Goal: Task Accomplishment & Management: Use online tool/utility

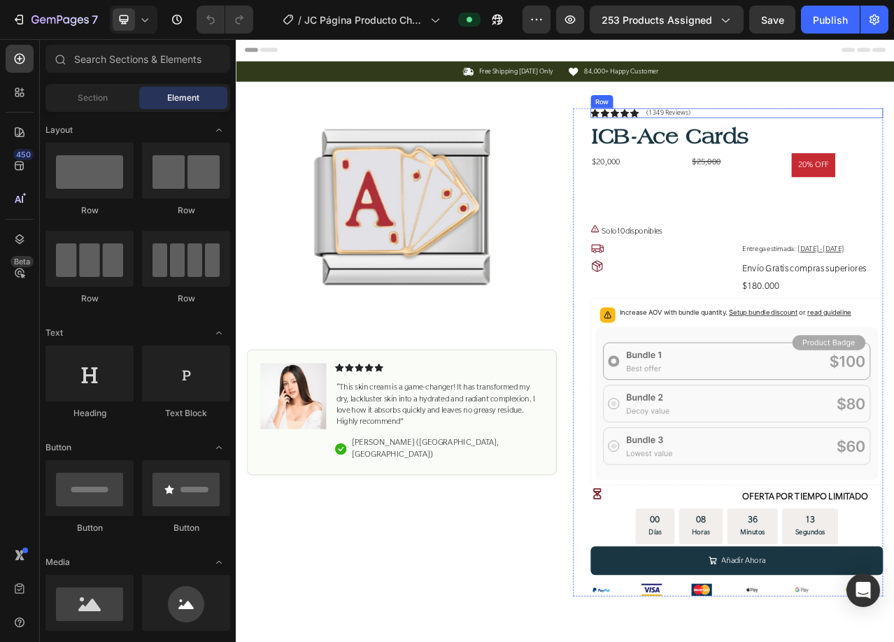
click at [893, 132] on div "Icon Icon Icon Icon Icon Icon List (1349 Reviews) Text Block Row" at bounding box center [874, 133] width 373 height 13
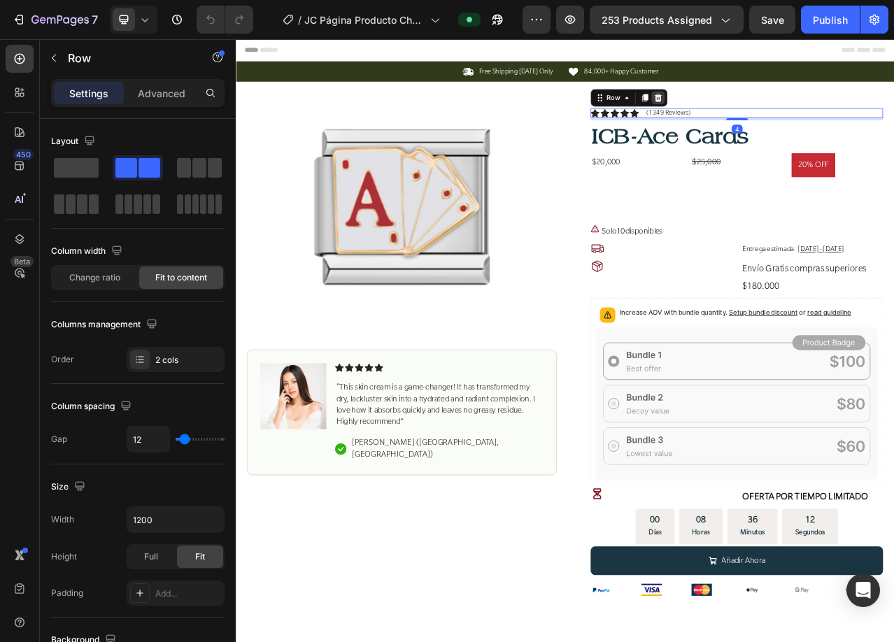
click at [769, 115] on icon at bounding box center [774, 113] width 11 height 11
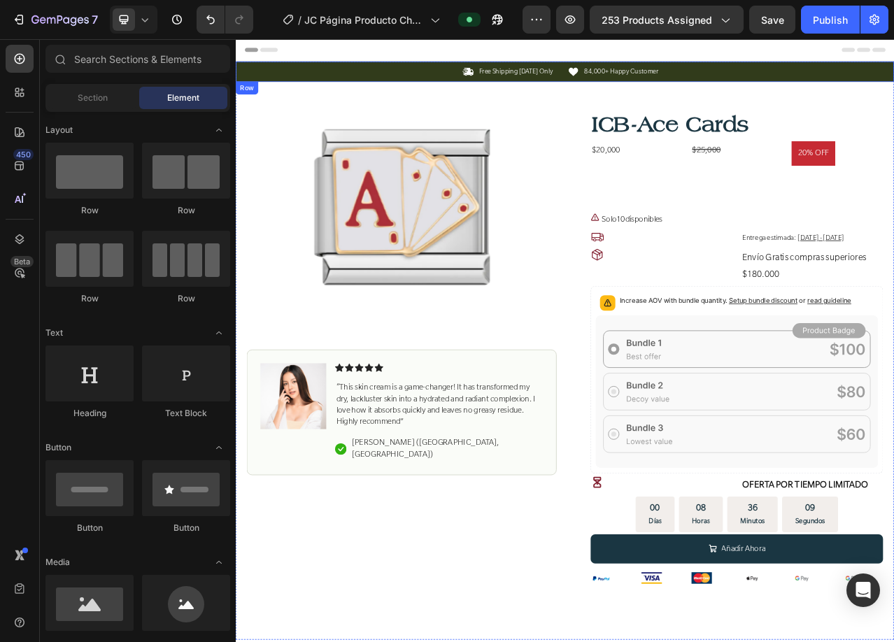
click at [455, 70] on div "Icon Free Shipping [DATE] Only Text Block Row Icon 84,000+ Happy Customer Text …" at bounding box center [655, 81] width 839 height 26
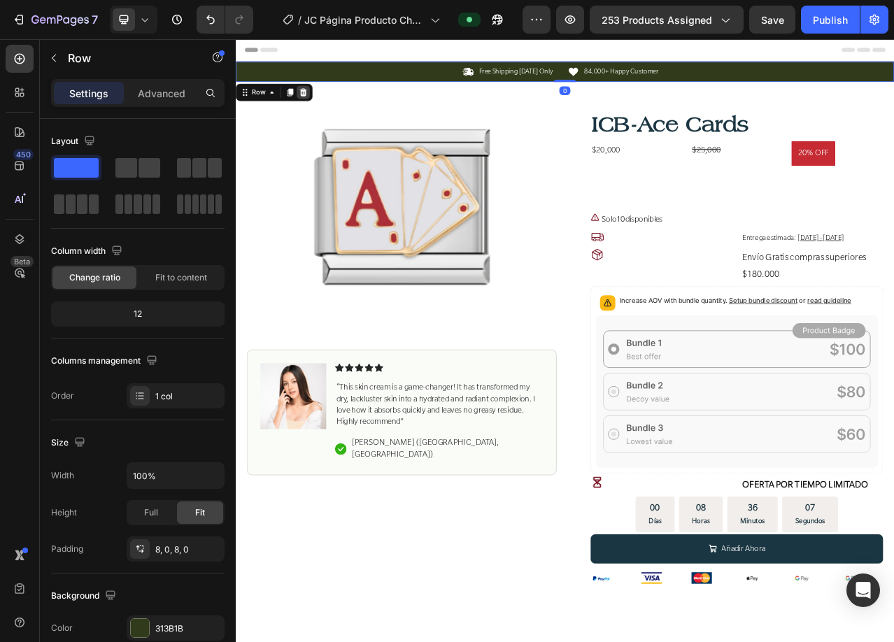
click at [321, 111] on icon at bounding box center [322, 107] width 9 height 10
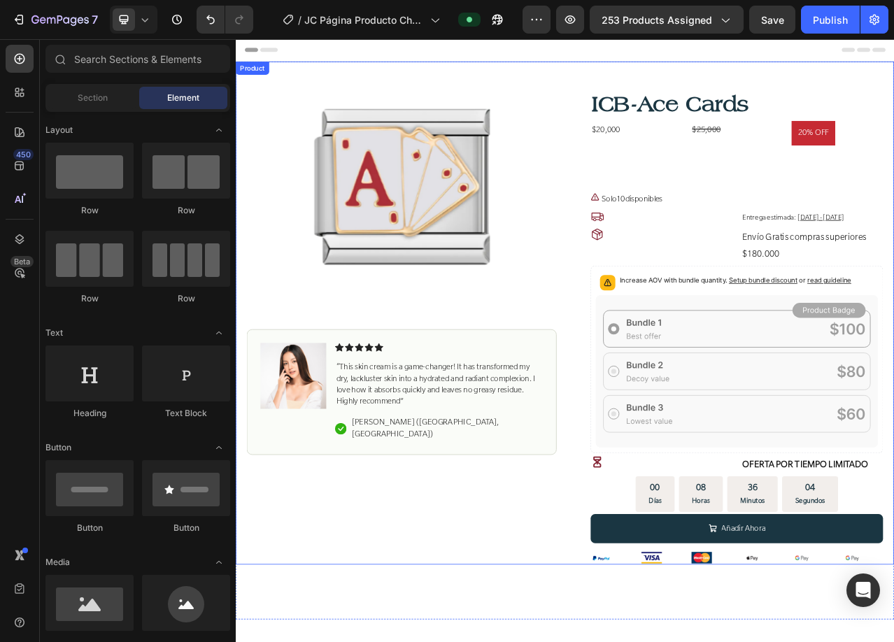
click at [609, 78] on div "Product Images Image Icon Icon Icon Icon Icon Icon List “This skin cream is a g…" at bounding box center [655, 388] width 839 height 641
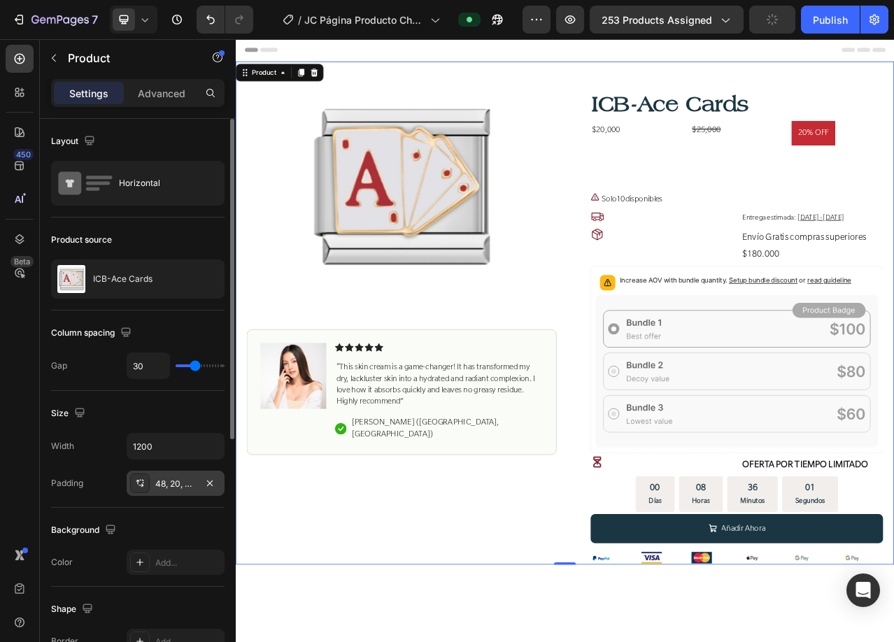
click at [172, 490] on div "48, 20, 0, 20" at bounding box center [176, 483] width 98 height 25
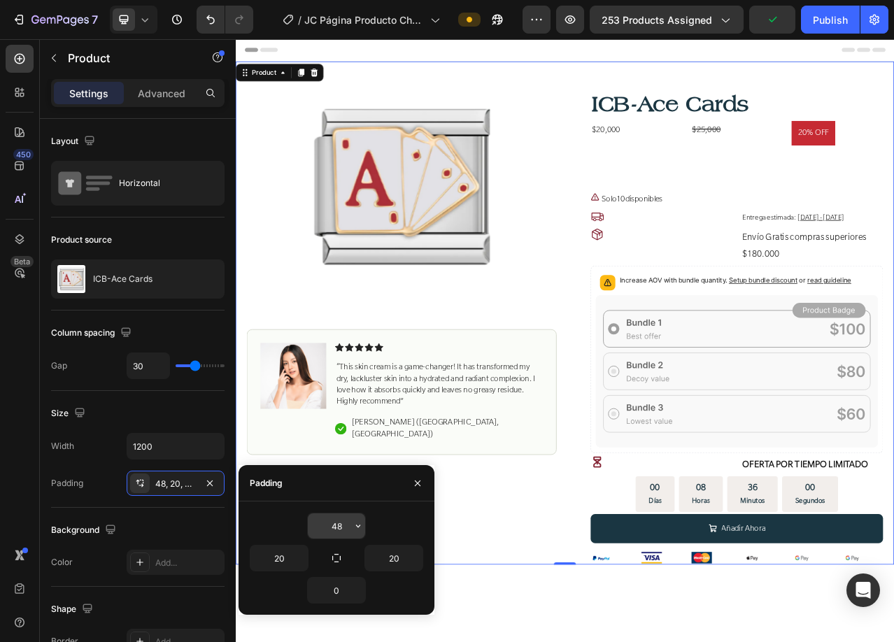
click at [340, 521] on input "48" at bounding box center [336, 525] width 57 height 25
type input "0"
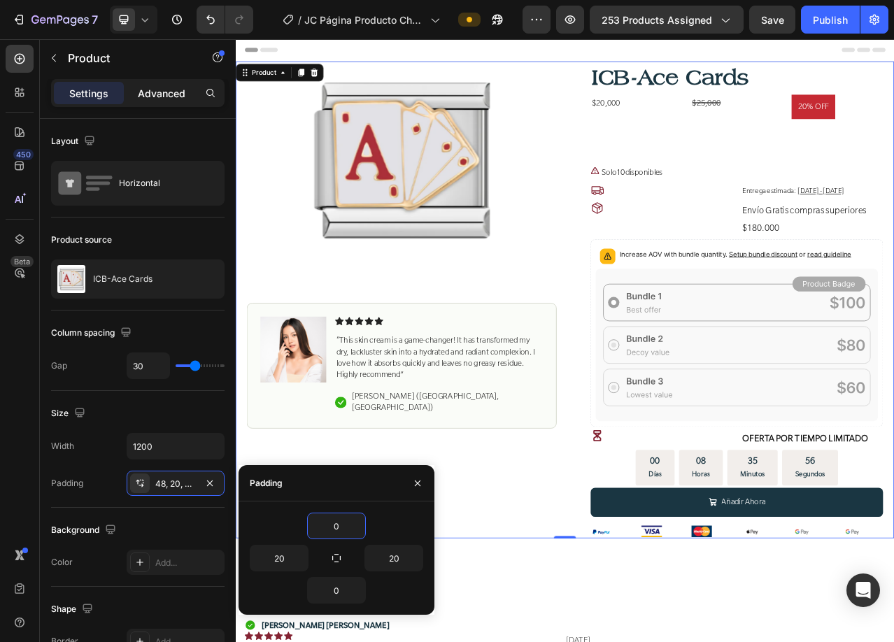
click at [172, 102] on div "Advanced" at bounding box center [162, 93] width 70 height 22
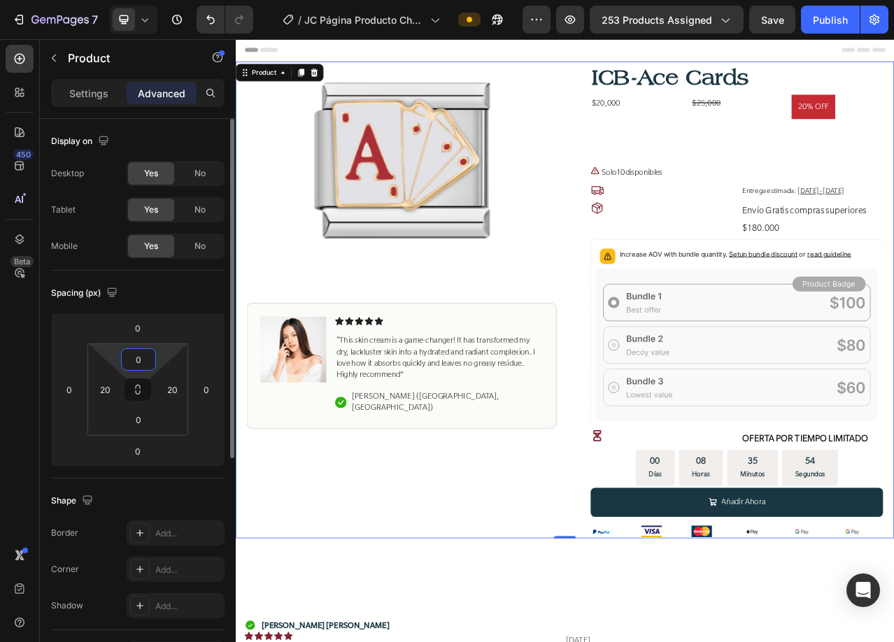
click at [143, 357] on input "0" at bounding box center [139, 359] width 28 height 21
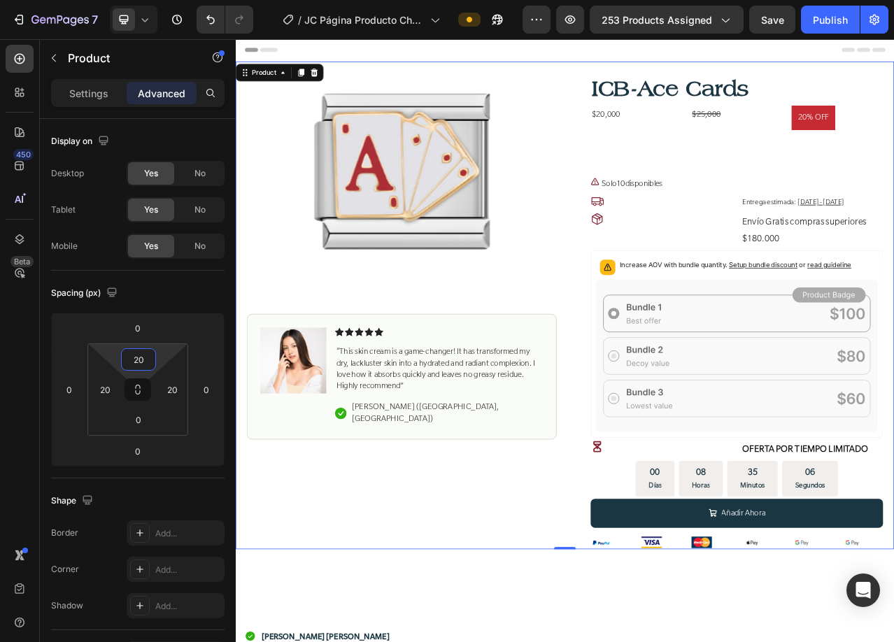
type input "20"
click at [771, 109] on h1 "ICB-Ace Cards" at bounding box center [874, 101] width 373 height 39
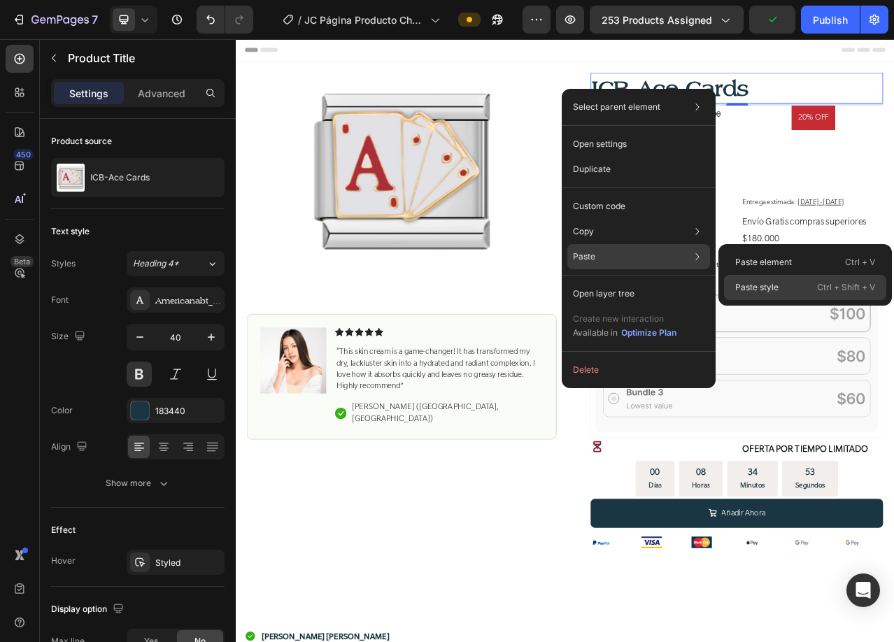
click at [746, 285] on p "Paste style" at bounding box center [756, 287] width 43 height 13
type input "36"
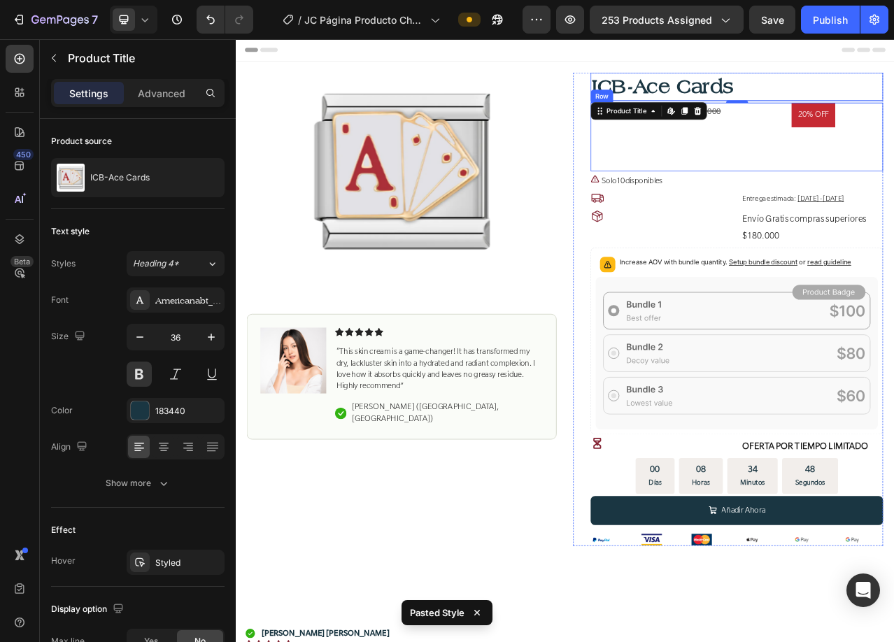
click at [893, 137] on div "$20,000 Product Price Product Price $25,000 Compare Price Compare Price 20% OFF…" at bounding box center [874, 163] width 373 height 87
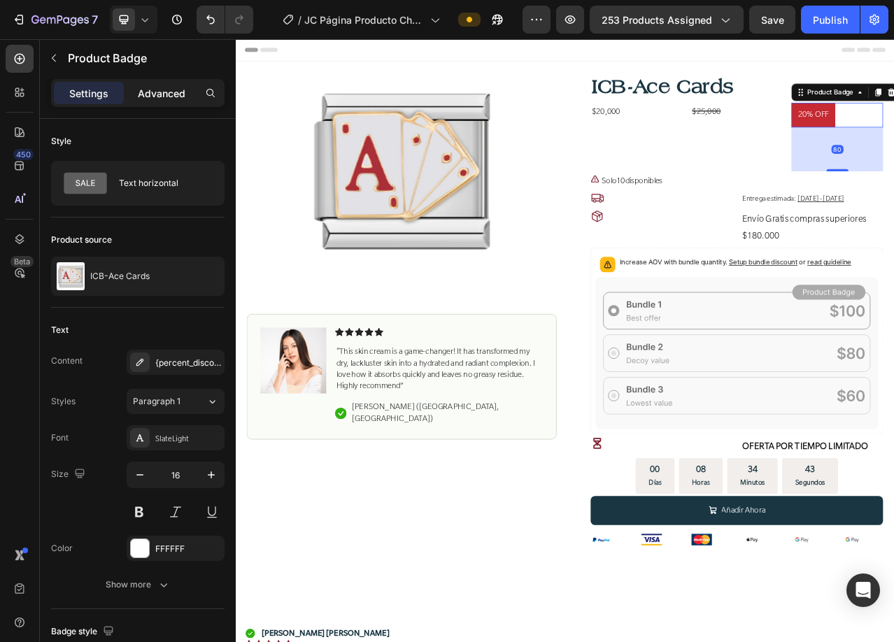
click at [158, 89] on p "Advanced" at bounding box center [162, 93] width 48 height 15
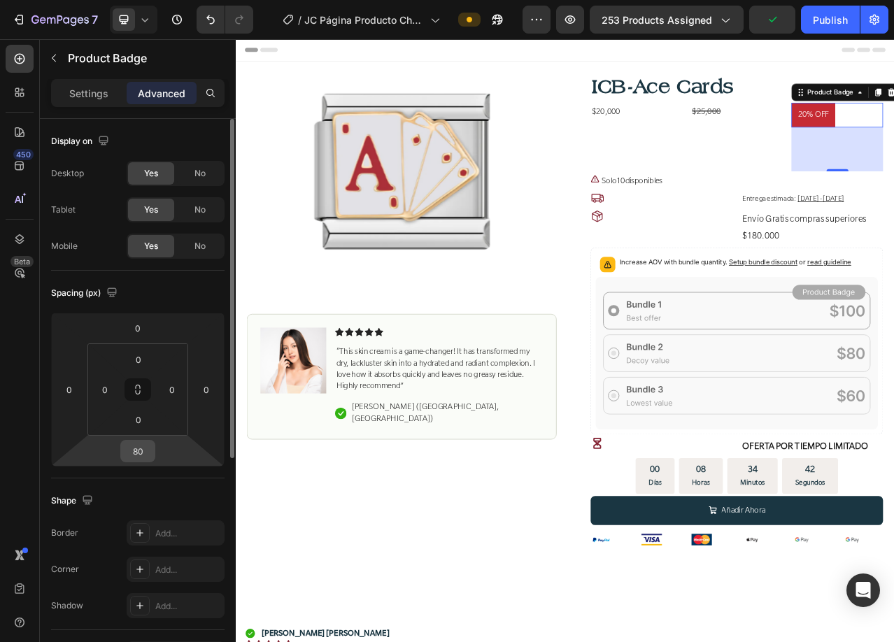
click at [145, 446] on input "80" at bounding box center [138, 451] width 28 height 21
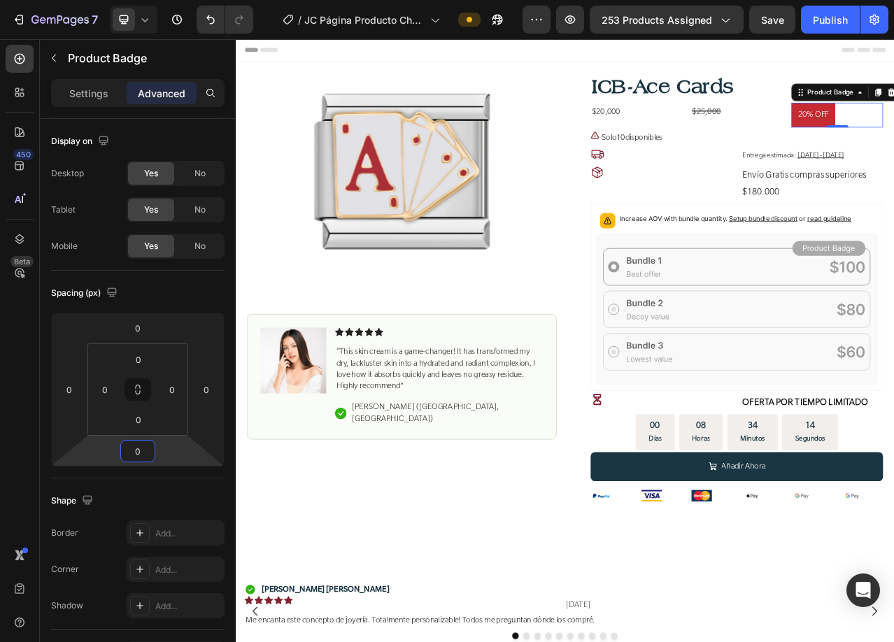
type input "0"
click at [893, 135] on div "$20,000 Product Price Product Price $25,000 Compare Price Compare Price 20% OFF…" at bounding box center [874, 135] width 373 height 31
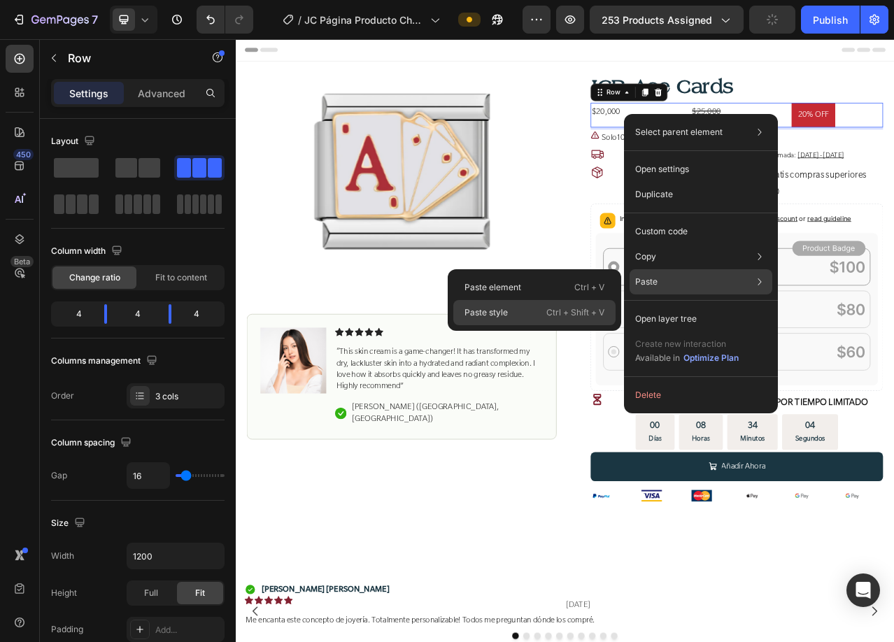
click at [479, 315] on p "Paste style" at bounding box center [485, 312] width 43 height 13
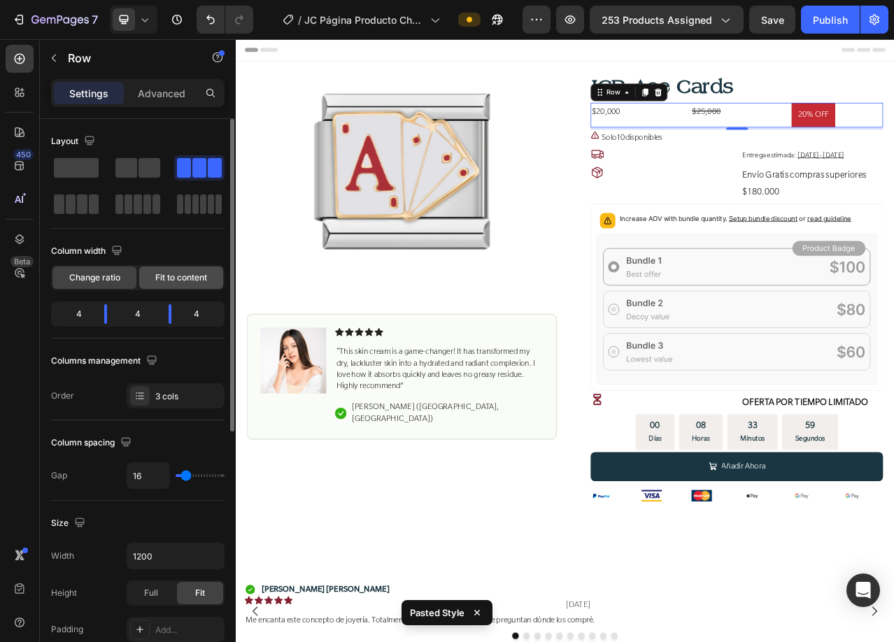
click at [177, 273] on span "Fit to content" at bounding box center [181, 277] width 52 height 13
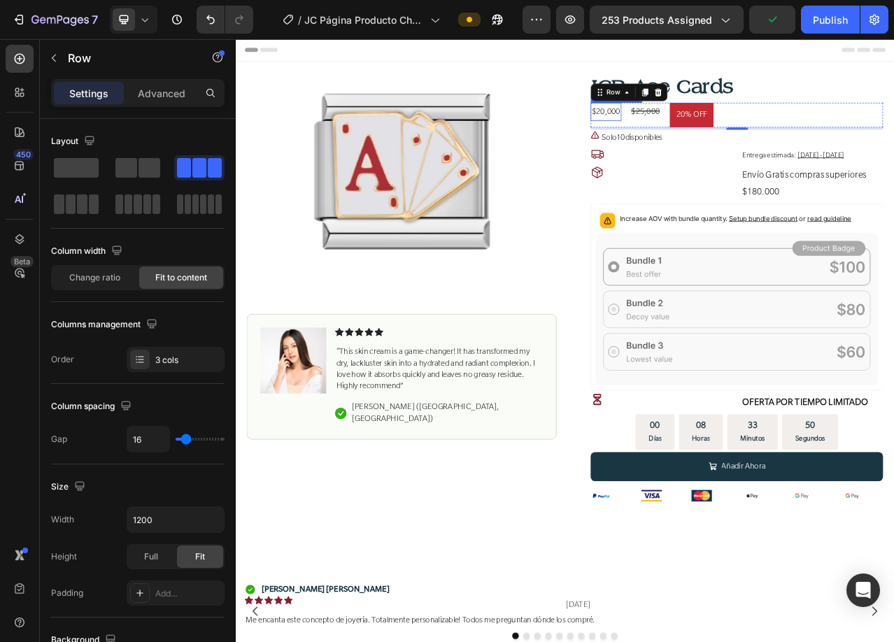
click at [704, 138] on div "$20,000" at bounding box center [707, 131] width 39 height 23
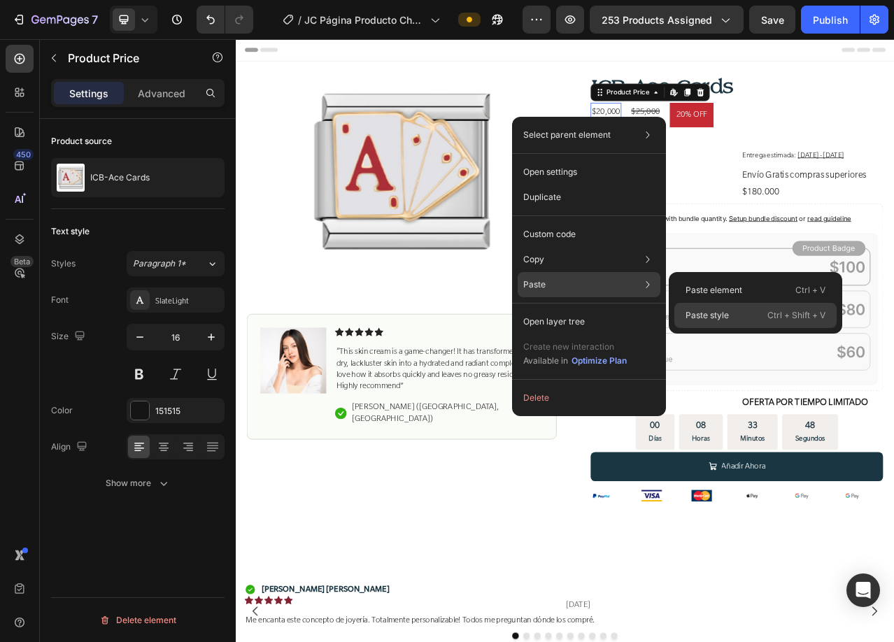
click at [716, 313] on p "Paste style" at bounding box center [706, 315] width 43 height 13
type input "24"
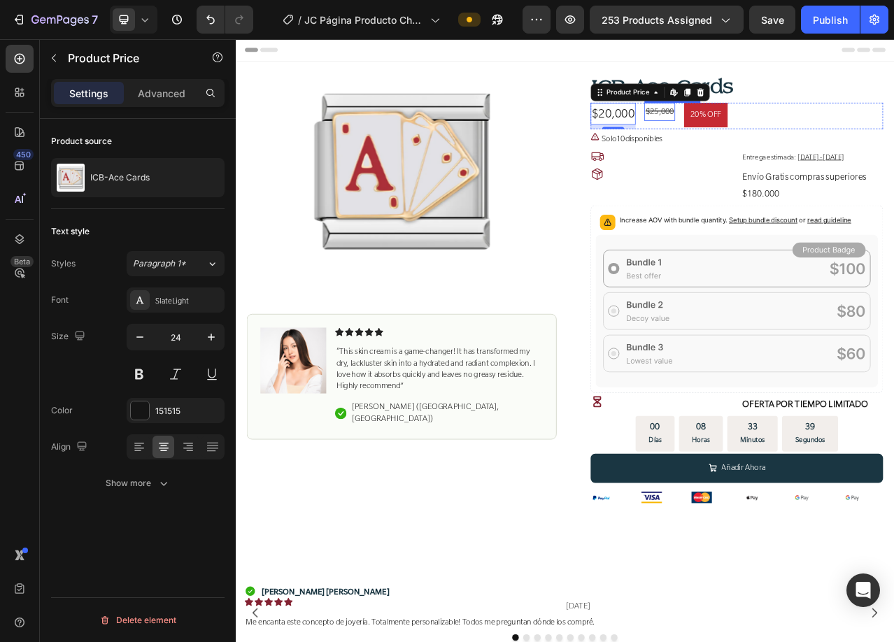
click at [762, 130] on div "$25,000" at bounding box center [776, 131] width 39 height 23
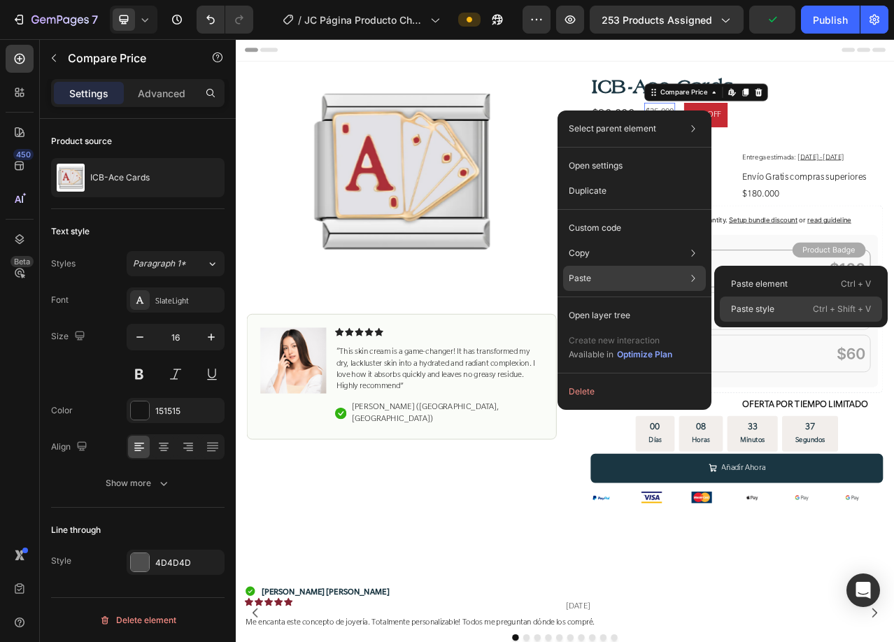
click at [753, 305] on p "Paste style" at bounding box center [752, 309] width 43 height 13
type input "24"
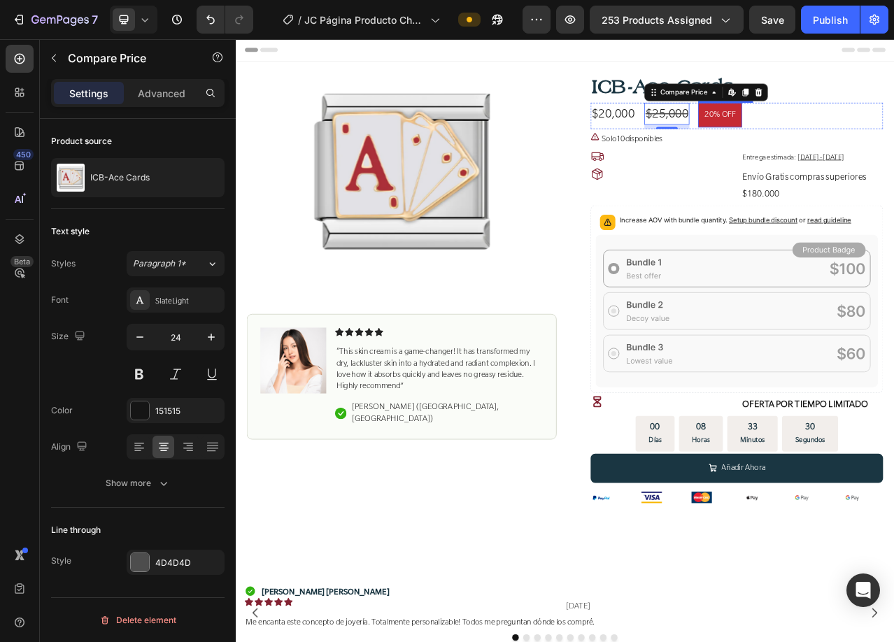
click at [849, 132] on pre "20% OFF" at bounding box center [853, 135] width 56 height 31
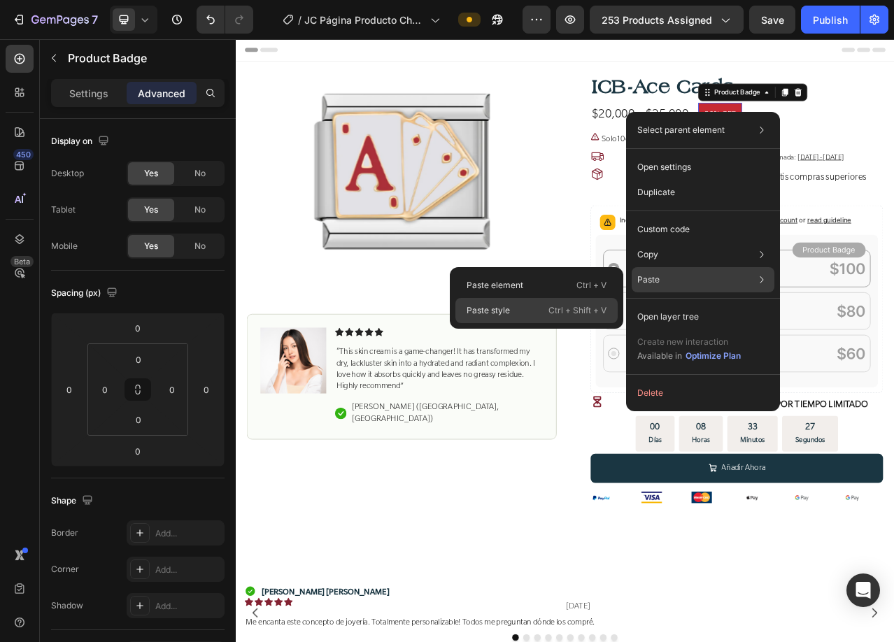
click at [532, 308] on div "Paste style Ctrl + Shift + V" at bounding box center [536, 310] width 162 height 25
type input "8"
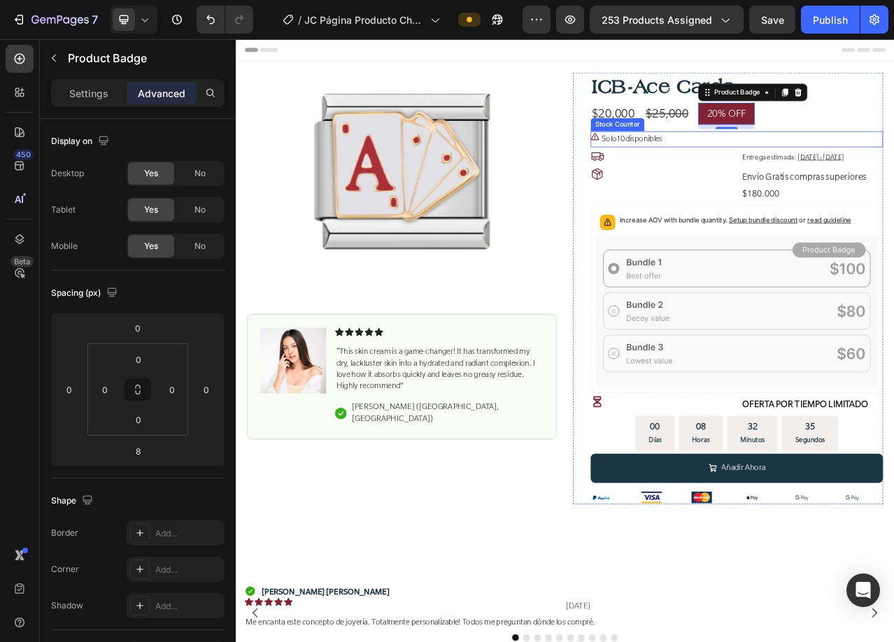
click at [766, 169] on p "Solo 10 disponibles" at bounding box center [741, 167] width 78 height 20
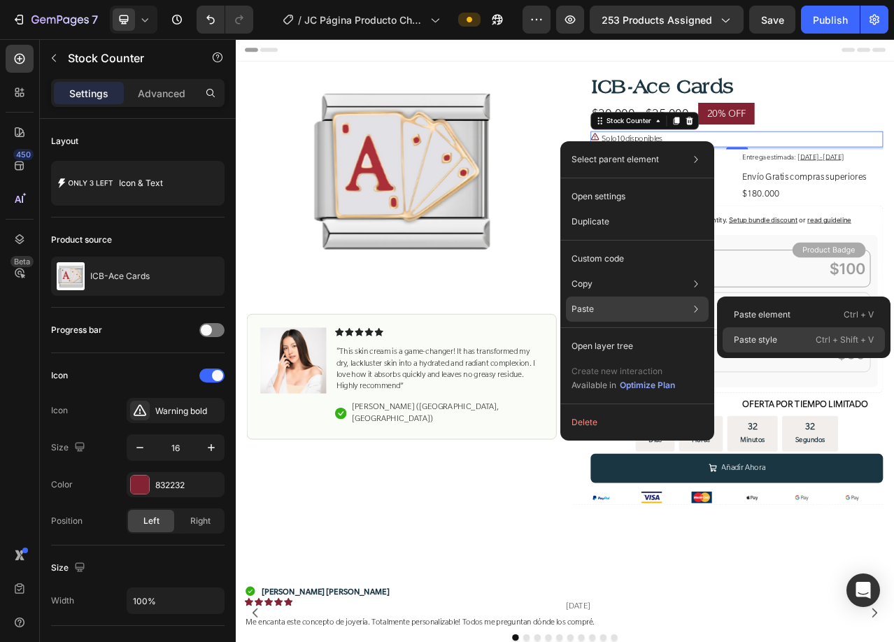
click at [752, 336] on p "Paste style" at bounding box center [755, 340] width 43 height 13
type input "24"
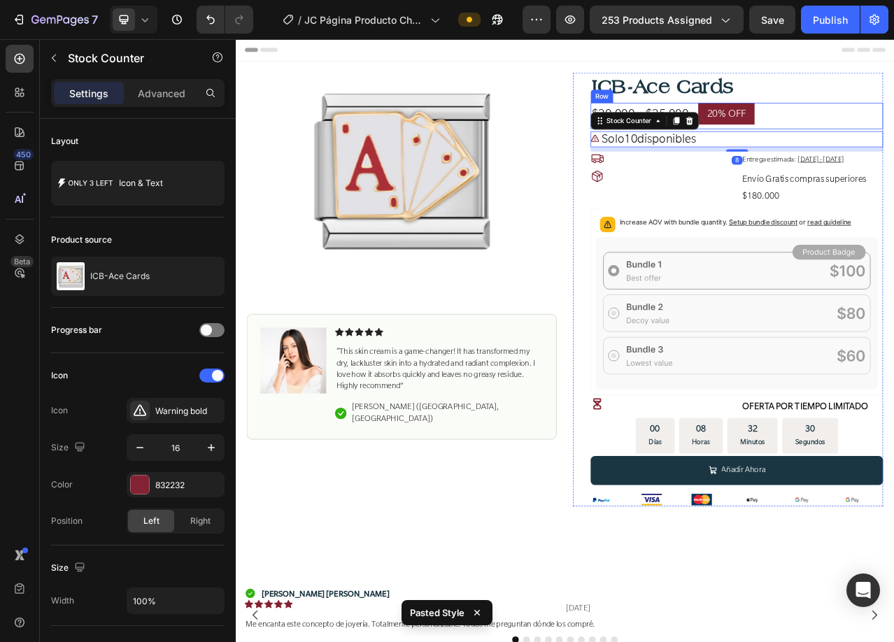
click at [893, 142] on div "$20,000 Product Price Product Price $25,000 Compare Price Compare Price 20% OFF…" at bounding box center [874, 137] width 373 height 34
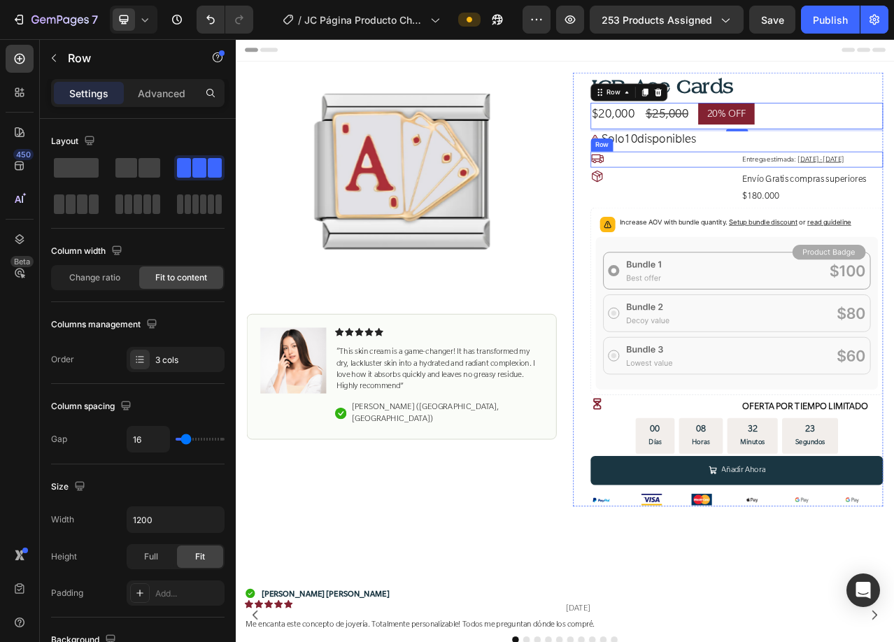
click at [863, 197] on div "Icon Entrega estimada: [DATE] - [DATE] Delivery Date Row" at bounding box center [874, 193] width 373 height 20
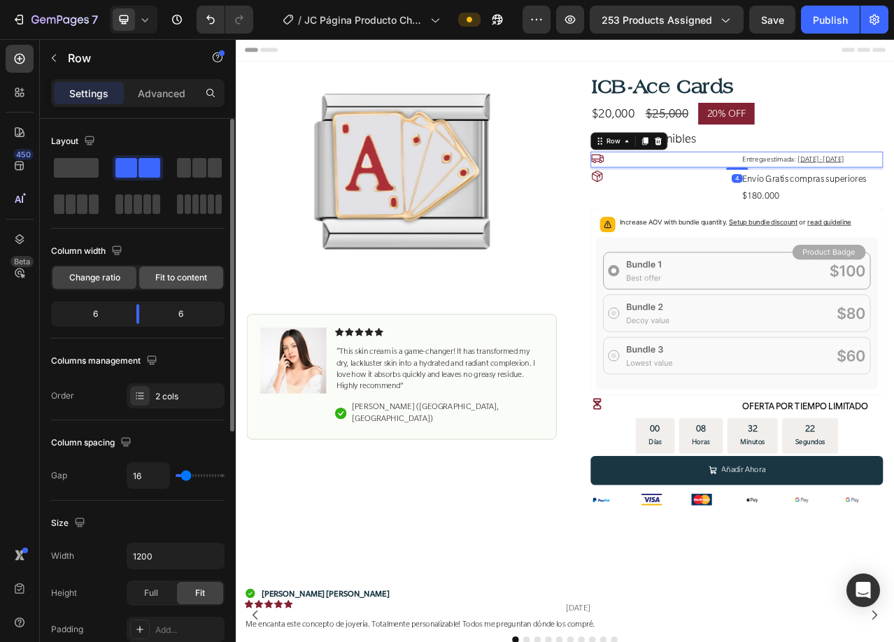
click at [162, 280] on span "Fit to content" at bounding box center [181, 277] width 52 height 13
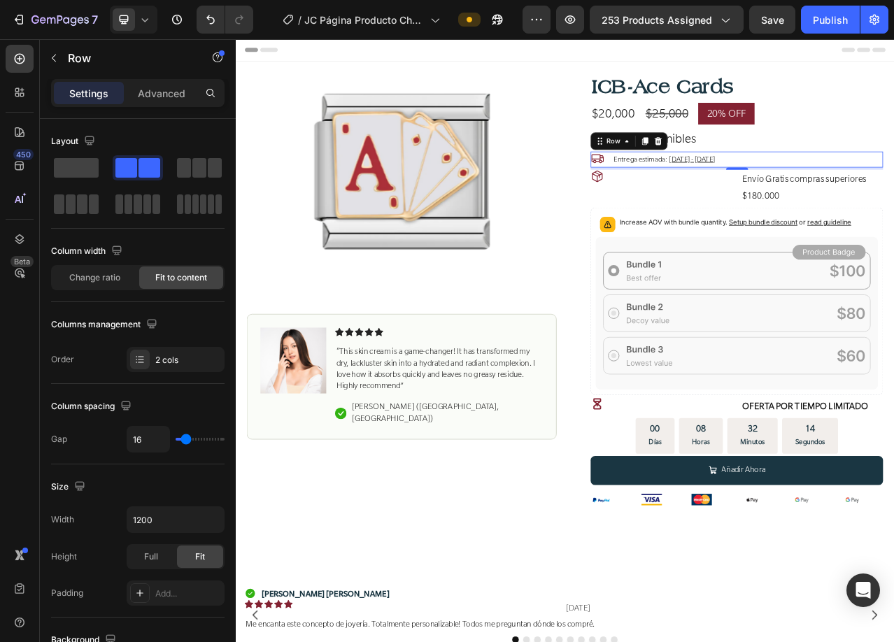
click at [707, 192] on div "Icon Entrega estimada: [DATE] - [DATE] Delivery Date Row 4" at bounding box center [874, 193] width 373 height 20
click at [147, 440] on input "16" at bounding box center [148, 439] width 42 height 25
type input "8"
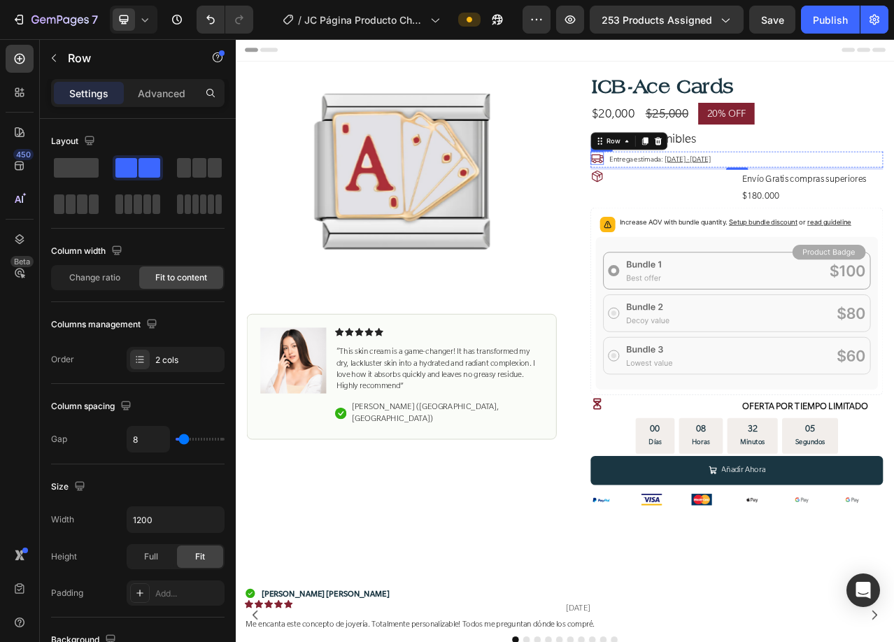
click at [694, 192] on icon at bounding box center [696, 191] width 17 height 17
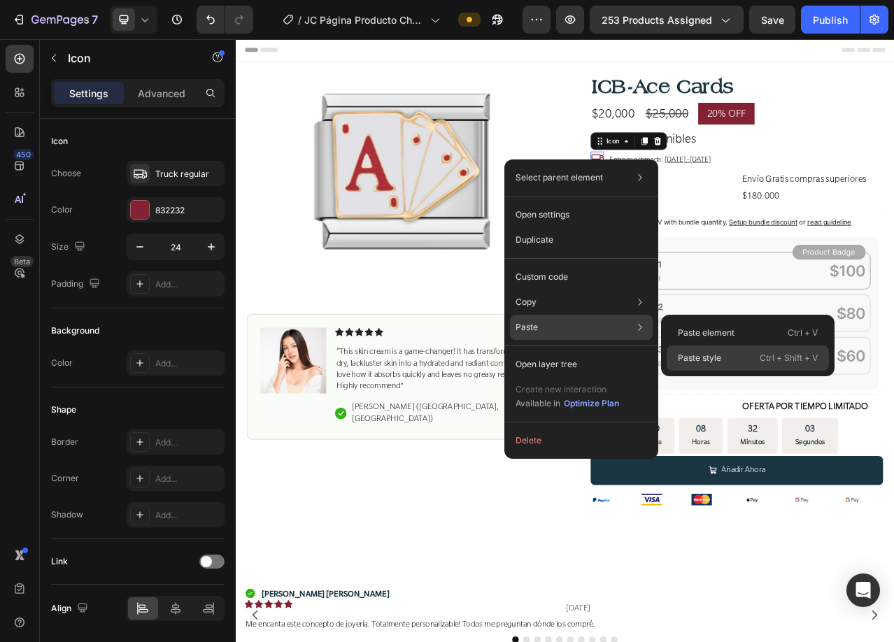
click at [681, 354] on p "Paste style" at bounding box center [699, 358] width 43 height 13
type input "30"
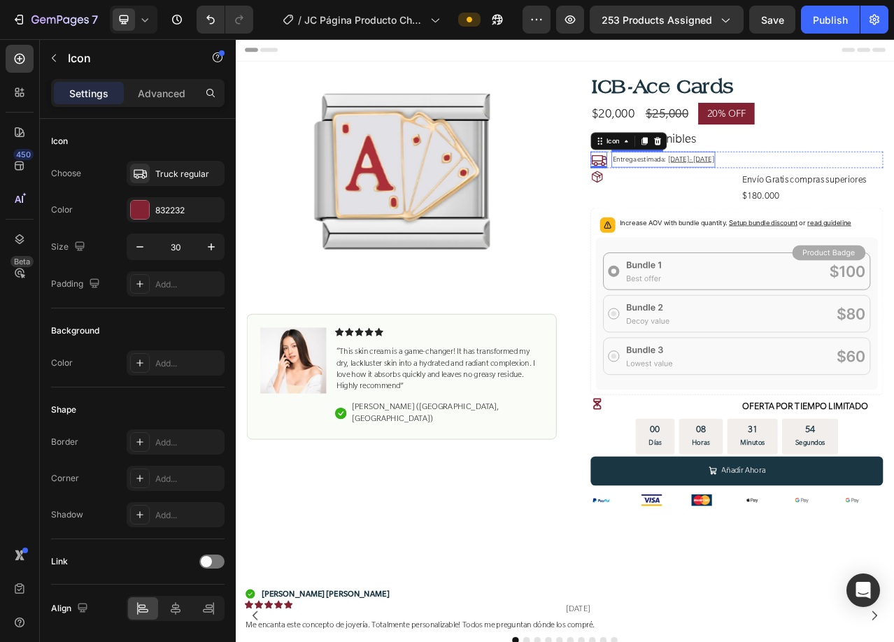
click at [766, 196] on span "Entrega estimada:" at bounding box center [750, 192] width 69 height 13
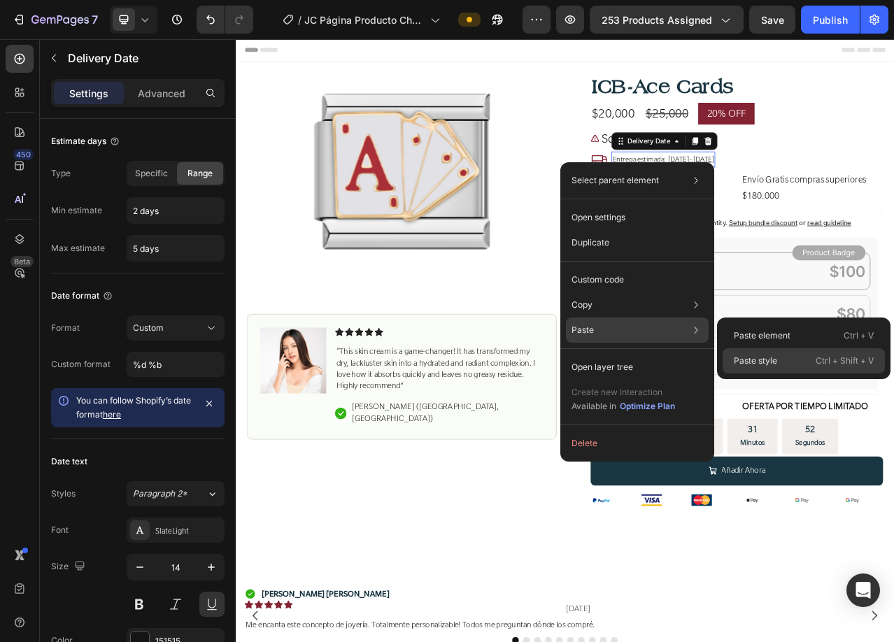
click at [754, 360] on p "Paste style" at bounding box center [755, 361] width 43 height 13
type input "24"
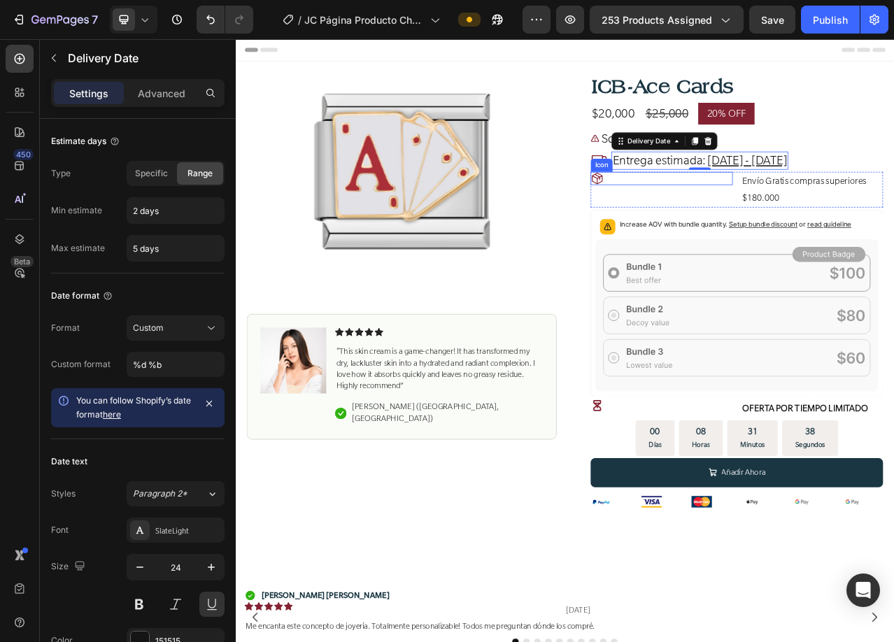
click at [694, 213] on icon at bounding box center [697, 216] width 14 height 15
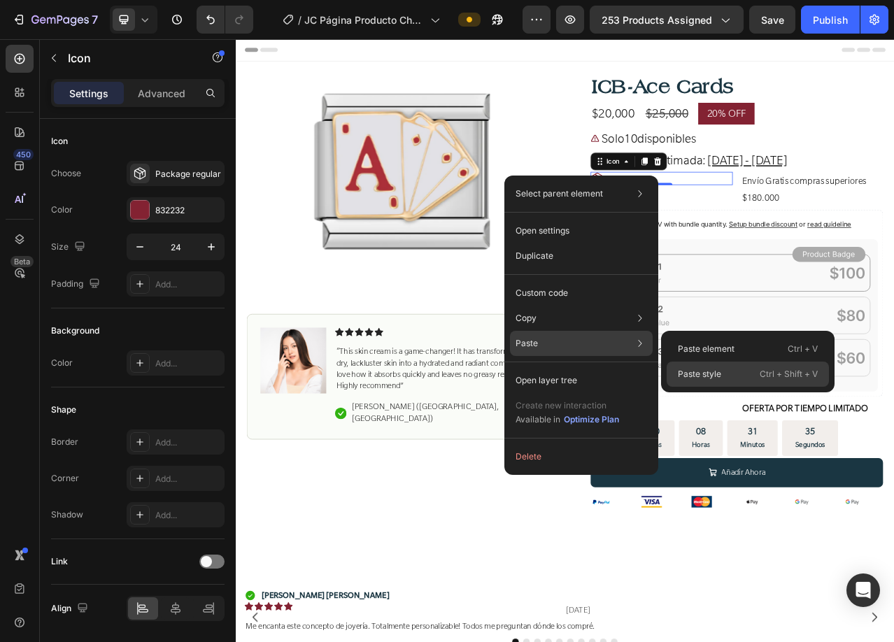
click at [716, 374] on p "Paste style" at bounding box center [699, 374] width 43 height 13
type input "30"
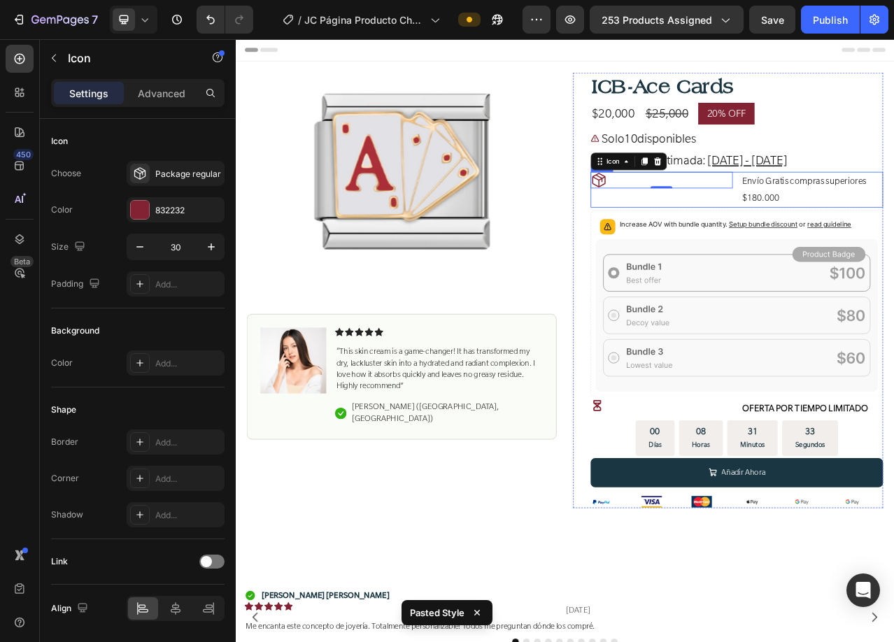
click at [868, 218] on div "Icon 0 Envío Gratis compras superiores $180.000 Text [GEOGRAPHIC_DATA]" at bounding box center [874, 231] width 373 height 46
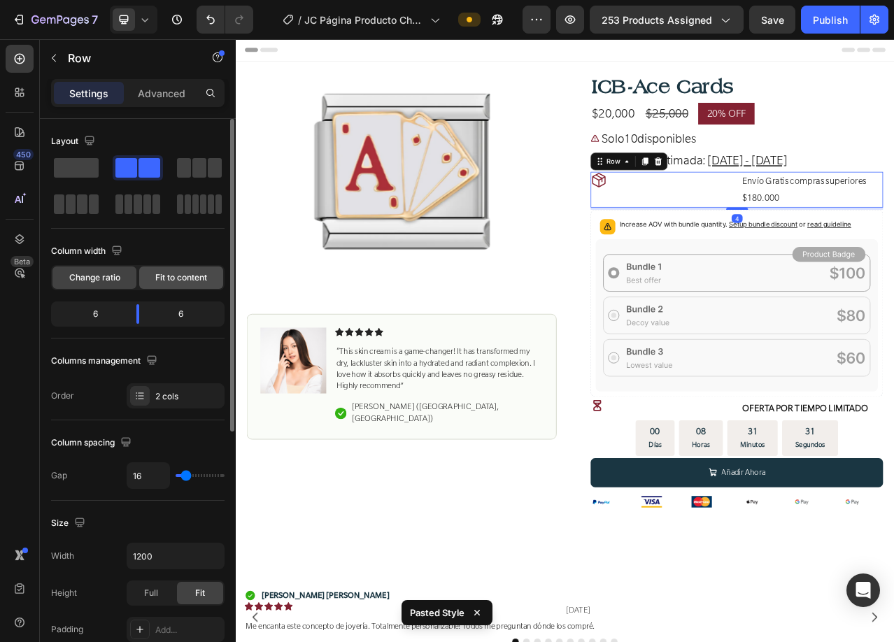
click at [163, 273] on span "Fit to content" at bounding box center [181, 277] width 52 height 13
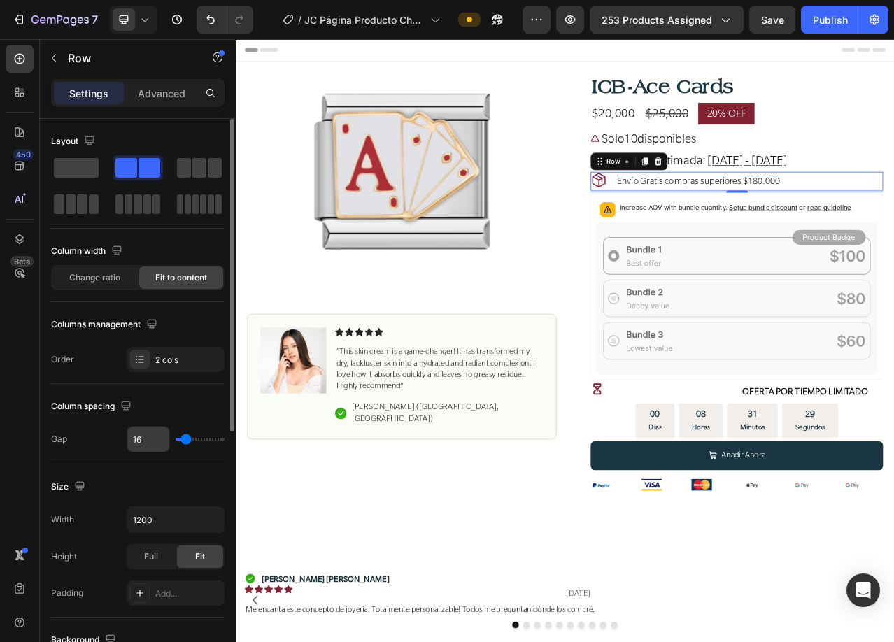
click at [148, 436] on input "16" at bounding box center [148, 439] width 42 height 25
type input "8"
click at [778, 223] on span "Envío Gratis compras superiores $180.000" at bounding box center [820, 220] width 208 height 14
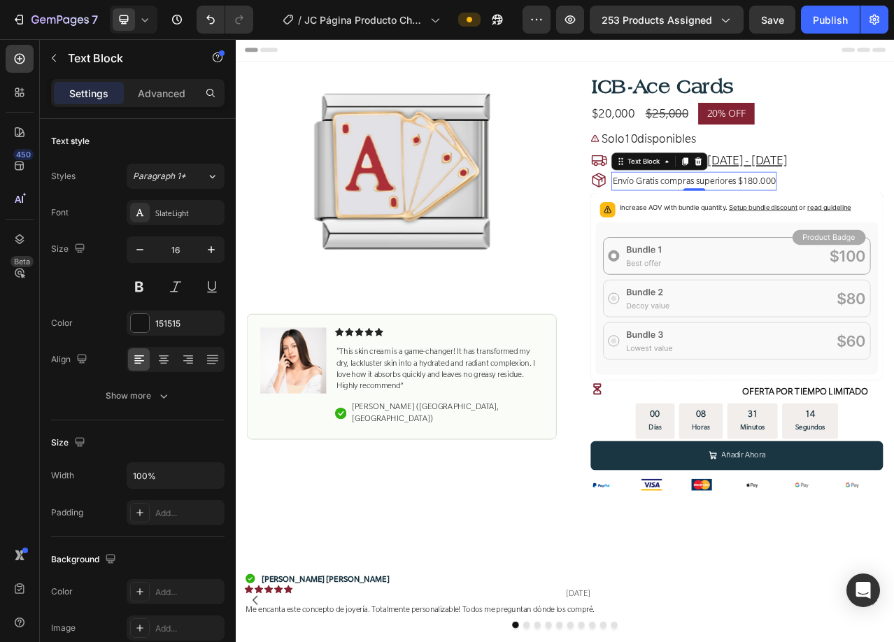
click at [771, 218] on span "Envío Gratis compras superiores $180.000" at bounding box center [820, 220] width 208 height 14
drag, startPoint x: 785, startPoint y: 218, endPoint x: 725, endPoint y: 229, distance: 60.5
click at [725, 229] on p "Envío Gratis compras superiores $180.000" at bounding box center [820, 221] width 208 height 22
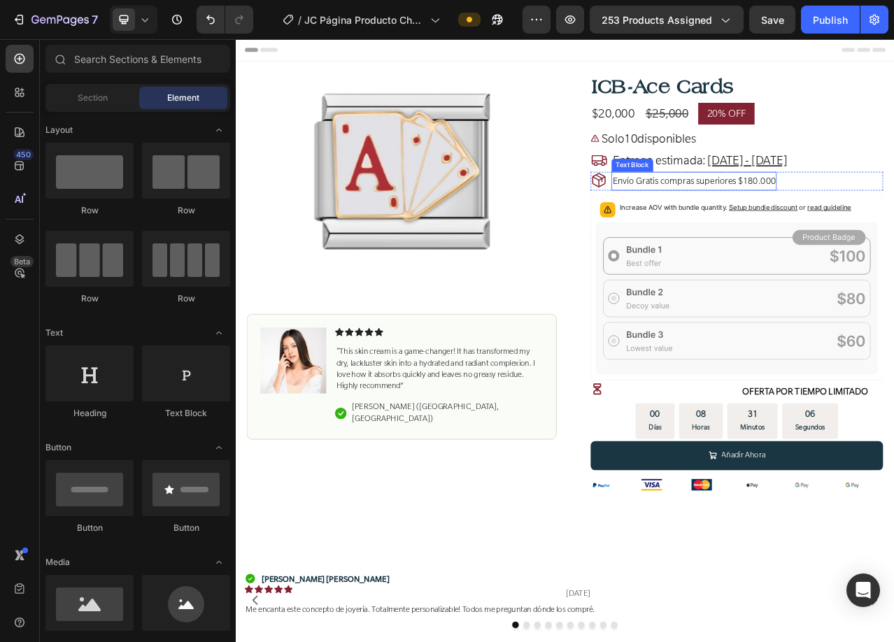
click at [843, 216] on span "Envío Gratis compras superiores $180.000" at bounding box center [820, 220] width 208 height 14
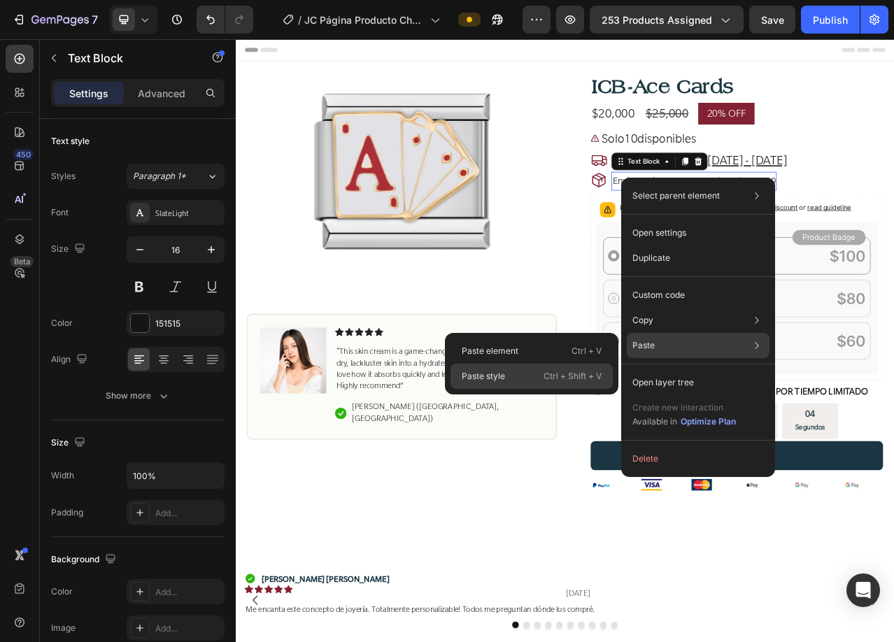
click at [513, 374] on div "Paste style Ctrl + Shift + V" at bounding box center [531, 376] width 162 height 25
type input "24"
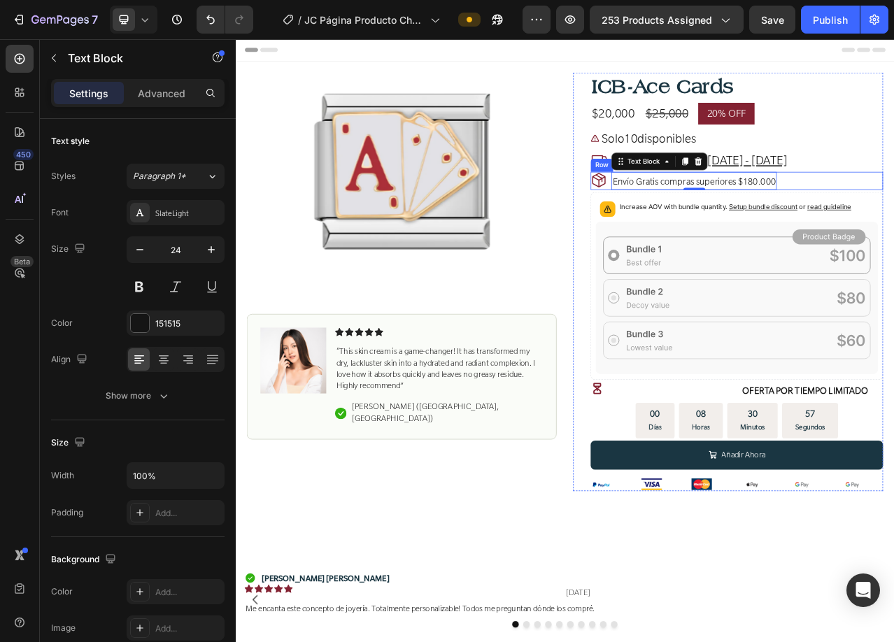
click at [893, 222] on div "Icon Envío Gratis compras superiores $180.000 Text Block 0 Row" at bounding box center [874, 220] width 373 height 24
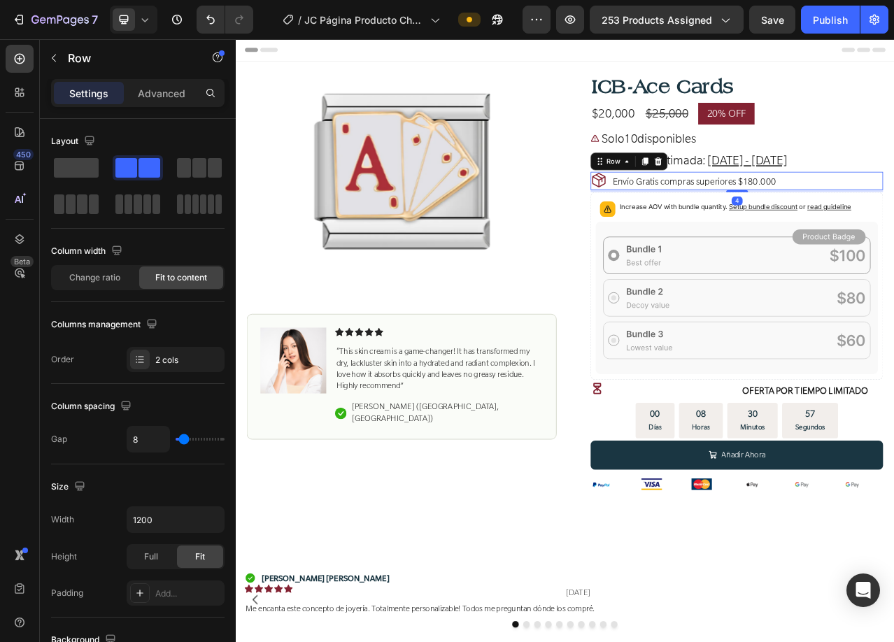
click at [893, 222] on span "Envío Gratis compras superiores $180.000" at bounding box center [820, 220] width 208 height 14
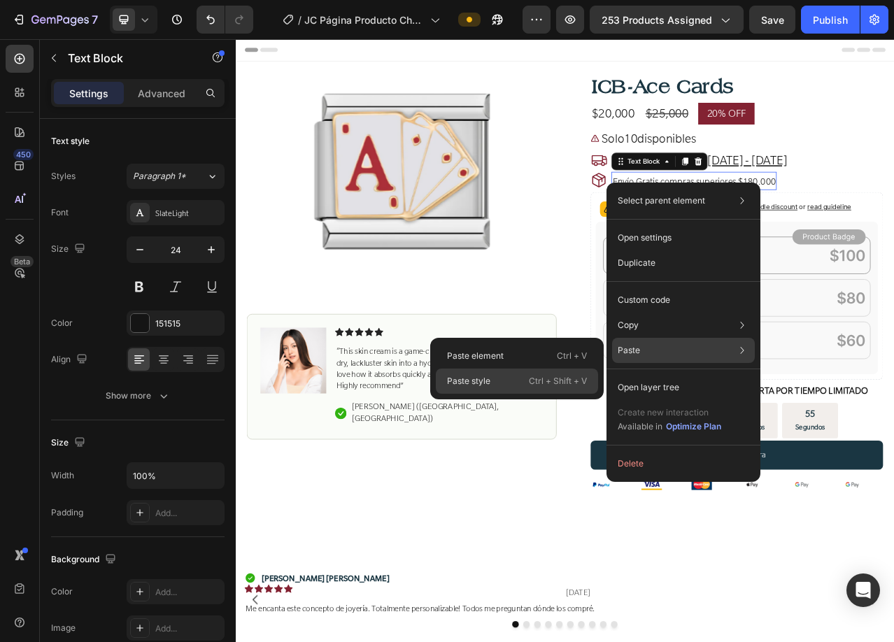
click at [514, 383] on div "Paste style Ctrl + Shift + V" at bounding box center [517, 381] width 162 height 25
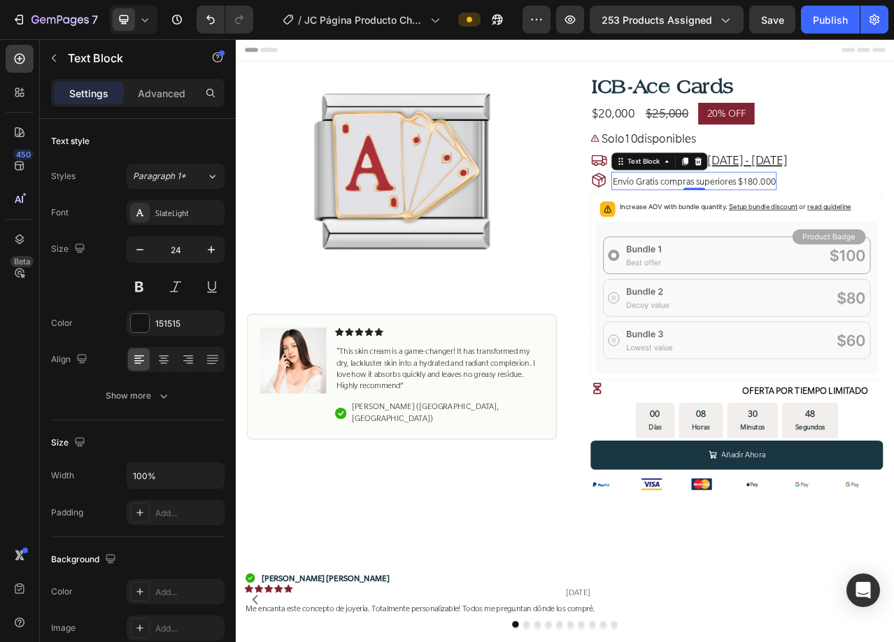
click at [752, 215] on span "Envío Gratis compras superiores $180.000" at bounding box center [820, 220] width 208 height 14
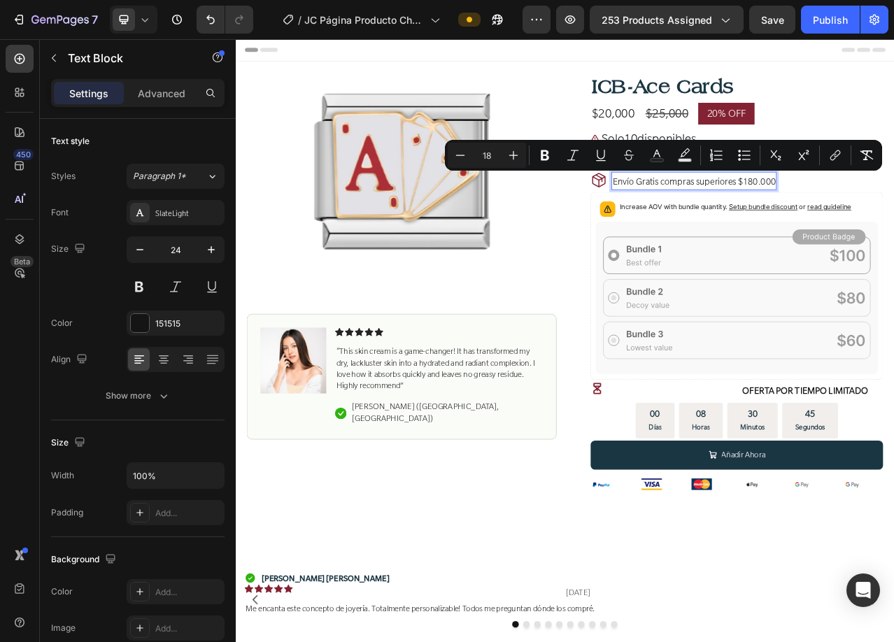
click at [489, 154] on input "18" at bounding box center [487, 155] width 28 height 17
type input "24"
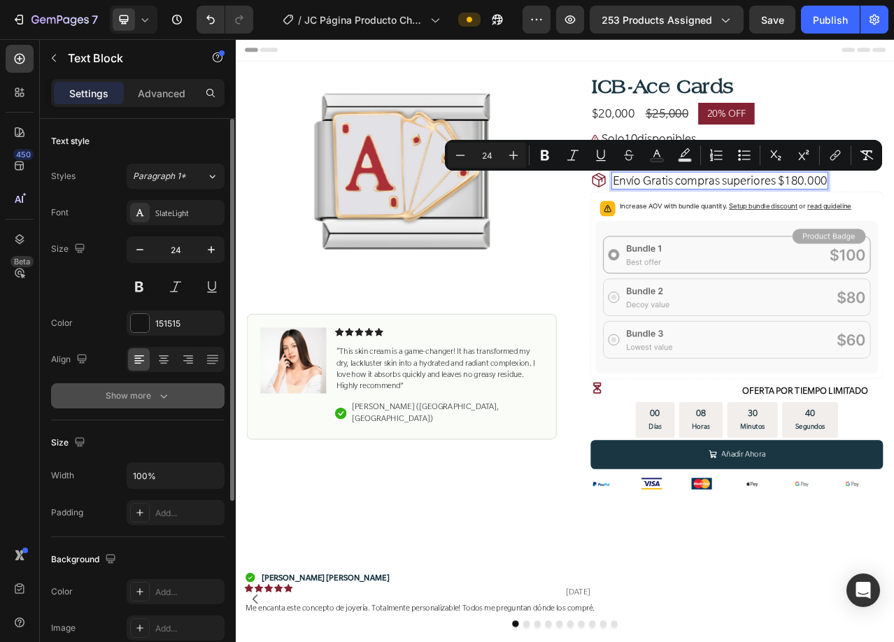
click at [118, 400] on div "Show more" at bounding box center [138, 396] width 65 height 14
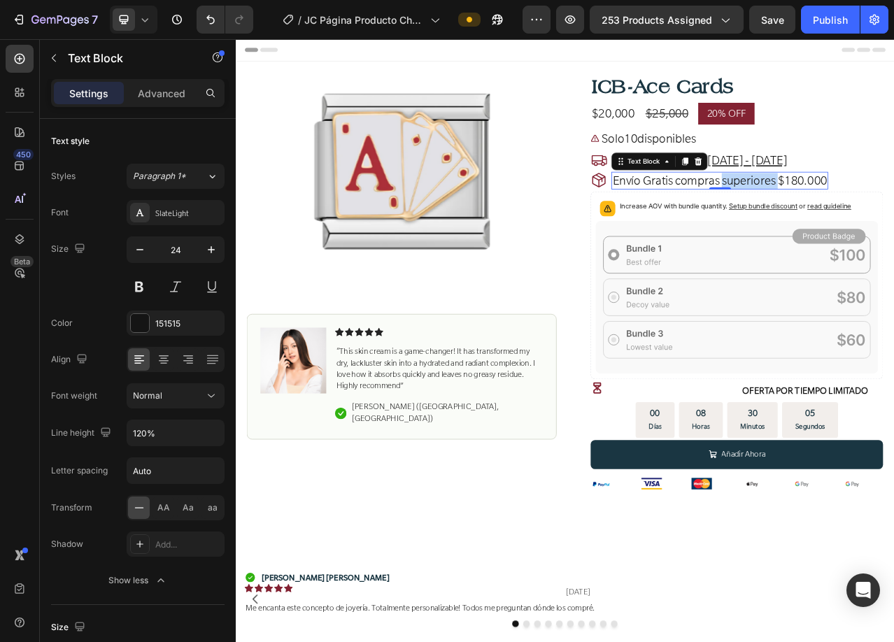
click at [852, 215] on span "Envío Gratis compras superiores $180.000" at bounding box center [852, 219] width 273 height 19
click at [849, 252] on p "Increase AOV with bundle quantity. Setup bundle discount or read guideline" at bounding box center [872, 253] width 295 height 14
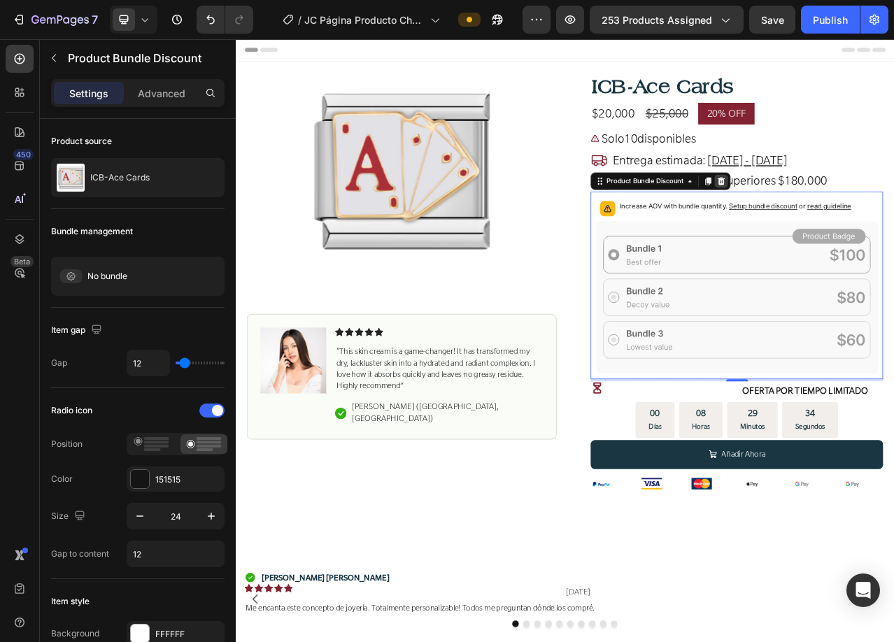
click at [851, 218] on icon at bounding box center [855, 220] width 9 height 10
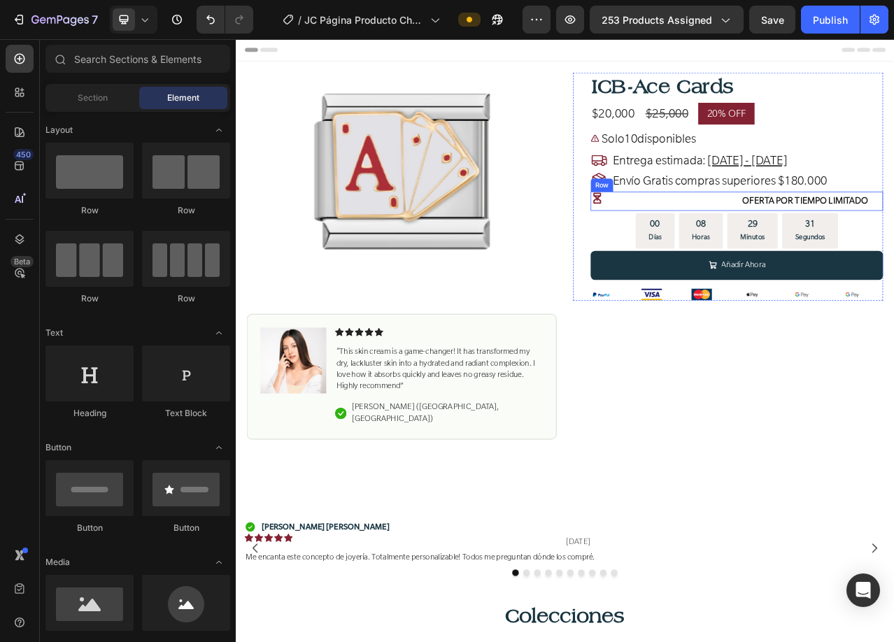
click at [831, 254] on div "Icon" at bounding box center [778, 246] width 181 height 24
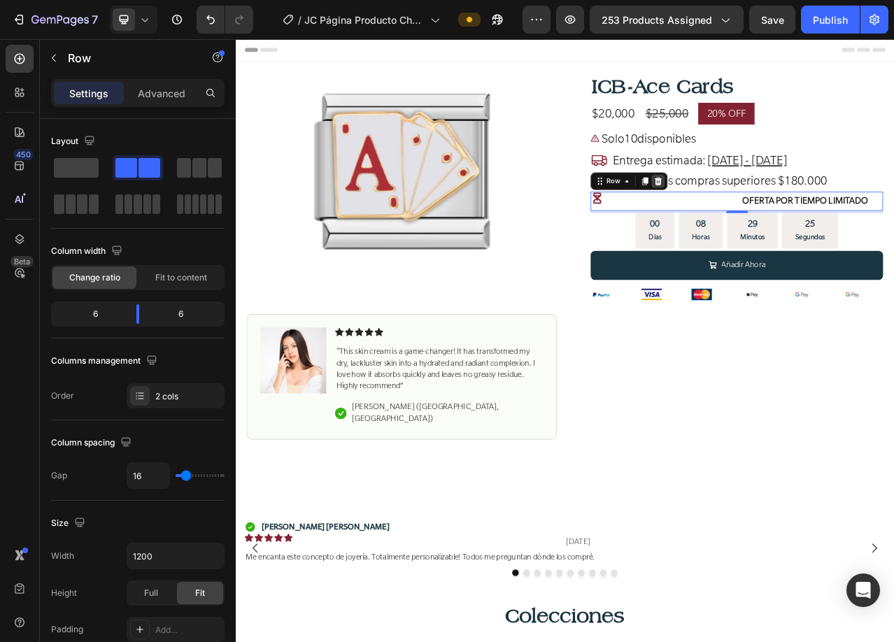
click at [773, 218] on icon at bounding box center [774, 220] width 11 height 11
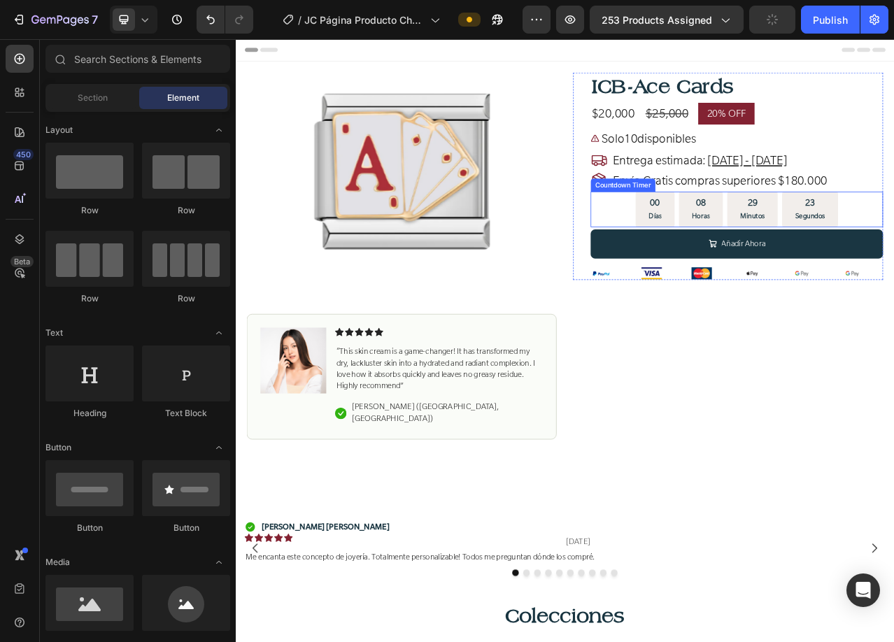
click at [732, 264] on div "00 [PERSON_NAME] 08 Horas 29 Minutos 23 Segundos" at bounding box center [874, 256] width 373 height 45
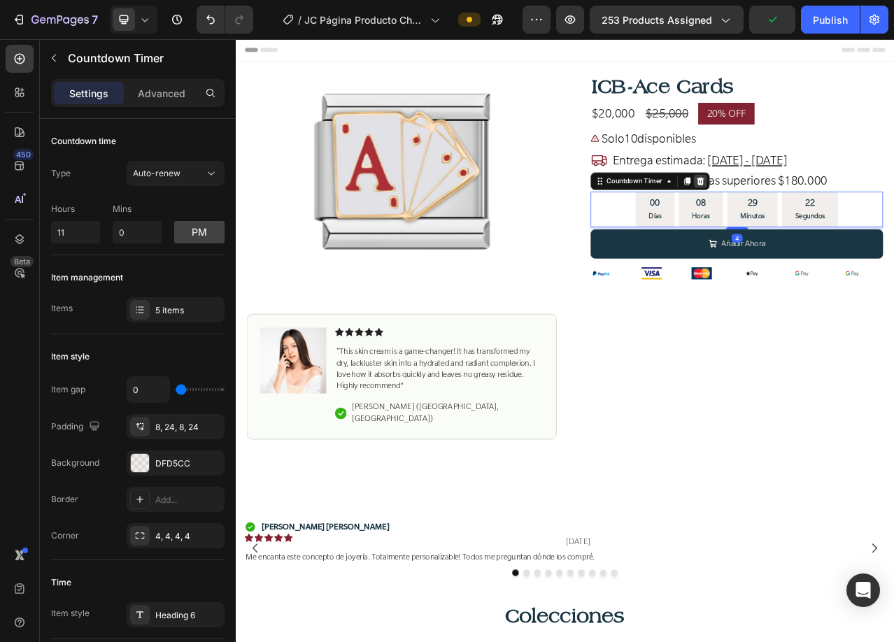
click at [826, 218] on icon at bounding box center [828, 220] width 9 height 10
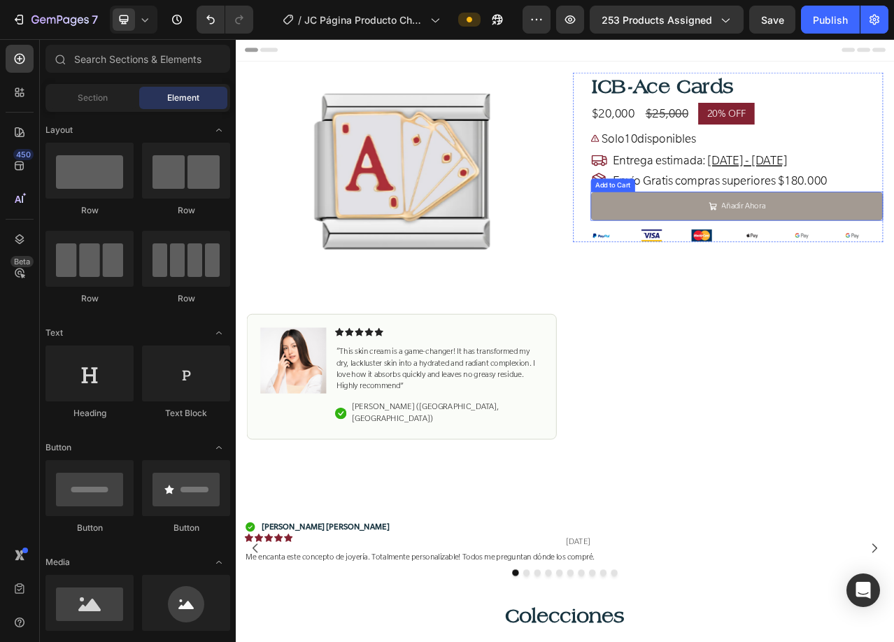
click at [744, 257] on button "Añadir Ahora" at bounding box center [874, 252] width 373 height 37
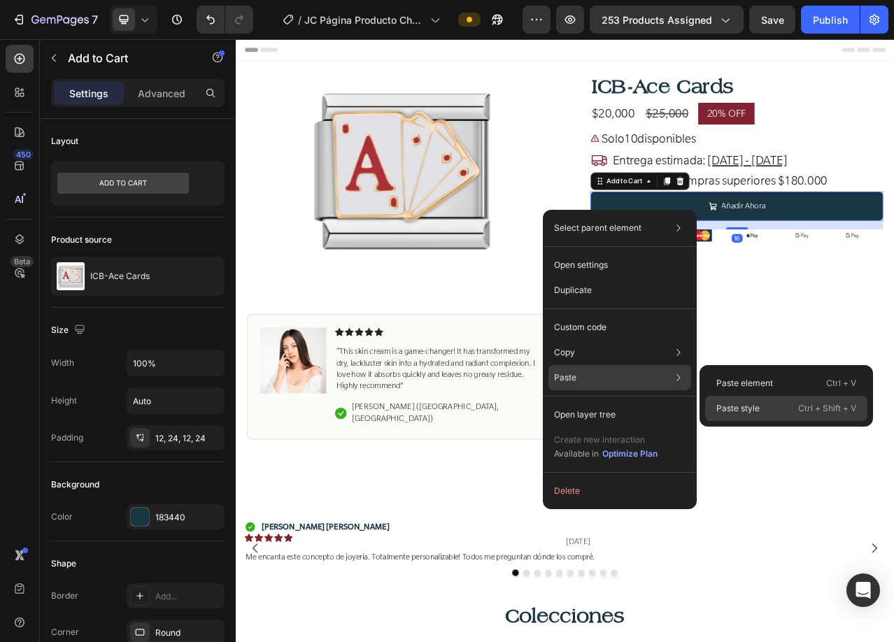
click at [755, 408] on p "Paste style" at bounding box center [737, 408] width 43 height 13
type input "24"
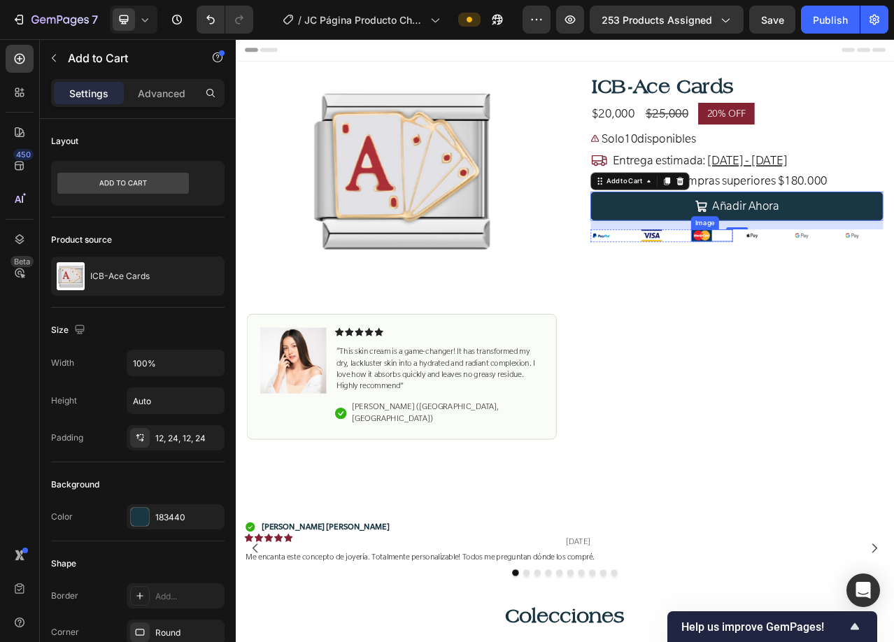
click at [855, 287] on div at bounding box center [842, 289] width 53 height 15
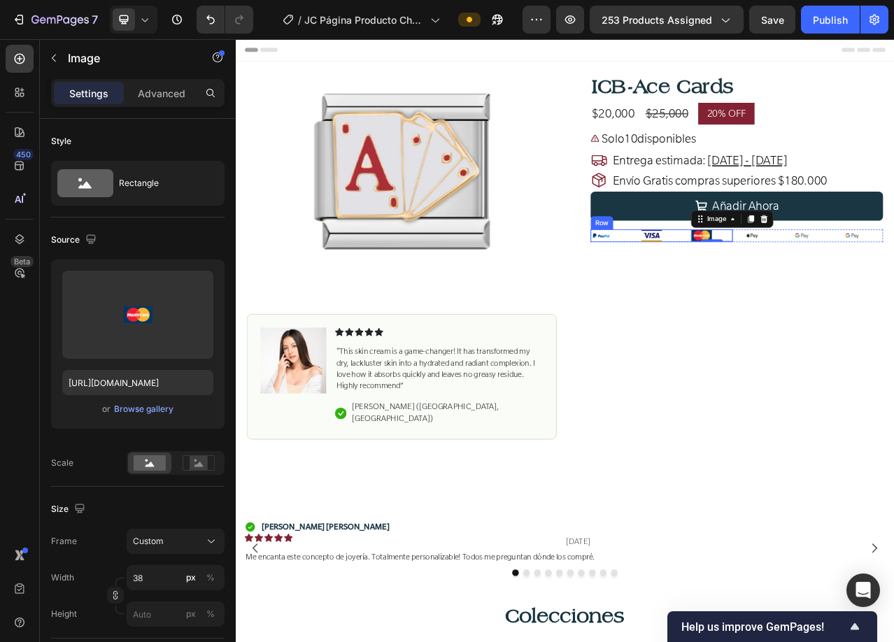
click at [804, 289] on div "Image Image Image 0 Row" at bounding box center [778, 290] width 181 height 16
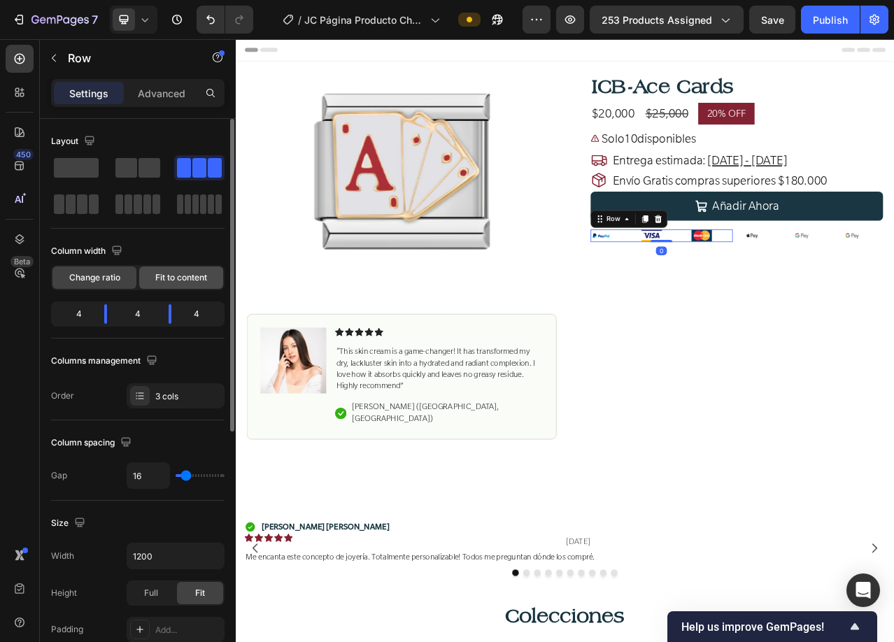
click at [199, 271] on div "Fit to content" at bounding box center [181, 278] width 84 height 22
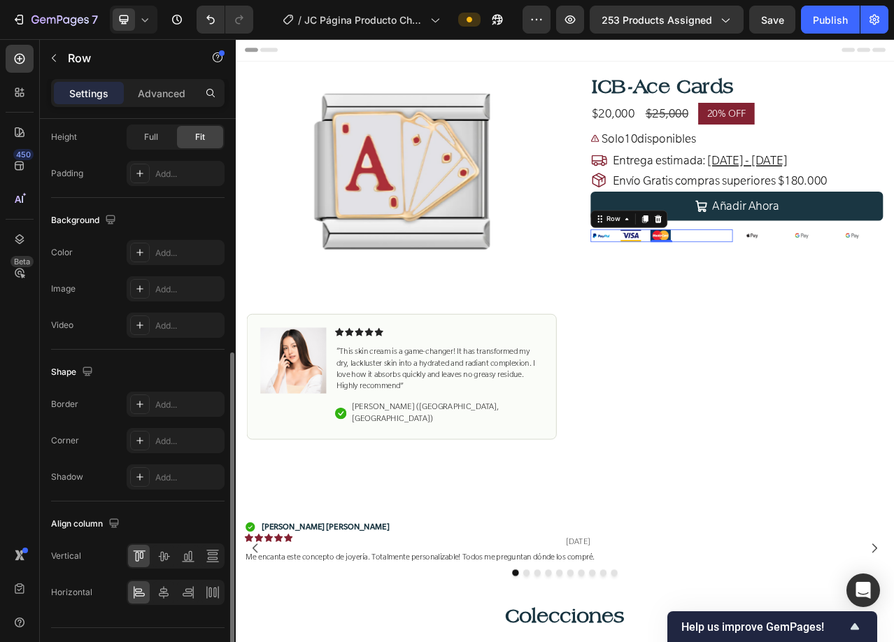
scroll to position [450, 0]
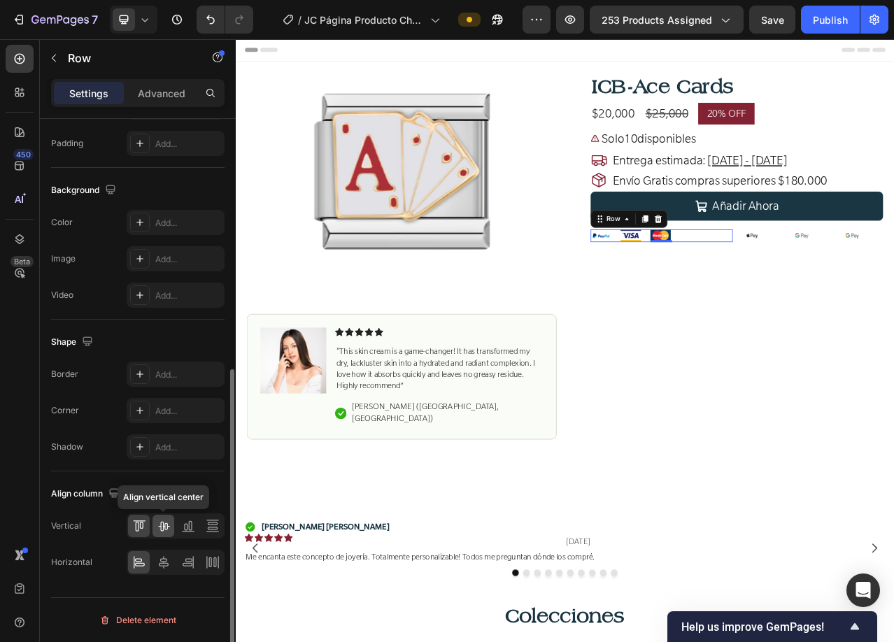
click at [165, 527] on icon at bounding box center [164, 526] width 14 height 14
click at [190, 563] on icon at bounding box center [188, 564] width 10 height 3
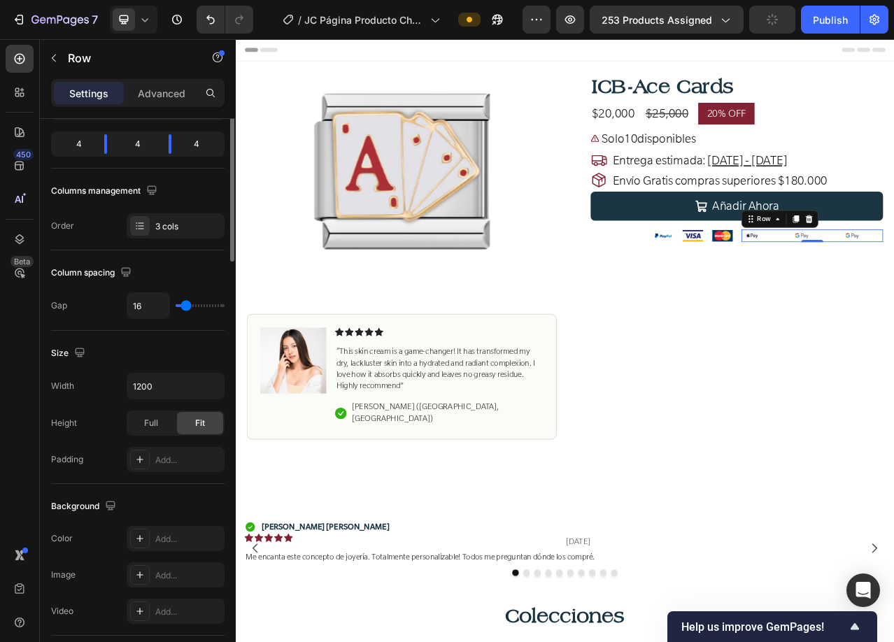
scroll to position [0, 0]
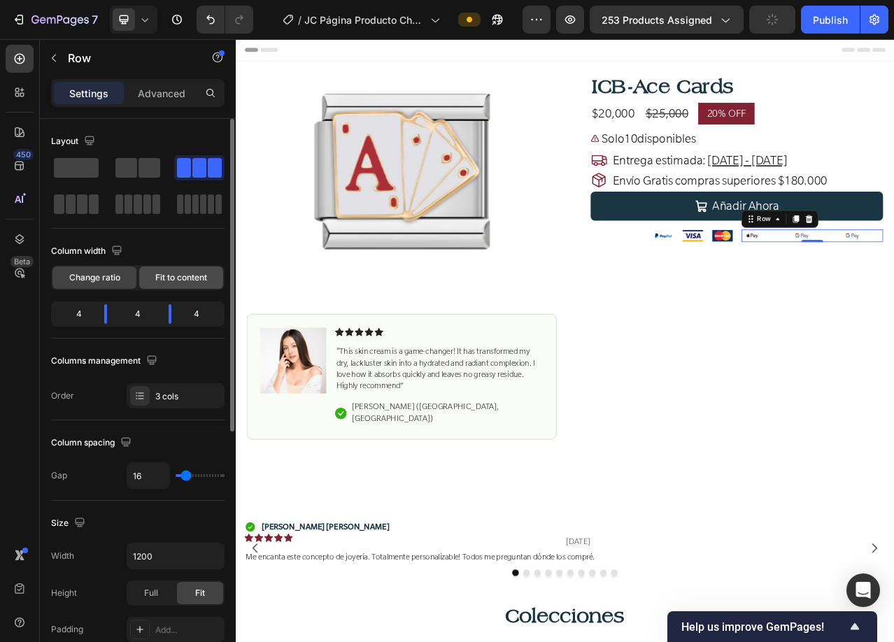
click at [193, 276] on span "Fit to content" at bounding box center [181, 277] width 52 height 13
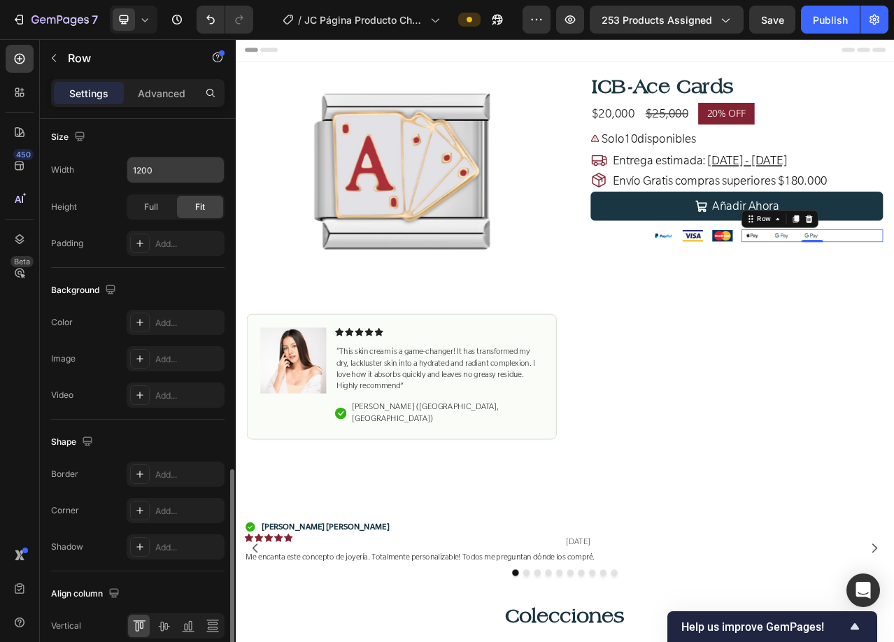
scroll to position [450, 0]
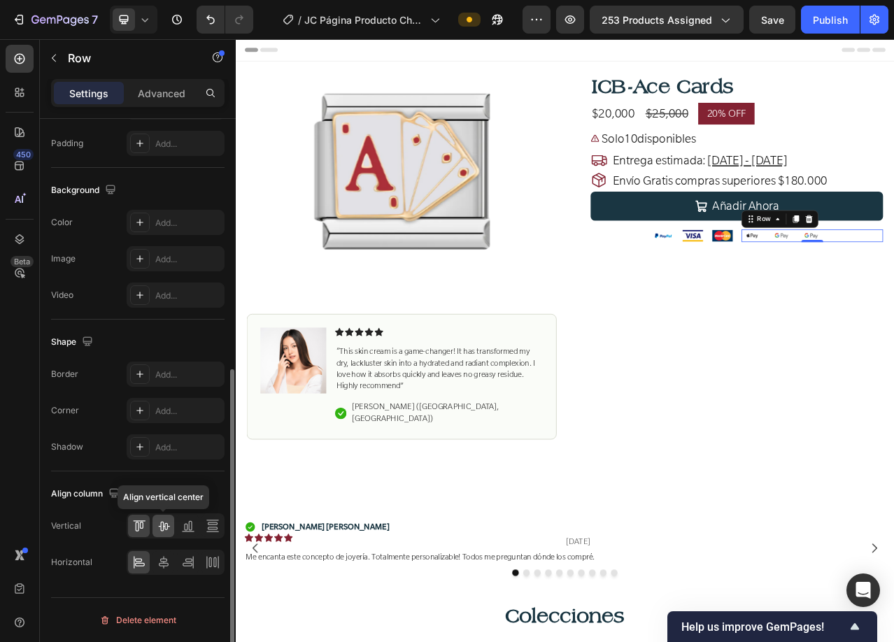
click at [169, 532] on icon at bounding box center [164, 526] width 14 height 14
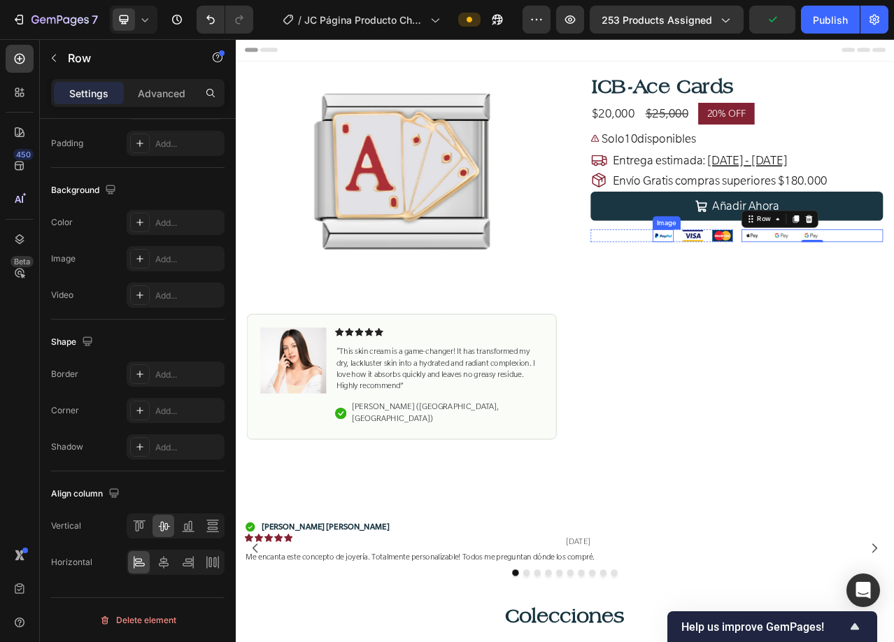
click at [769, 290] on img at bounding box center [780, 290] width 27 height 16
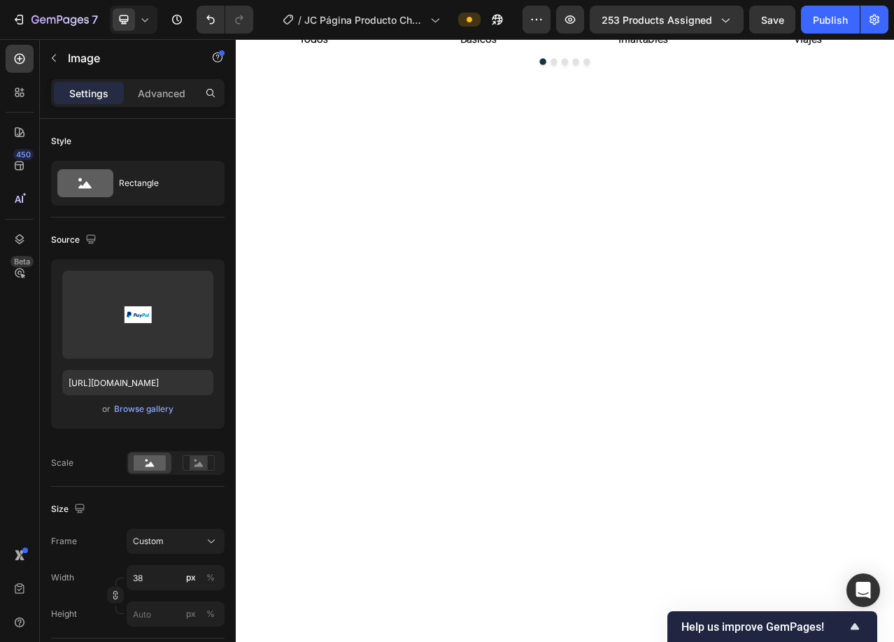
scroll to position [0, 0]
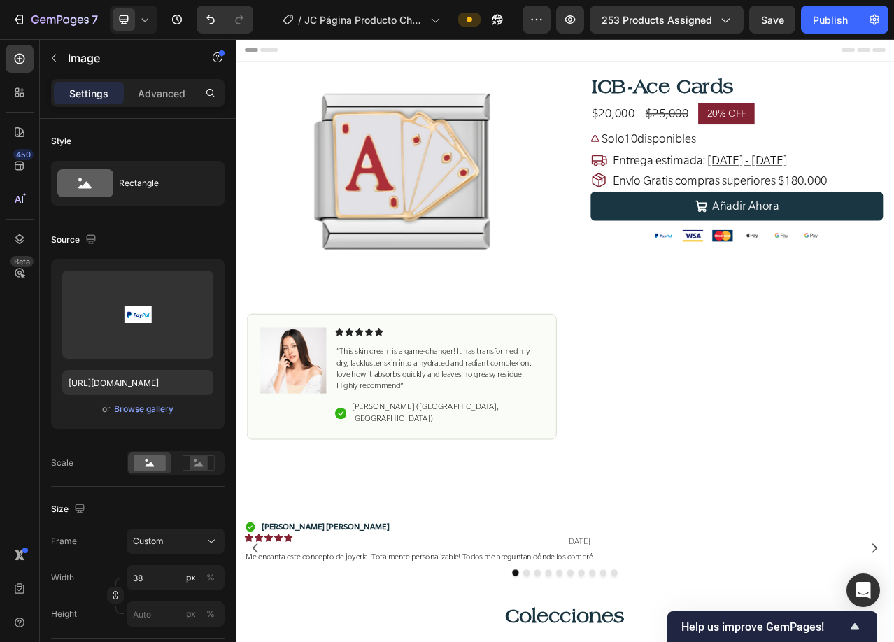
click at [773, 290] on img at bounding box center [780, 290] width 27 height 16
click at [753, 289] on div "Image Image Image Row" at bounding box center [778, 290] width 181 height 16
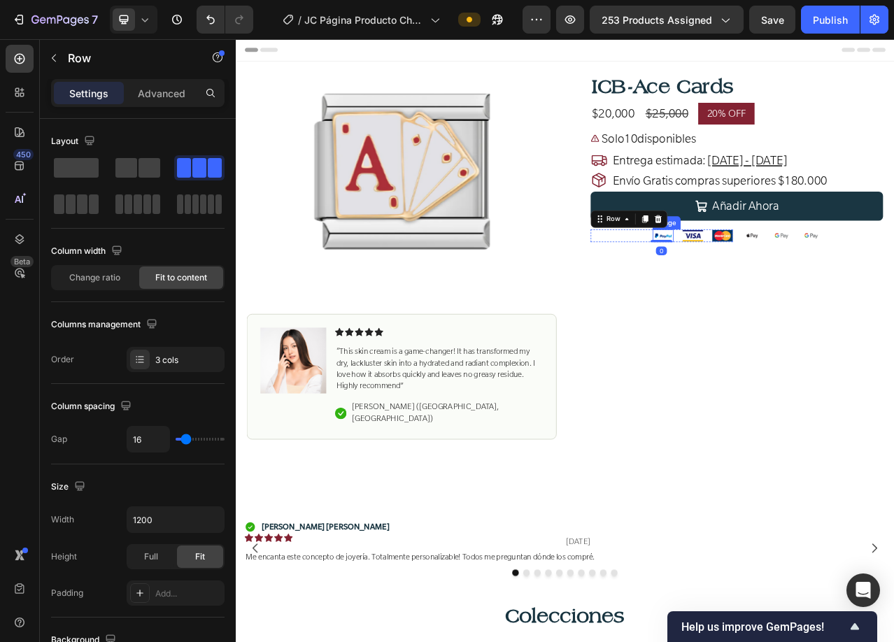
click at [772, 289] on img at bounding box center [780, 290] width 27 height 16
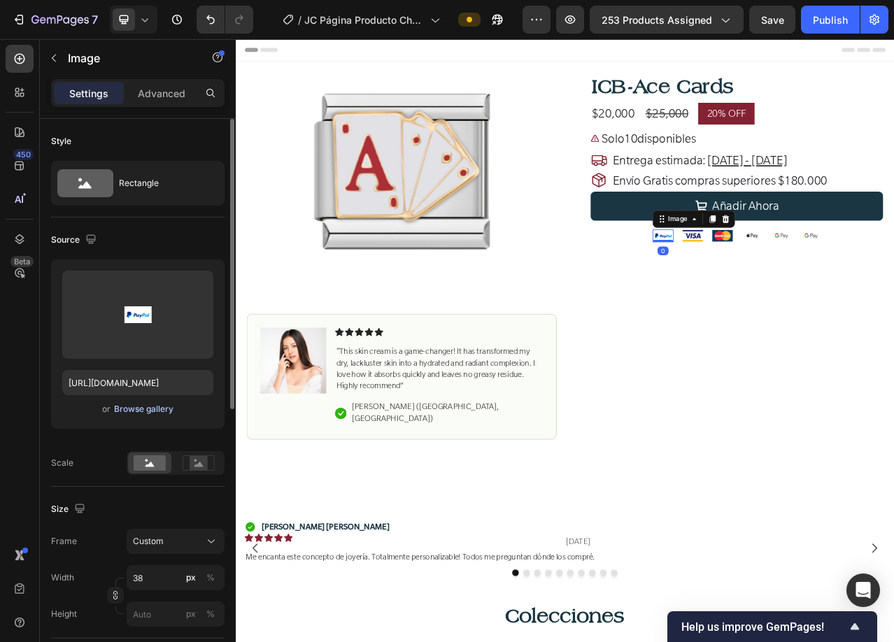
click at [137, 411] on div "Browse gallery" at bounding box center [143, 409] width 59 height 13
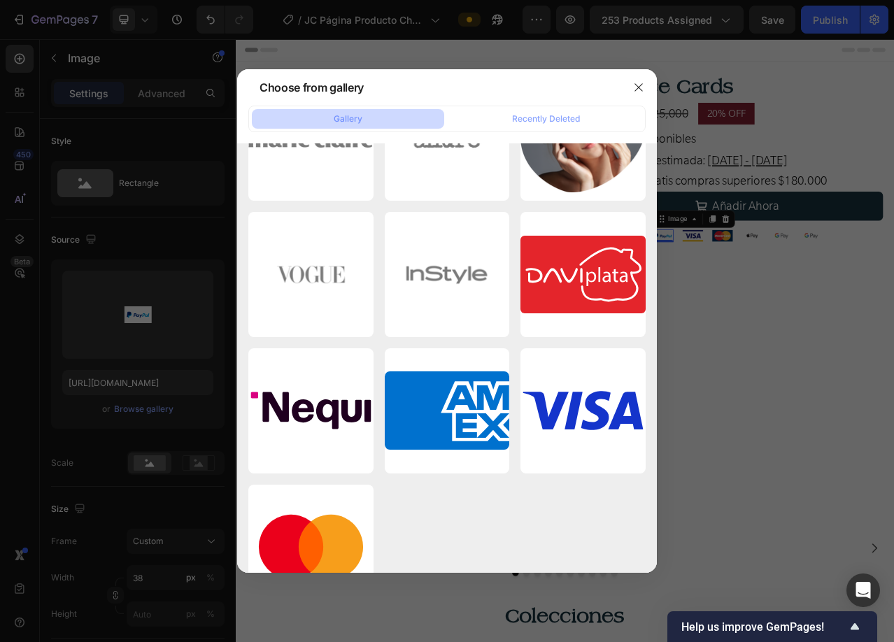
scroll to position [4075, 0]
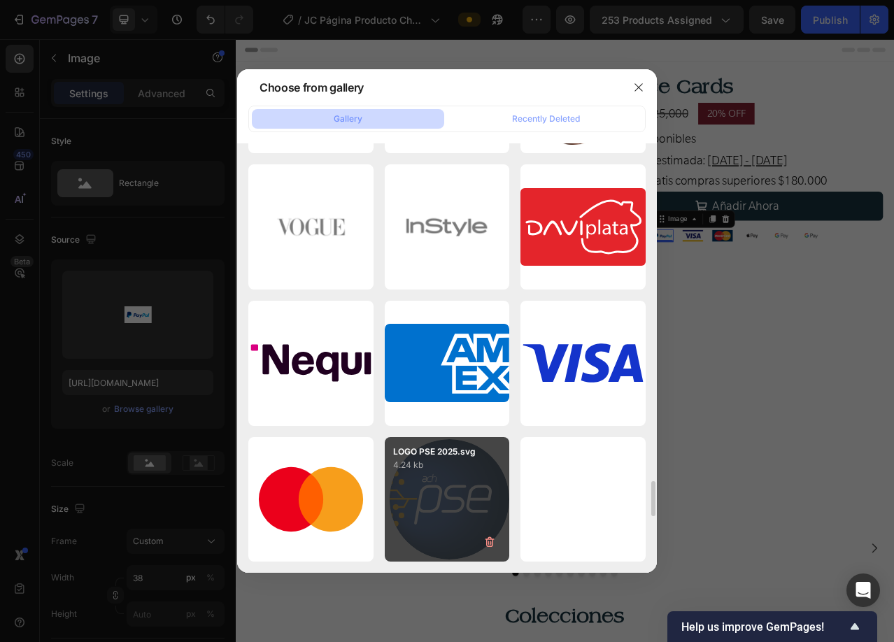
click at [453, 484] on div "LOGO PSE 2025.svg 4.24 kb" at bounding box center [447, 499] width 125 height 125
type input "[URL][DOMAIN_NAME]"
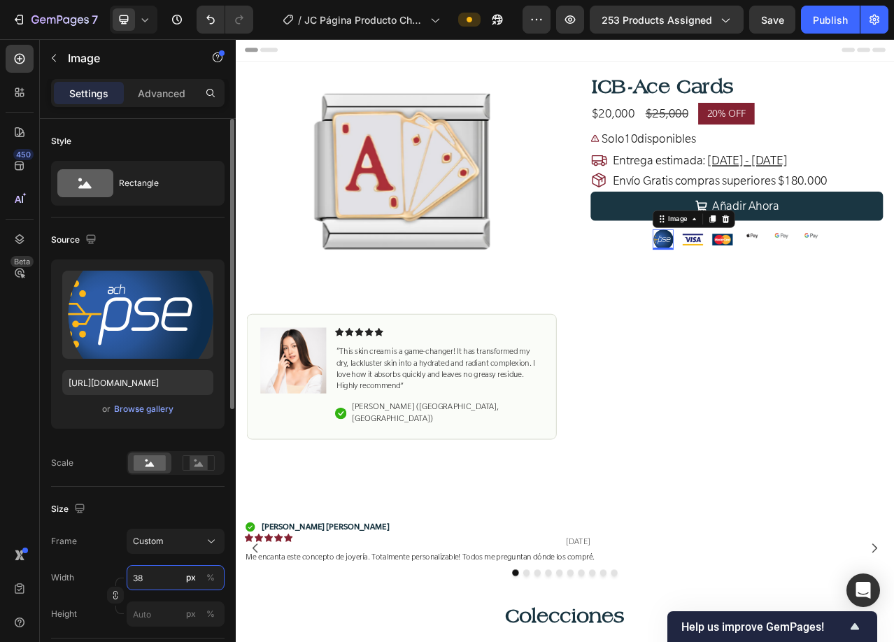
click at [153, 572] on input "38" at bounding box center [176, 577] width 98 height 25
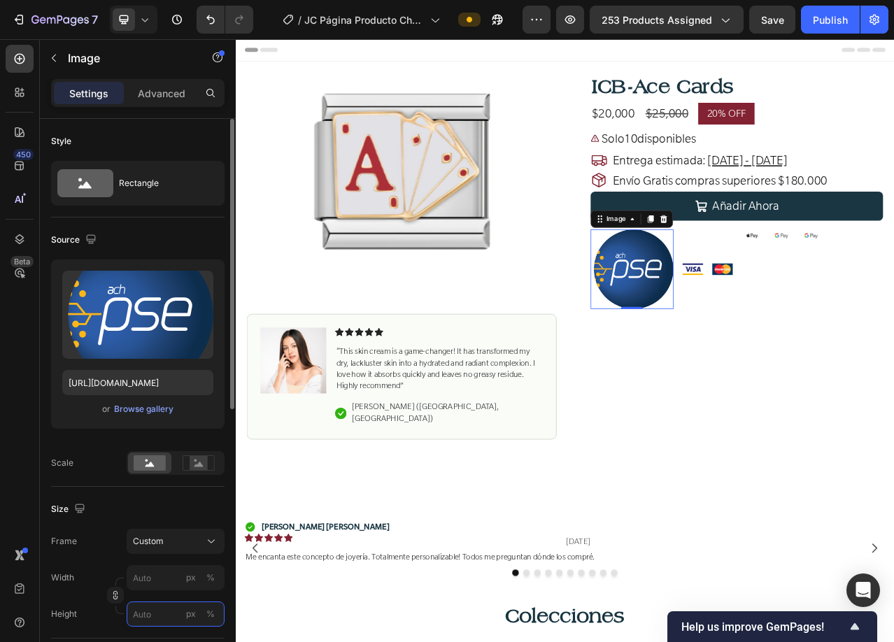
click at [158, 613] on div "Style Rectangle Source Upload Image [URL][DOMAIN_NAME] or Browse gallery Scale …" at bounding box center [137, 616] width 173 height 995
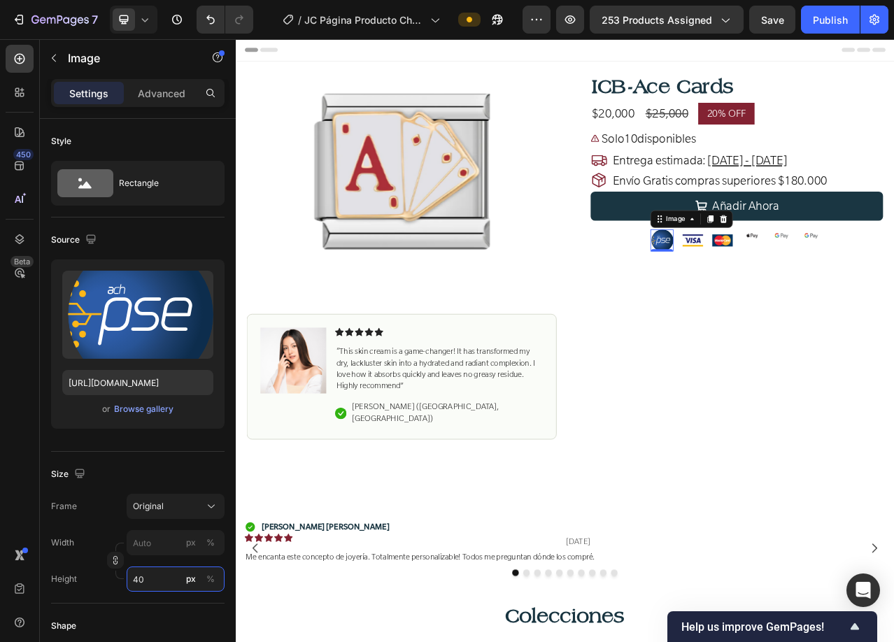
type input "40"
click at [810, 296] on img at bounding box center [818, 295] width 27 height 15
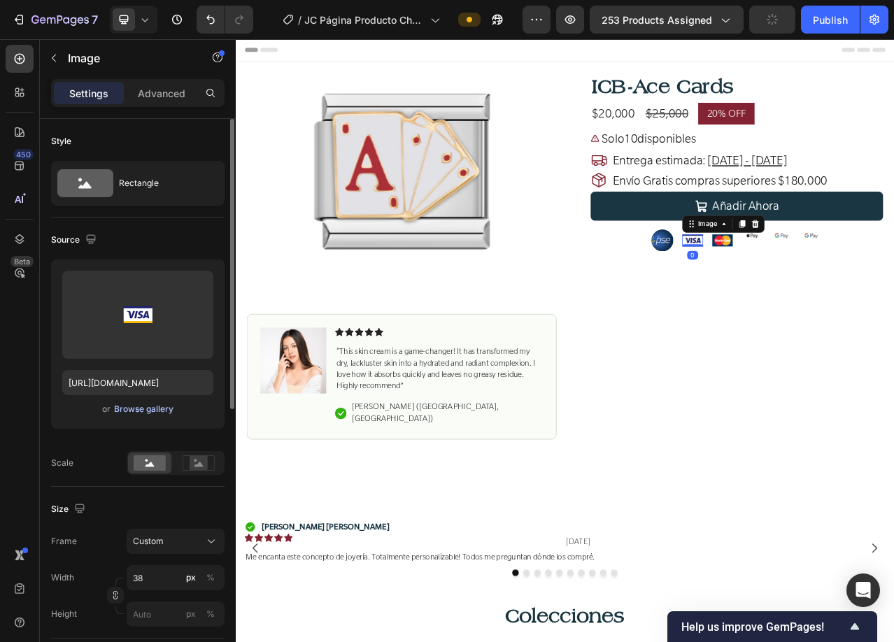
click at [149, 413] on div "Browse gallery" at bounding box center [143, 409] width 59 height 13
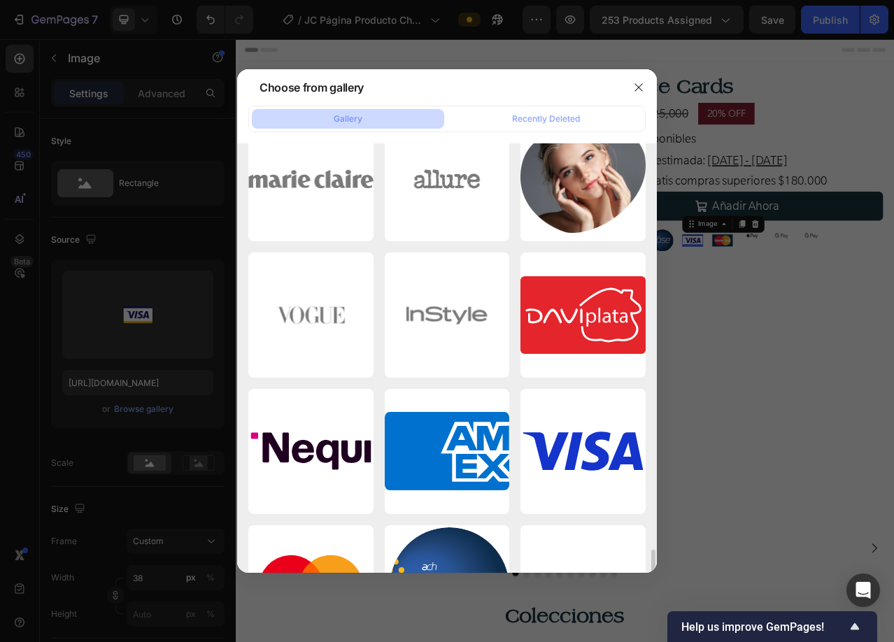
scroll to position [4057, 0]
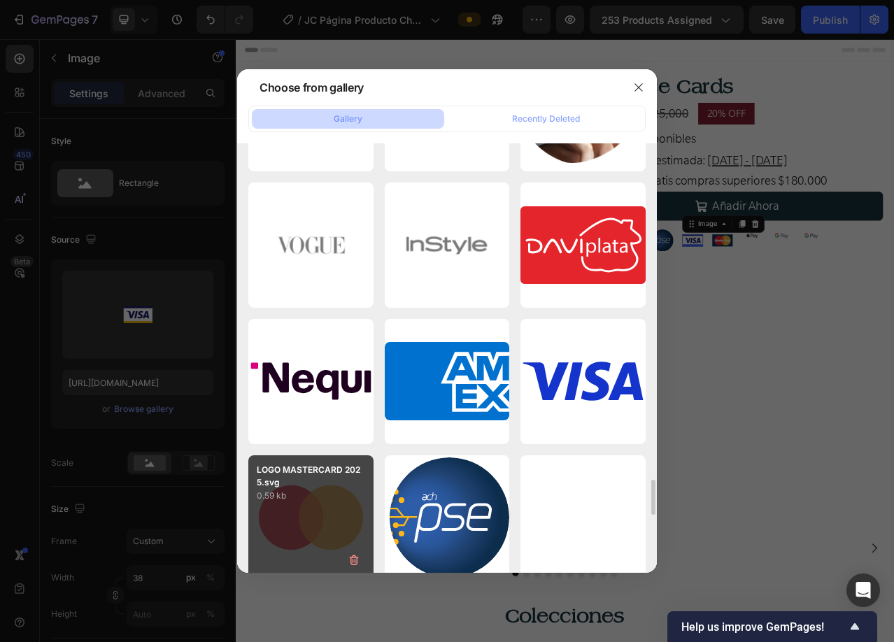
click at [313, 504] on div "LOGO MASTERCARD 2025.svg 0.59 kb" at bounding box center [310, 517] width 125 height 125
type input "[URL][DOMAIN_NAME]"
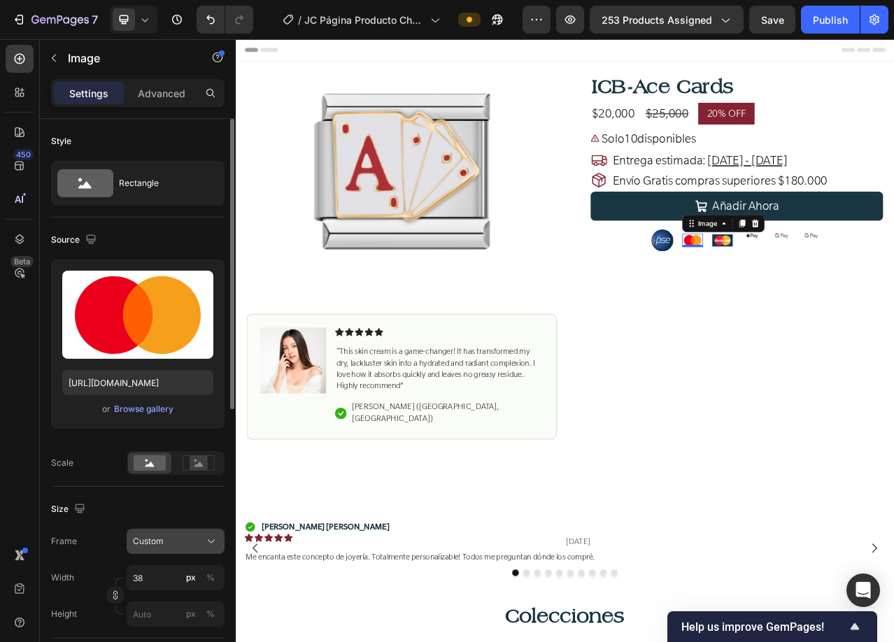
click at [176, 542] on div "Custom" at bounding box center [167, 541] width 69 height 13
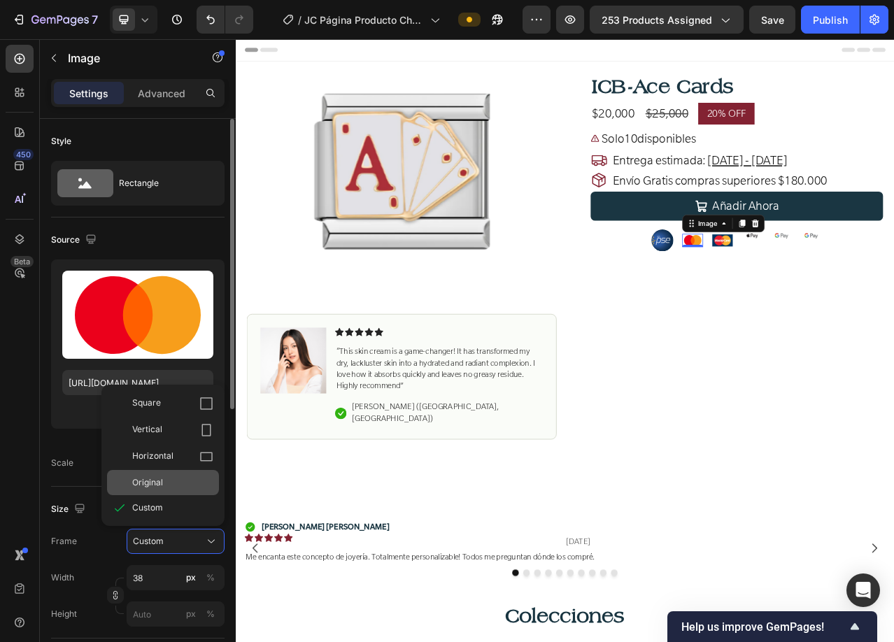
click at [155, 478] on span "Original" at bounding box center [147, 482] width 31 height 13
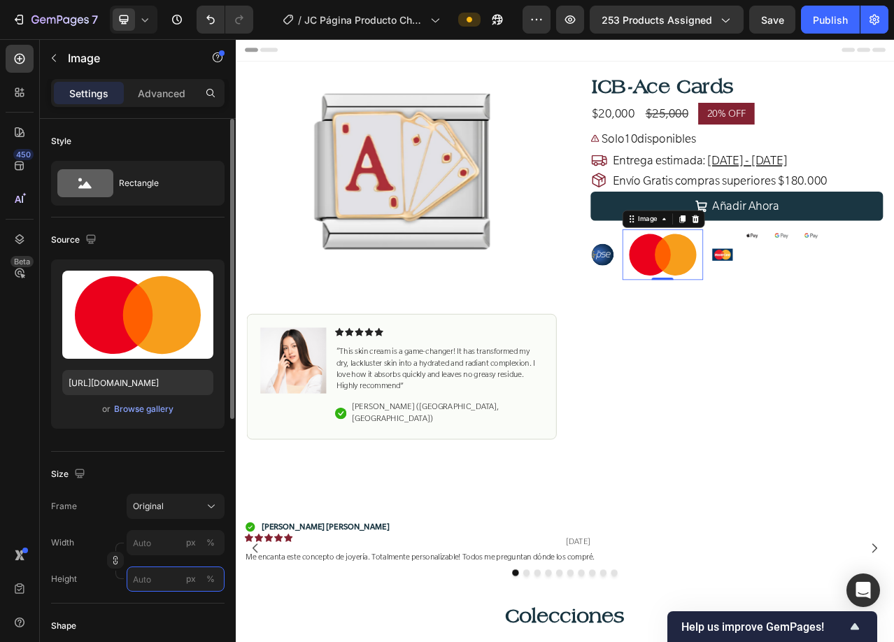
click at [150, 584] on input "px %" at bounding box center [176, 579] width 98 height 25
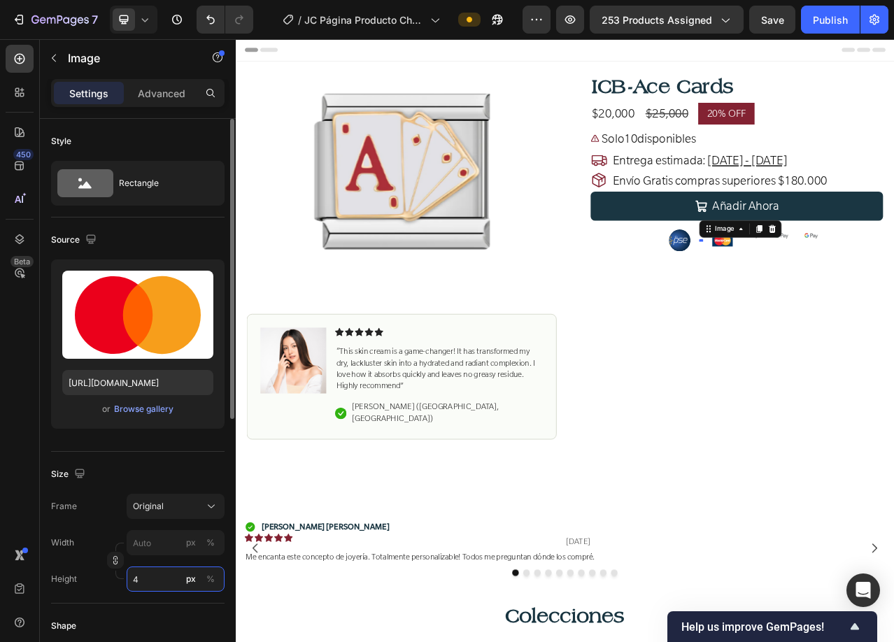
type input "40"
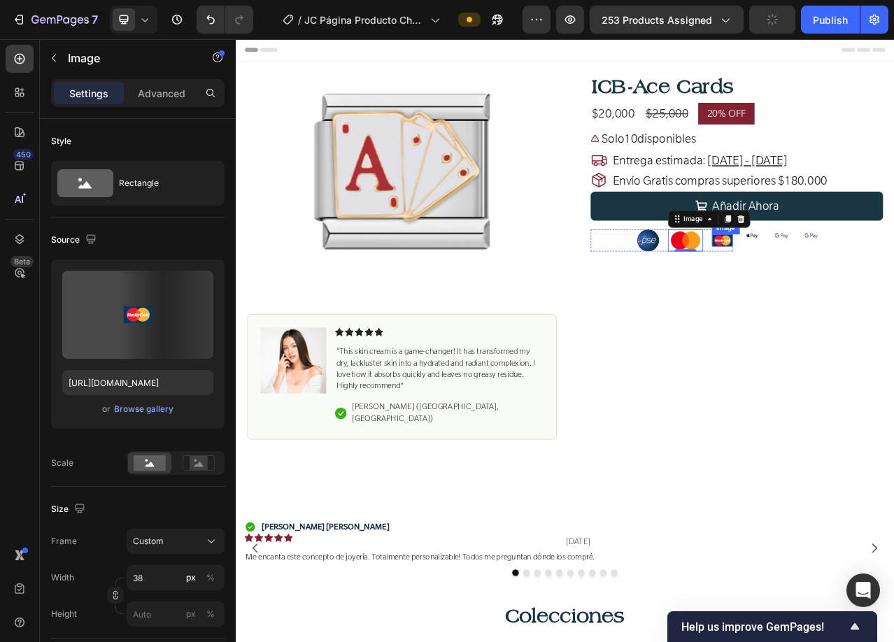
click at [852, 297] on img at bounding box center [856, 295] width 27 height 15
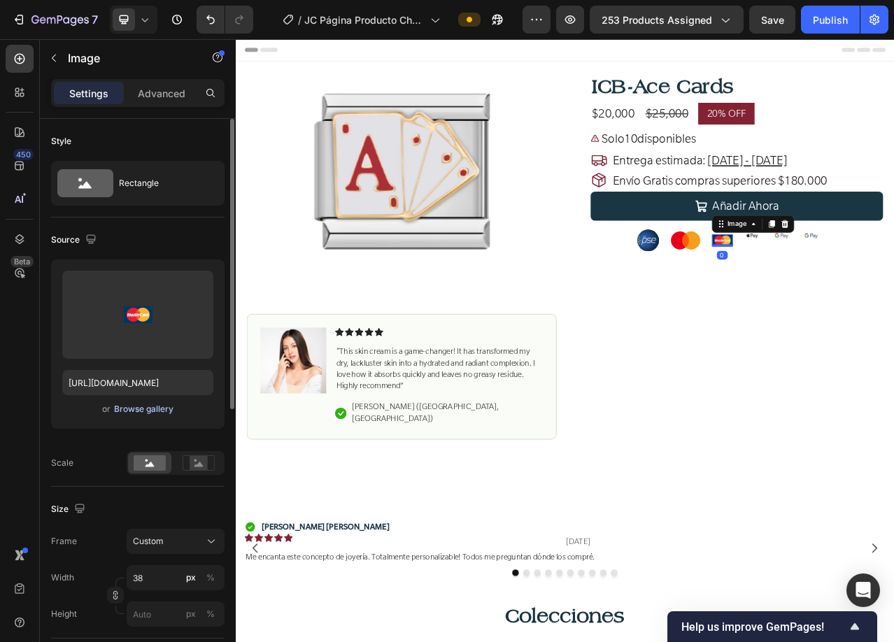
click at [138, 406] on div "Browse gallery" at bounding box center [143, 409] width 59 height 13
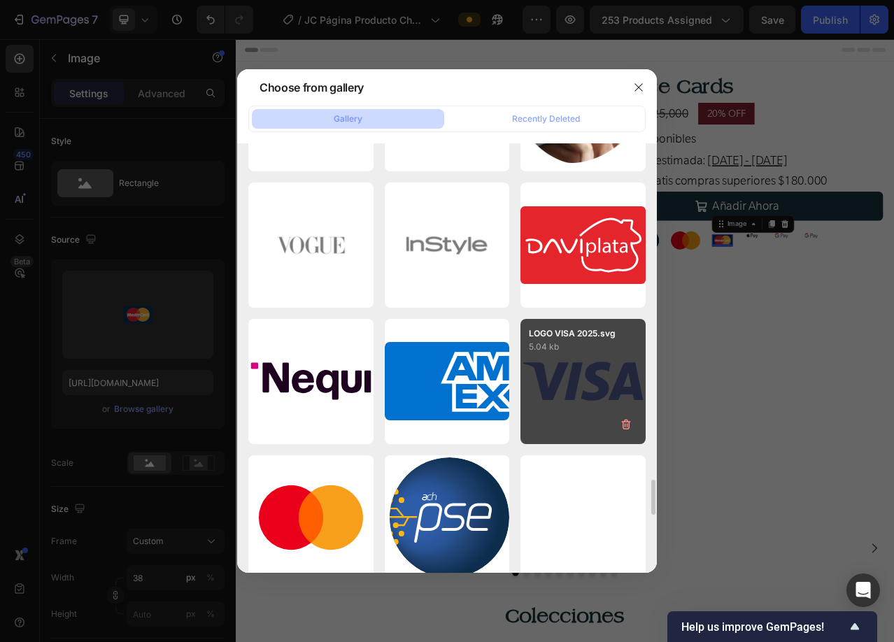
click at [567, 383] on div "LOGO VISA 2025.svg 5.04 kb" at bounding box center [582, 381] width 125 height 125
type input "[URL][DOMAIN_NAME]"
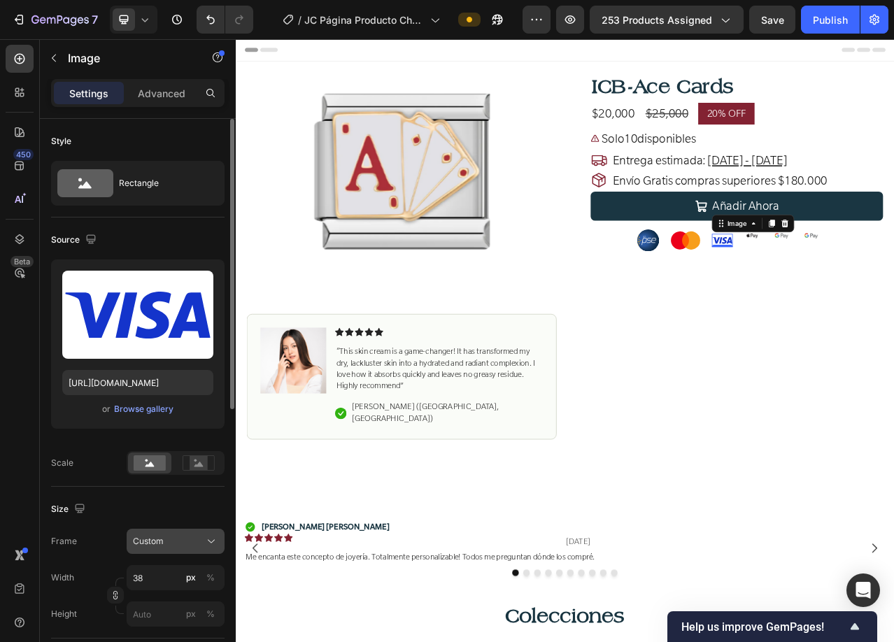
click at [175, 540] on div "Custom" at bounding box center [167, 541] width 69 height 13
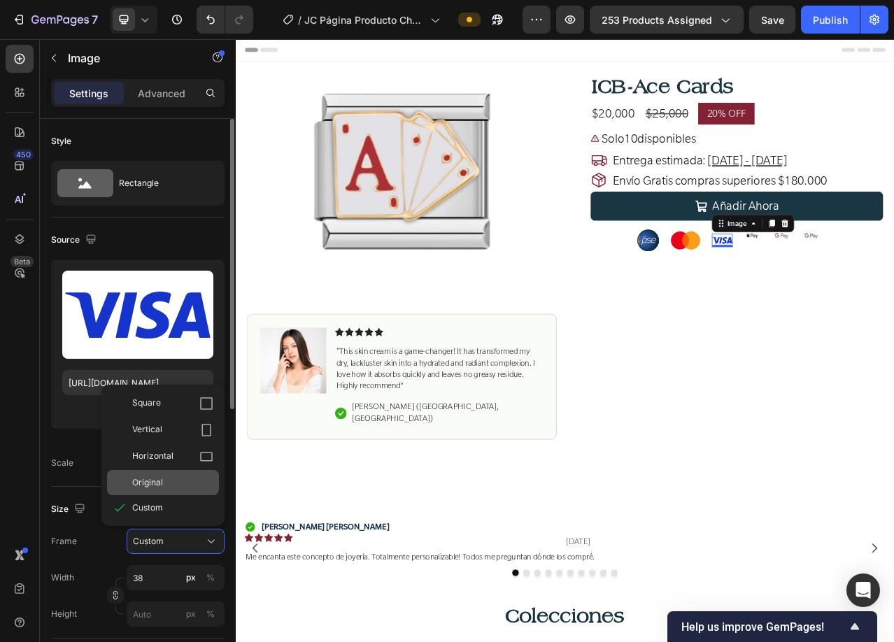
click at [148, 492] on div "Original" at bounding box center [163, 482] width 112 height 25
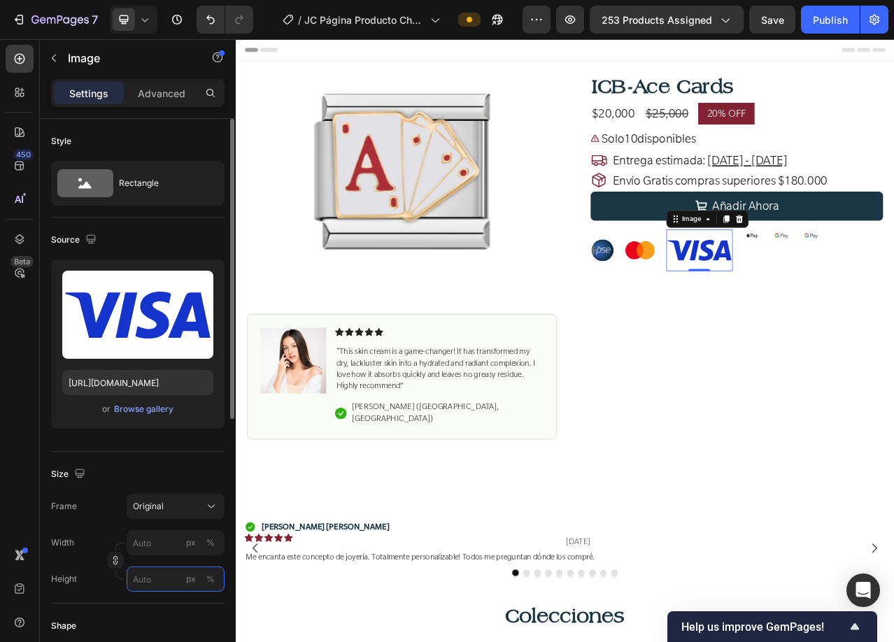
click at [154, 574] on input "px %" at bounding box center [176, 579] width 98 height 25
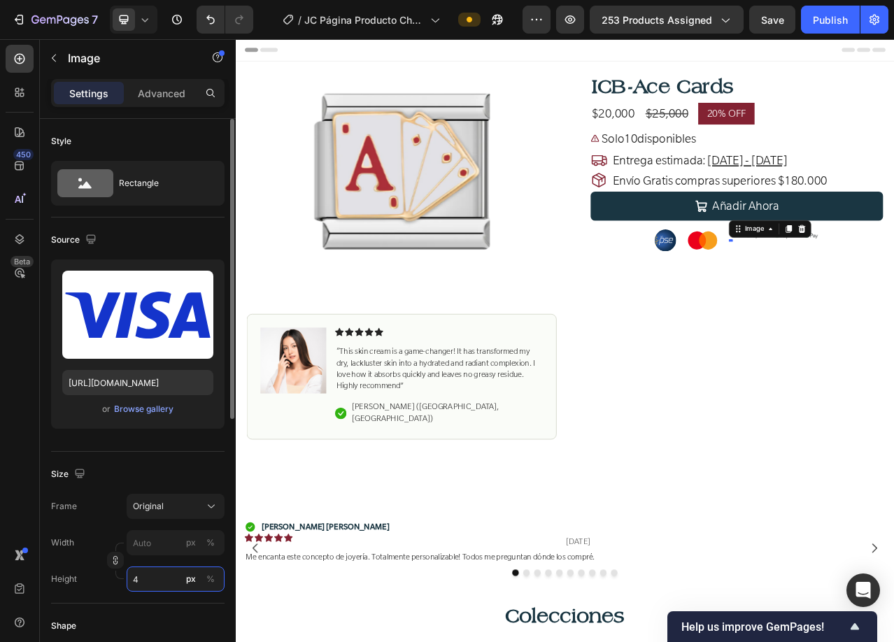
type input "40"
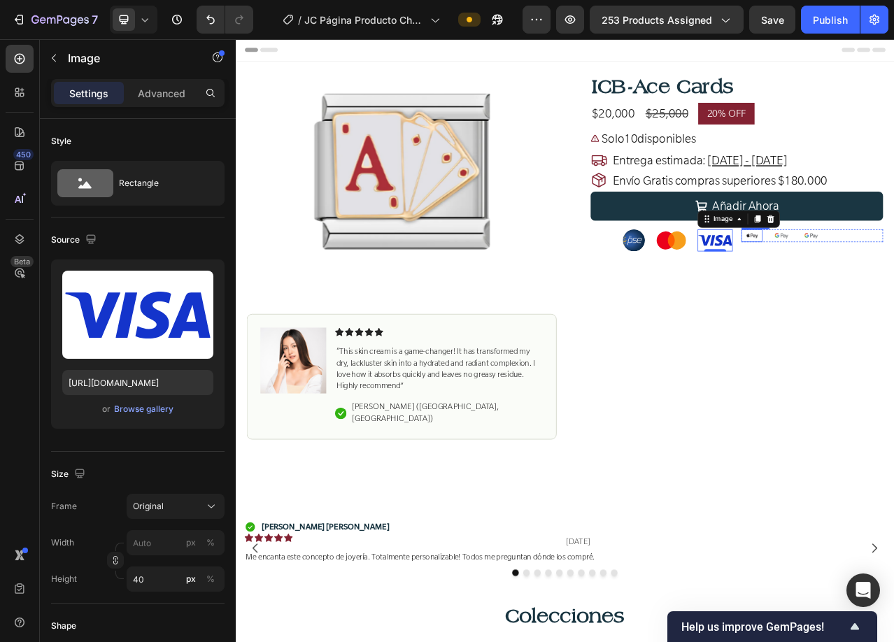
click at [886, 291] on img at bounding box center [894, 290] width 27 height 16
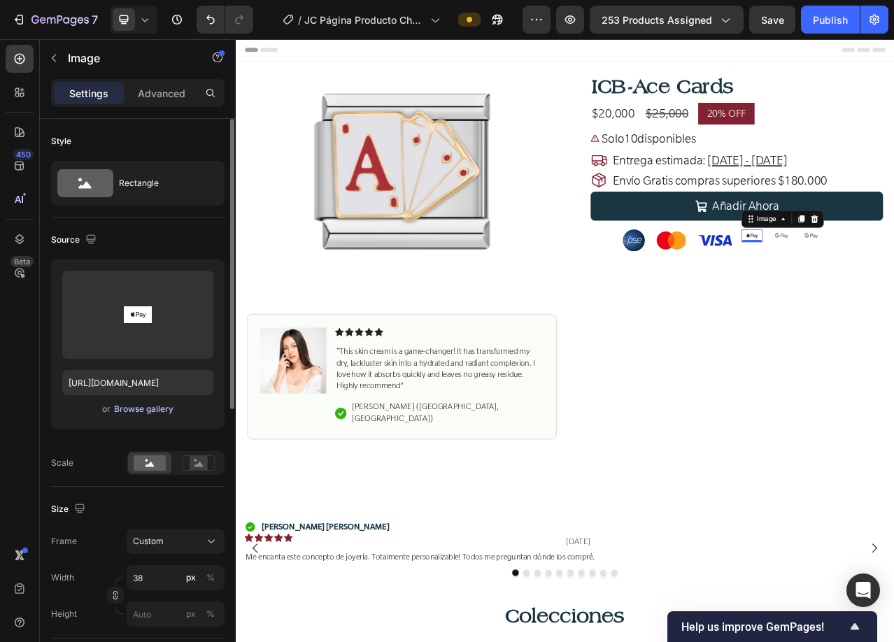
click at [138, 413] on div "Browse gallery" at bounding box center [143, 409] width 59 height 13
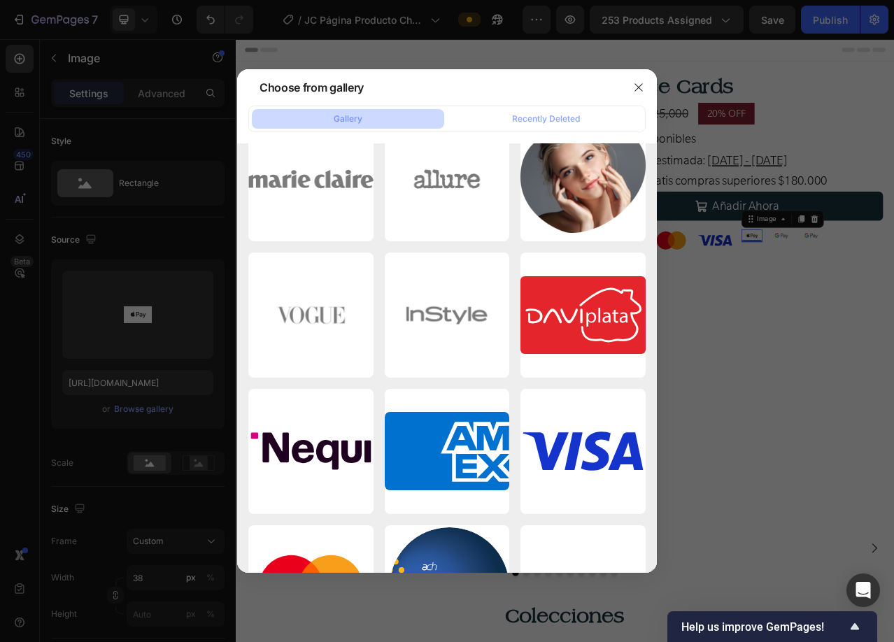
scroll to position [4075, 0]
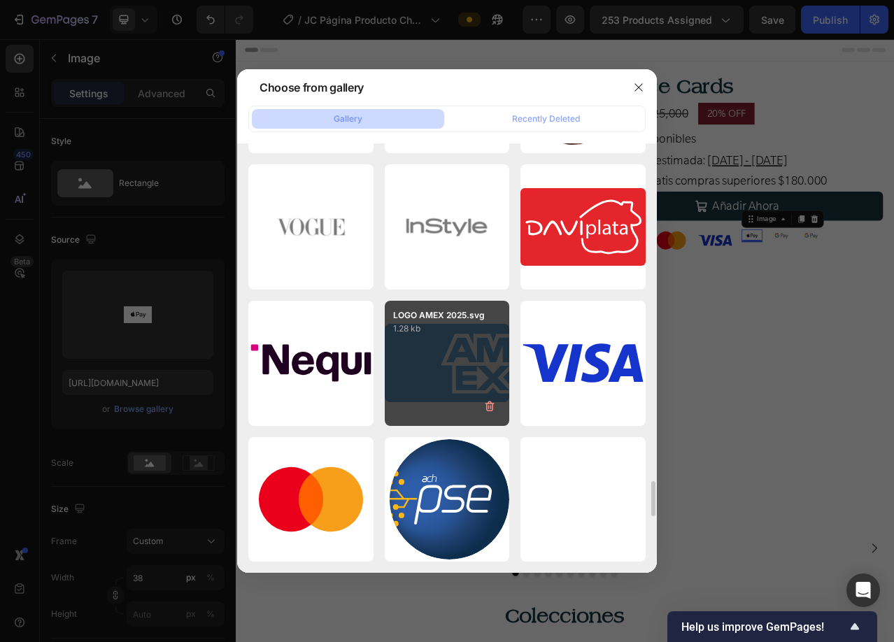
click at [432, 378] on div "LOGO AMEX 2025.svg 1.28 kb" at bounding box center [447, 363] width 125 height 125
type input "[URL][DOMAIN_NAME]"
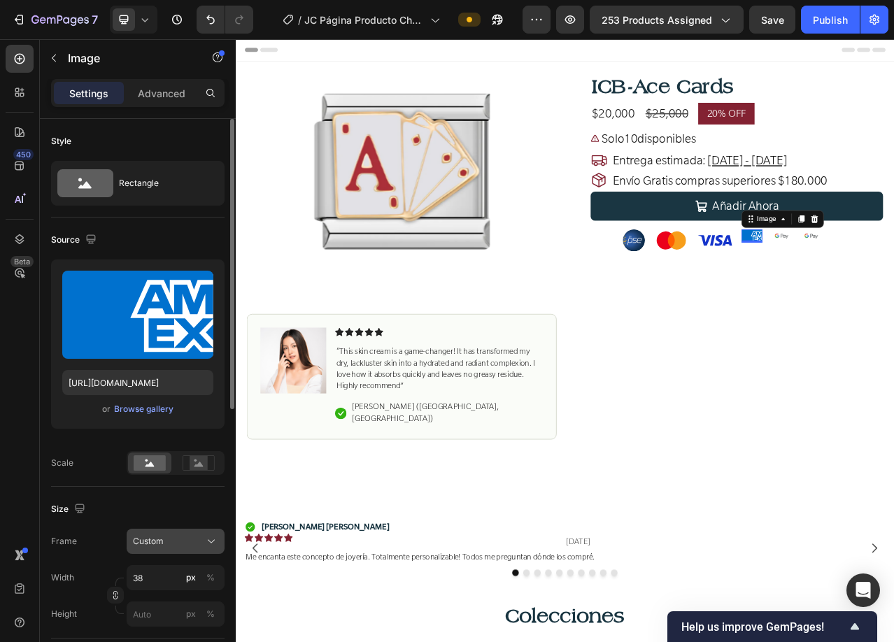
click at [156, 537] on span "Custom" at bounding box center [148, 541] width 31 height 13
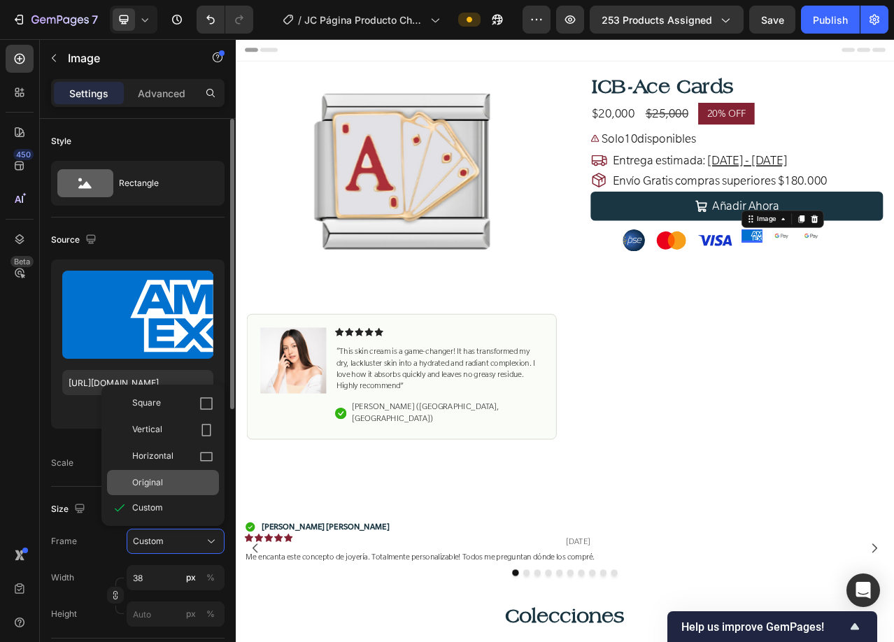
click at [152, 491] on div "Original" at bounding box center [163, 482] width 112 height 25
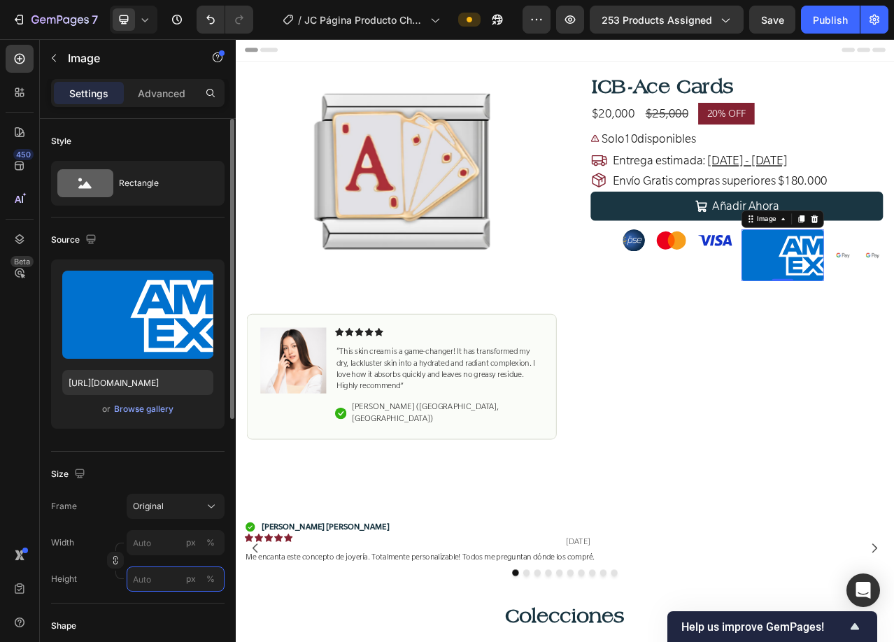
click at [152, 578] on input "px %" at bounding box center [176, 579] width 98 height 25
type input "40"
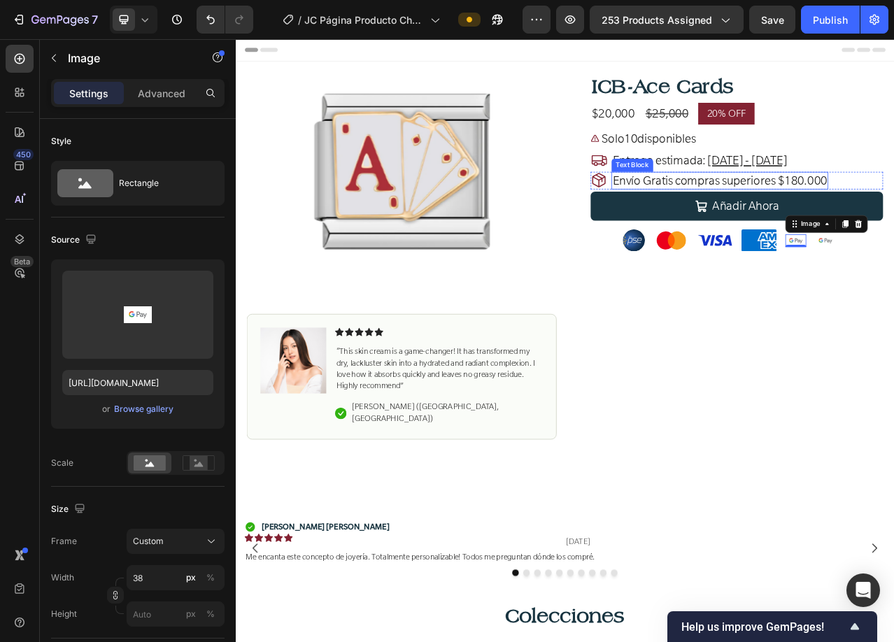
click at [834, 210] on span "Envío Gratis compras superiores $180.000" at bounding box center [852, 219] width 273 height 19
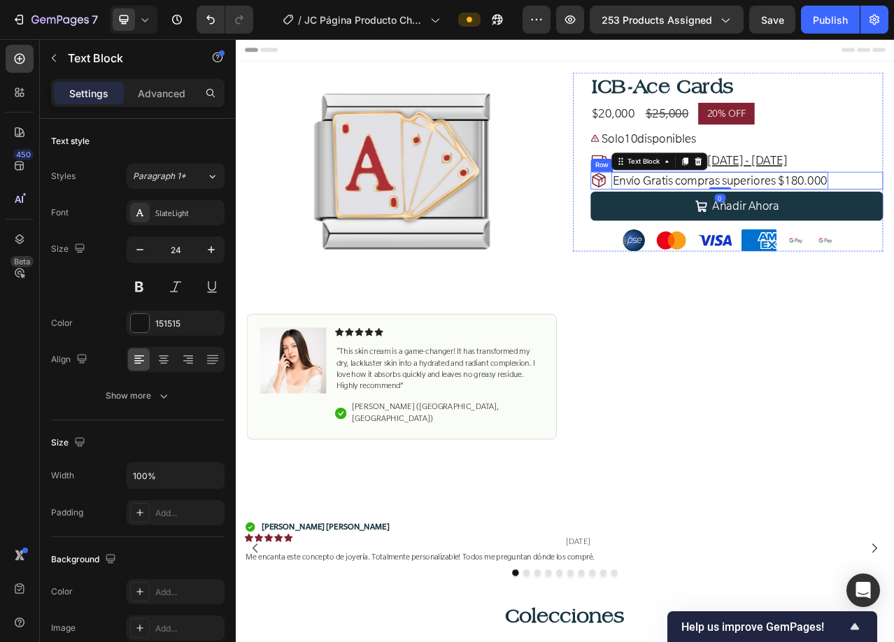
click at [893, 218] on div "Icon Envío Gratis compras superiores $180.000 Text Block 0 Row" at bounding box center [874, 219] width 373 height 23
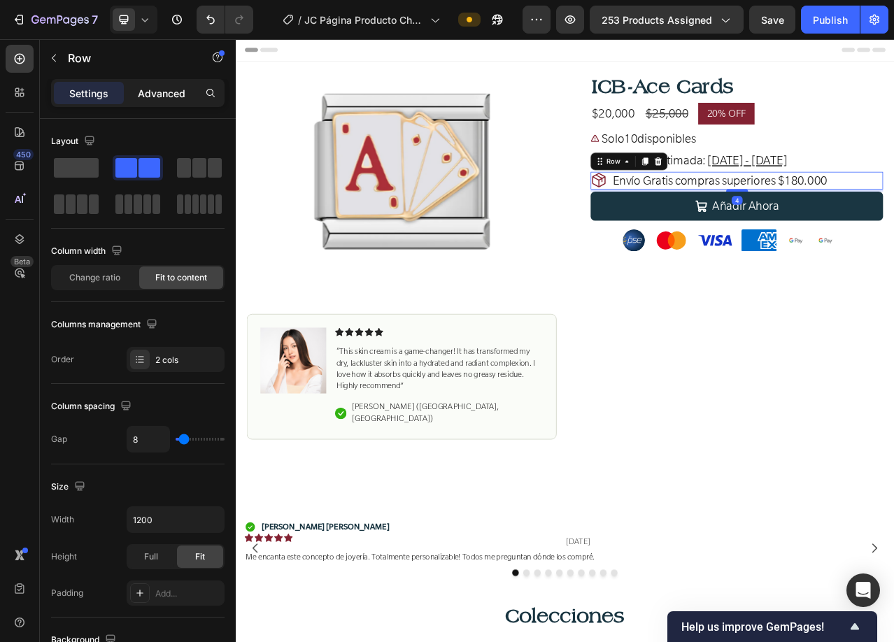
click at [175, 92] on p "Advanced" at bounding box center [162, 93] width 48 height 15
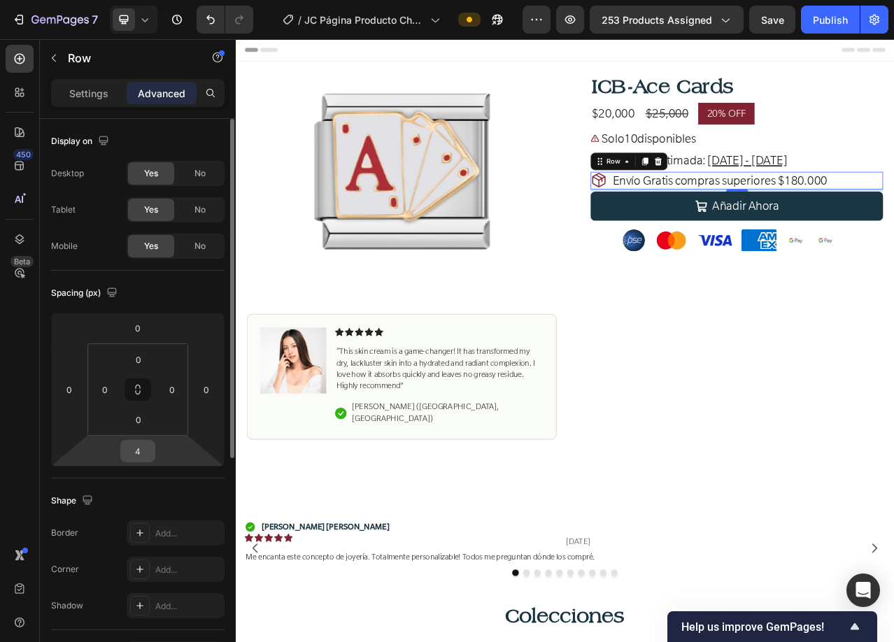
click at [136, 446] on input "4" at bounding box center [138, 451] width 28 height 21
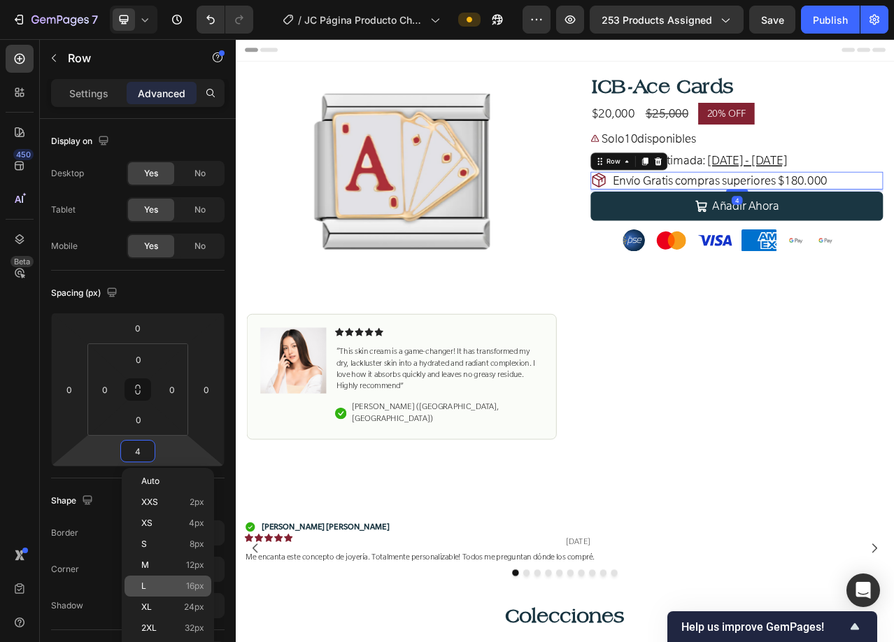
click at [176, 590] on p "L 16px" at bounding box center [172, 586] width 63 height 10
type input "16"
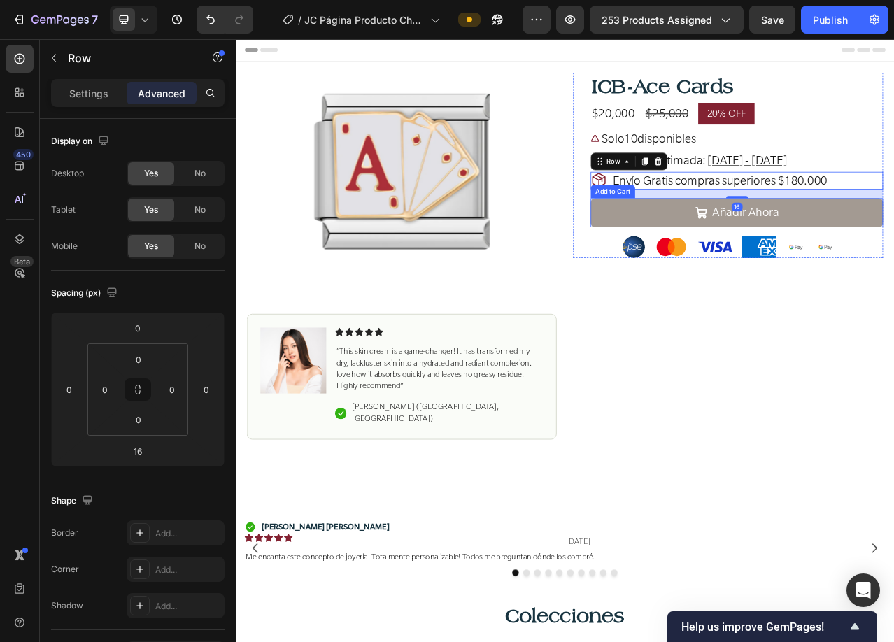
click at [771, 258] on button "Añadir Ahora" at bounding box center [874, 260] width 373 height 37
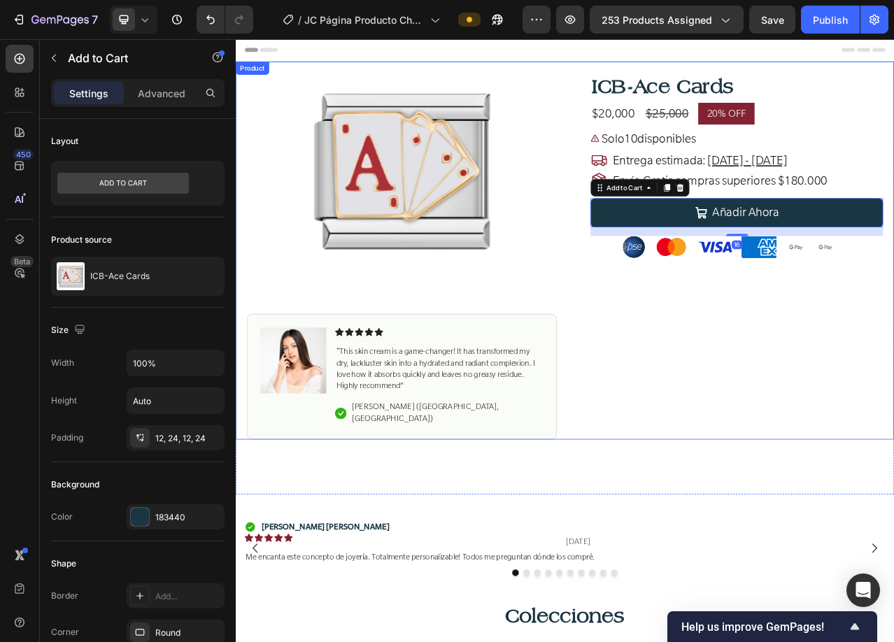
click at [844, 410] on div "ICB-Ace Cards Product Title $20,000 Product Price Product Price $25,000 Compare…" at bounding box center [863, 316] width 395 height 468
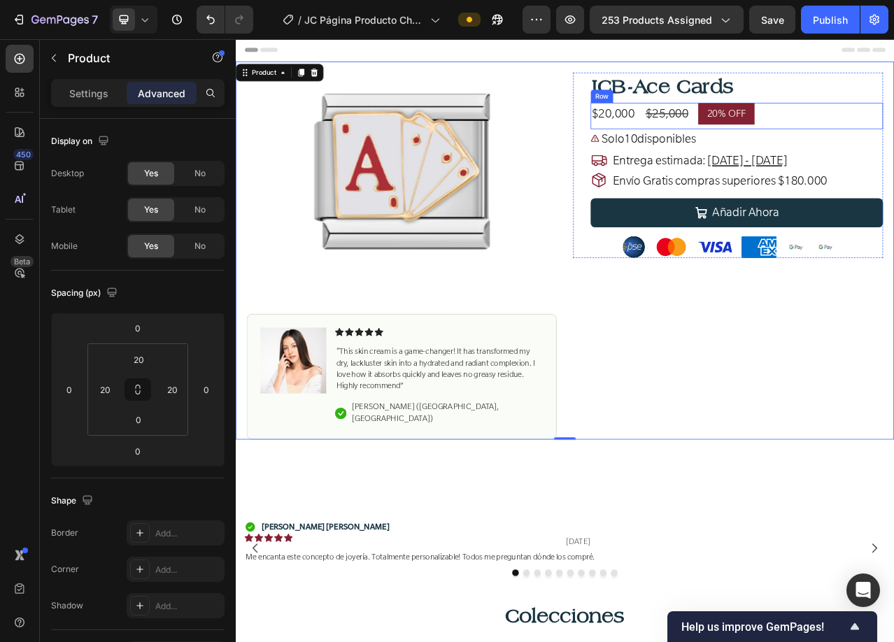
click at [893, 137] on div "$20,000 Product Price Product Price $25,000 Compare Price Compare Price 20% OFF…" at bounding box center [874, 137] width 373 height 34
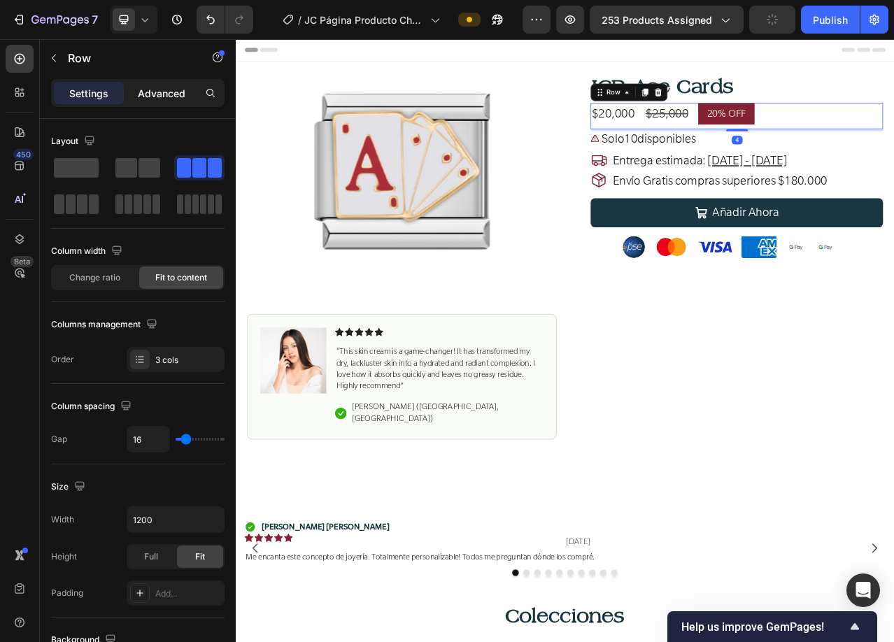
click at [162, 89] on p "Advanced" at bounding box center [162, 93] width 48 height 15
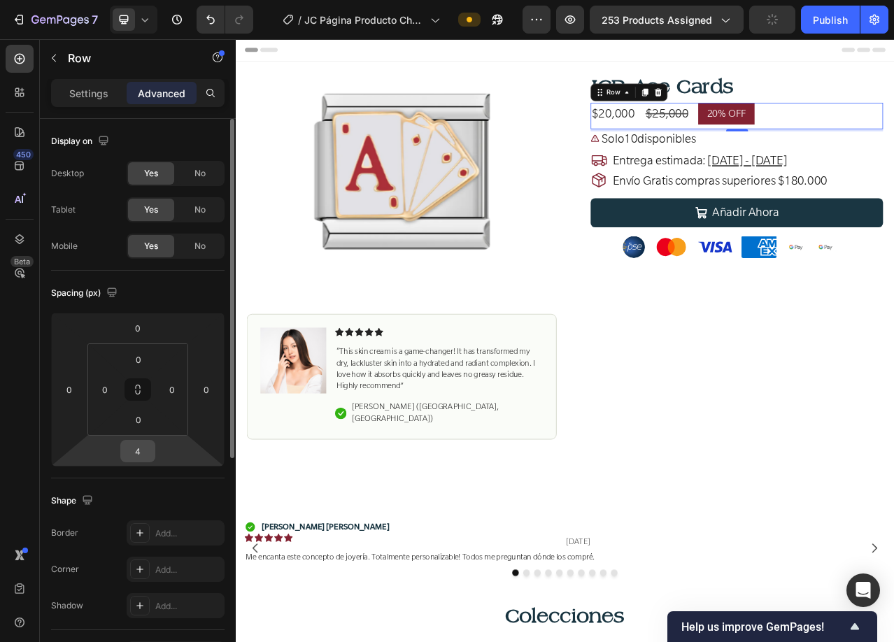
click at [139, 450] on input "4" at bounding box center [138, 451] width 28 height 21
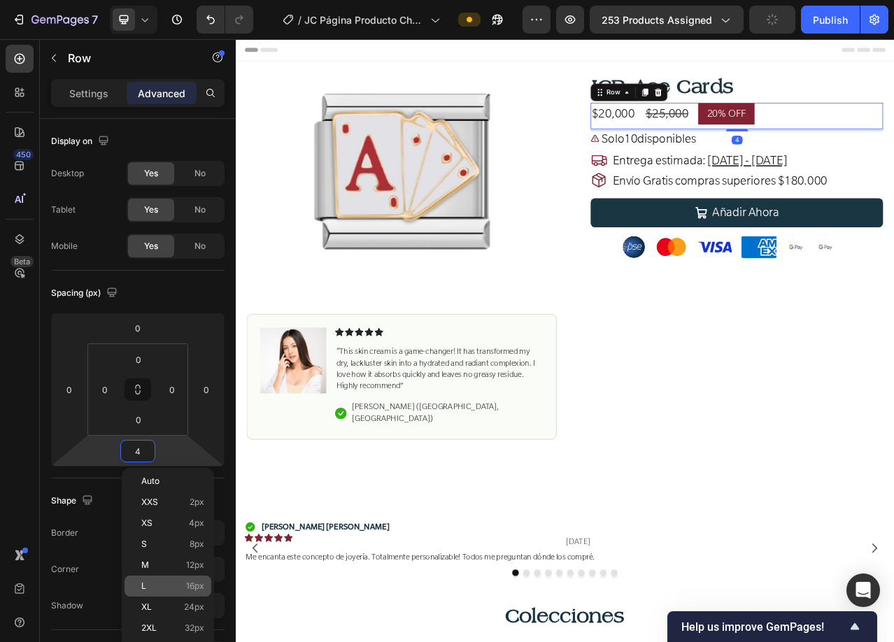
click at [164, 584] on p "L 16px" at bounding box center [172, 586] width 63 height 10
type input "16"
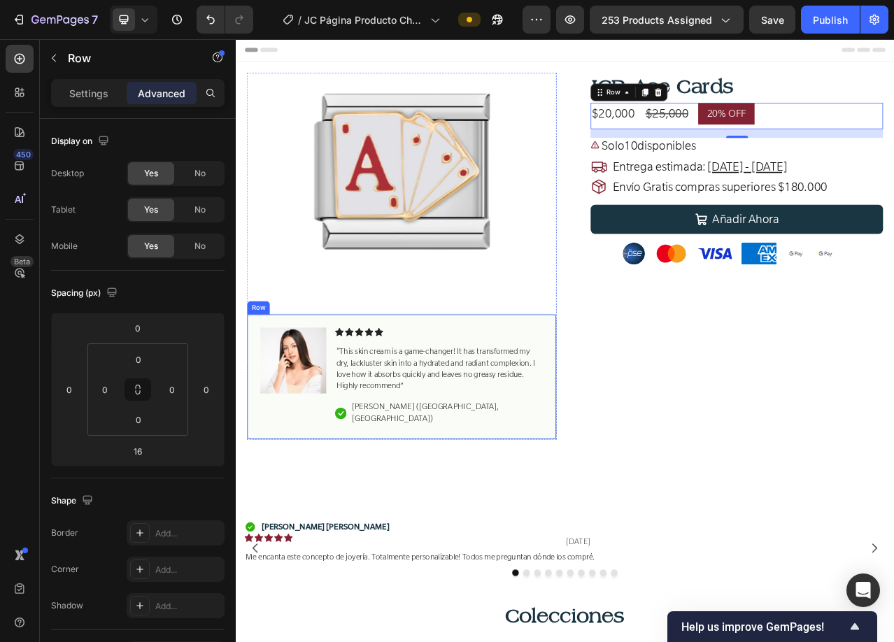
click at [506, 404] on div "Image Icon Icon Icon Icon Icon Icon List “This skin cream is a game-changer! It…" at bounding box center [447, 470] width 395 height 160
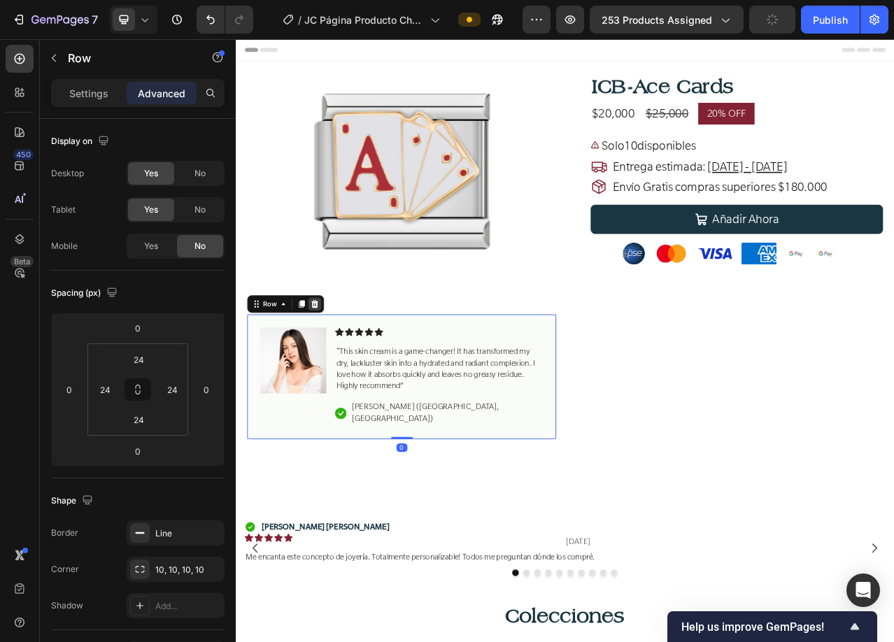
click at [341, 369] on div at bounding box center [336, 377] width 17 height 17
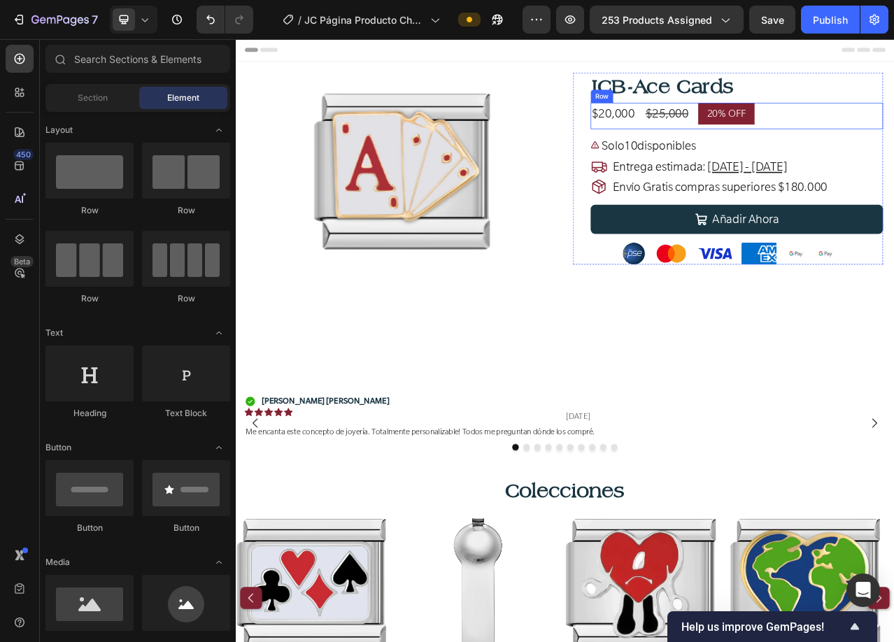
click at [893, 134] on div "$20,000 Product Price Product Price $25,000 Compare Price Compare Price 20% OFF…" at bounding box center [874, 137] width 373 height 34
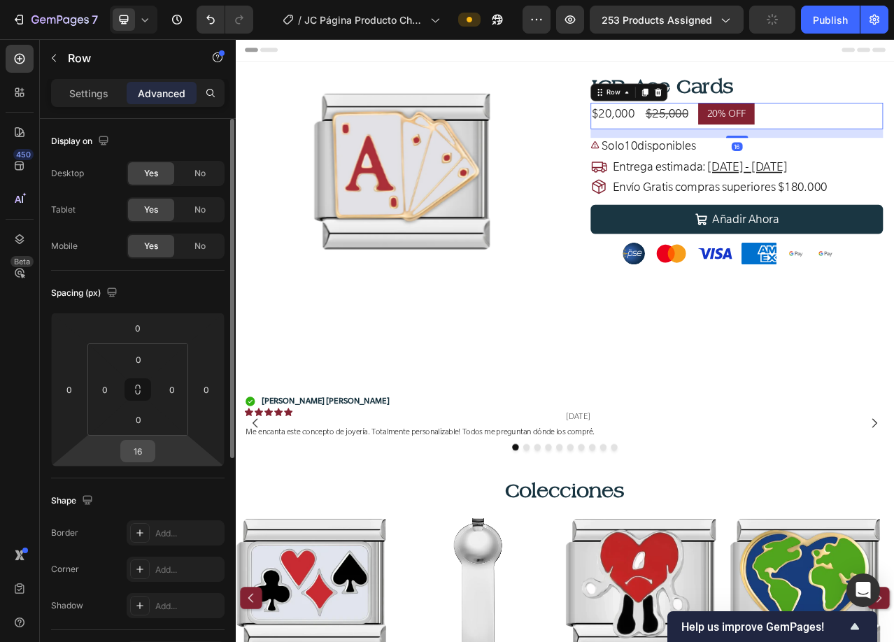
click at [141, 451] on input "16" at bounding box center [138, 451] width 28 height 21
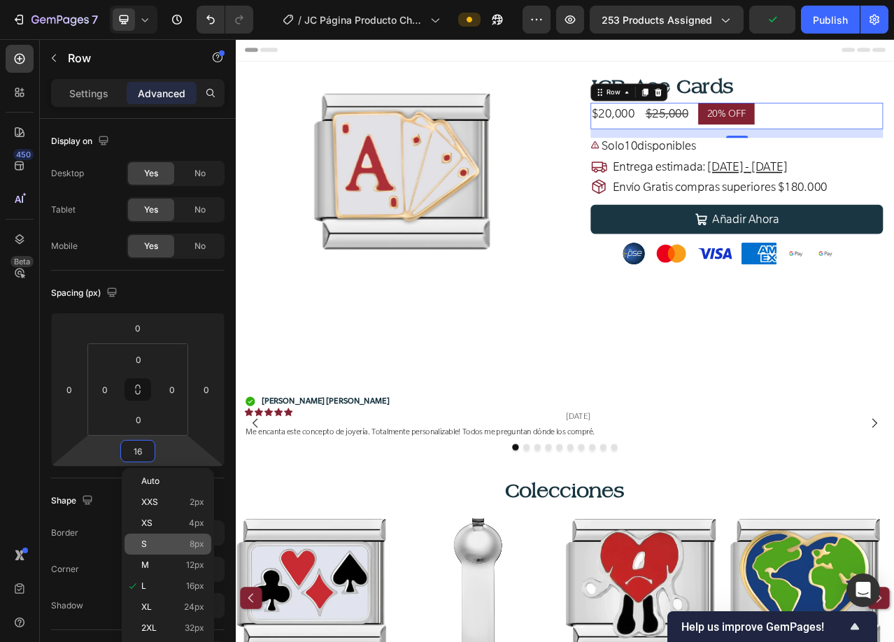
click at [149, 544] on p "S 8px" at bounding box center [172, 544] width 63 height 10
type input "8"
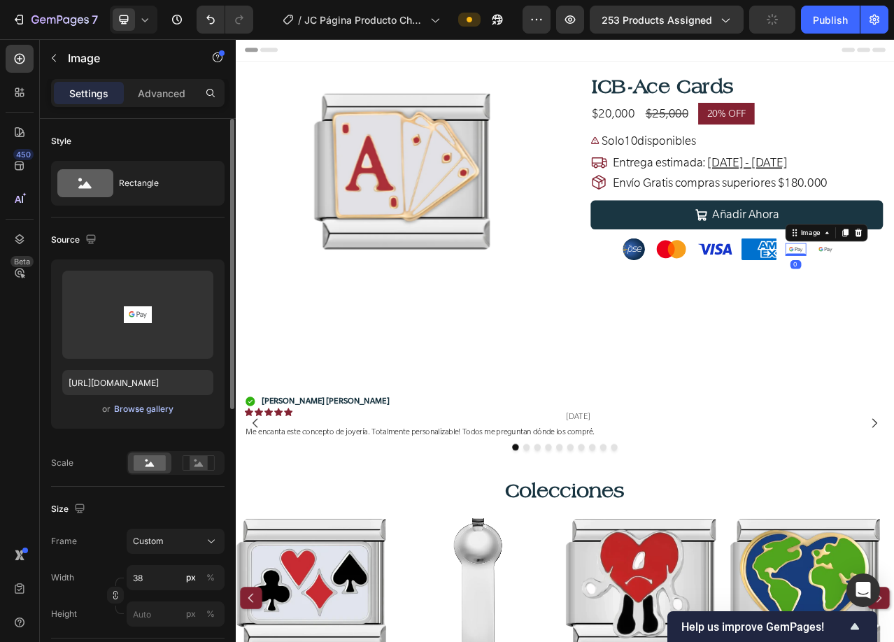
click at [137, 408] on div "Browse gallery" at bounding box center [143, 409] width 59 height 13
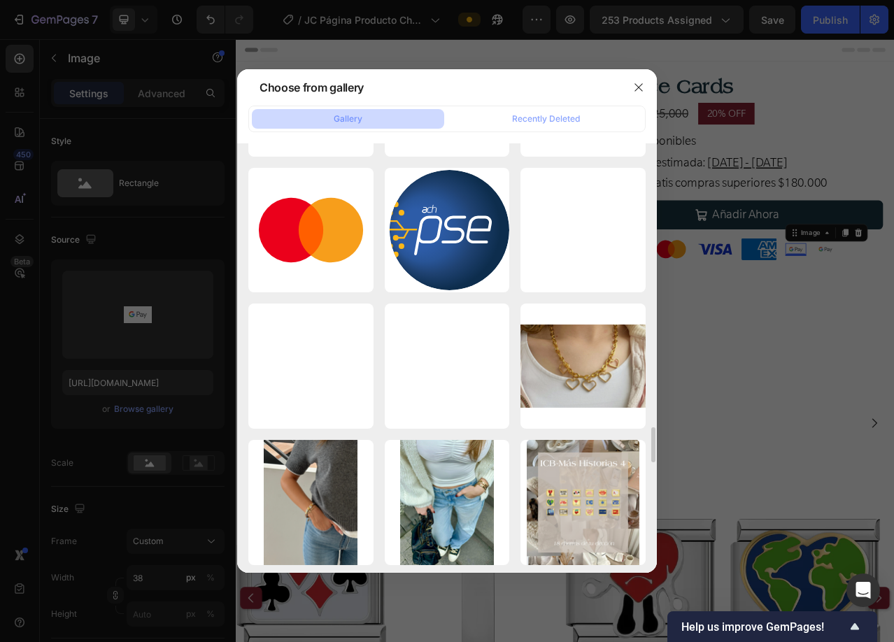
scroll to position [3995, 0]
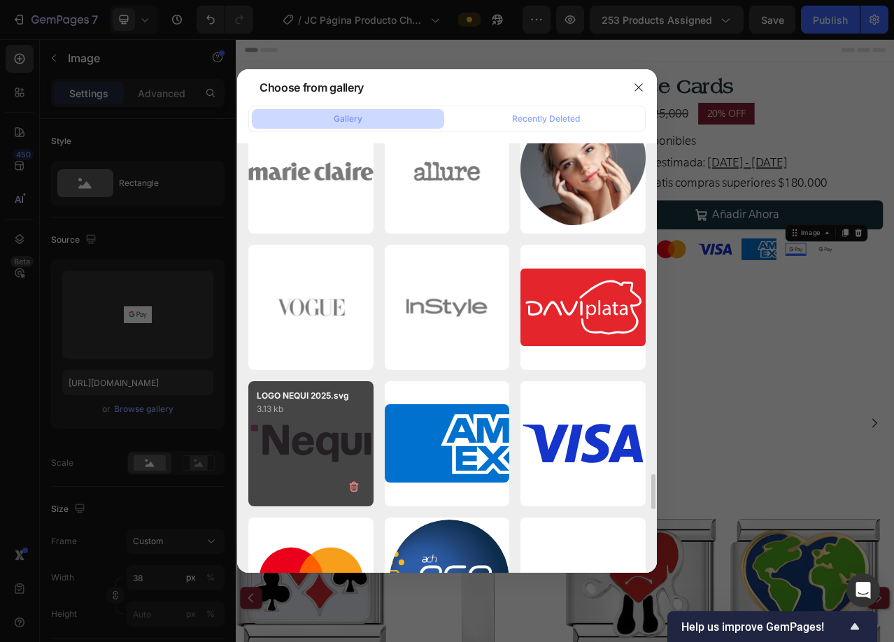
click at [337, 451] on div "LOGO NEQUI 2025.svg 3.13 kb" at bounding box center [310, 443] width 125 height 125
type input "[URL][DOMAIN_NAME]"
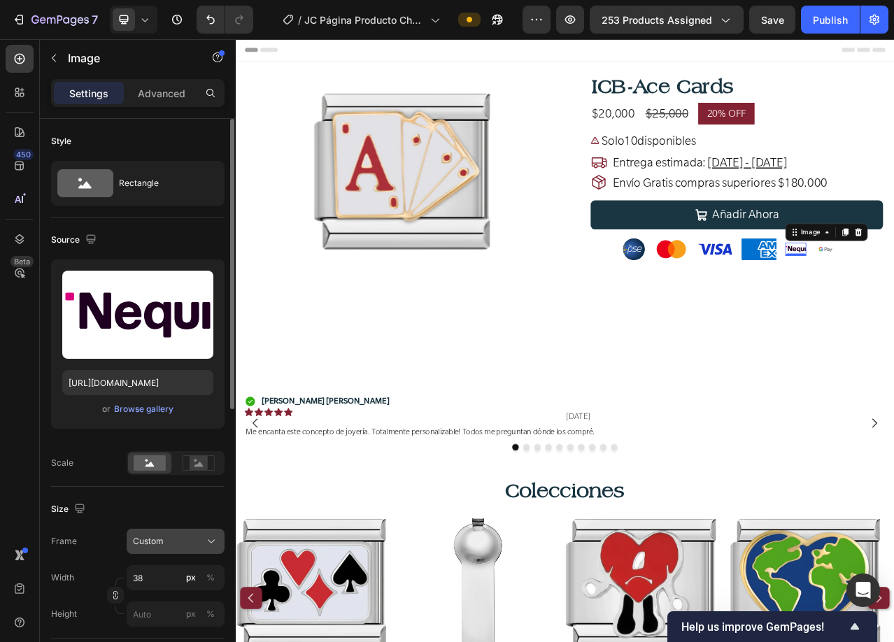
click at [197, 537] on div "Custom" at bounding box center [167, 541] width 69 height 13
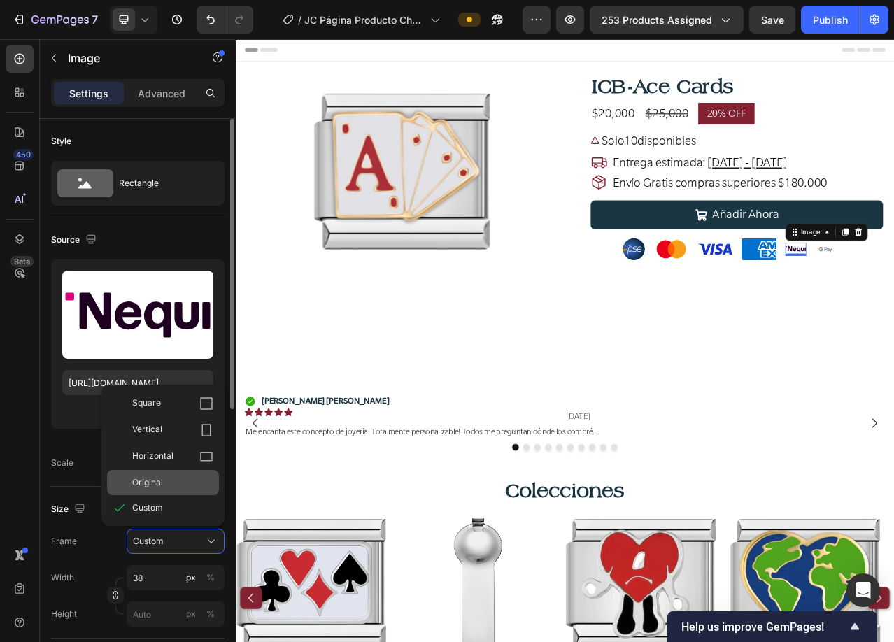
click at [144, 478] on span "Original" at bounding box center [147, 482] width 31 height 13
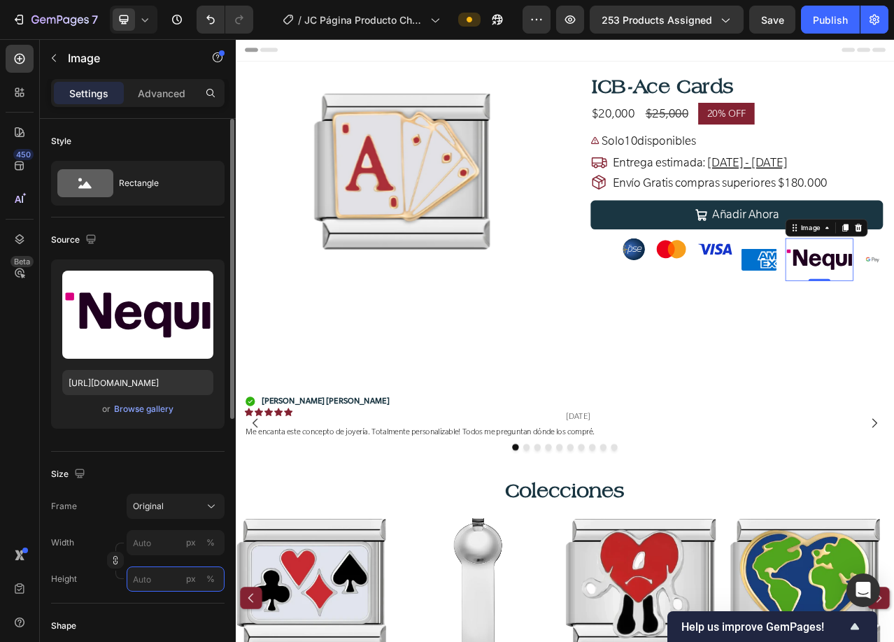
click at [152, 584] on input "px %" at bounding box center [176, 579] width 98 height 25
type input "40"
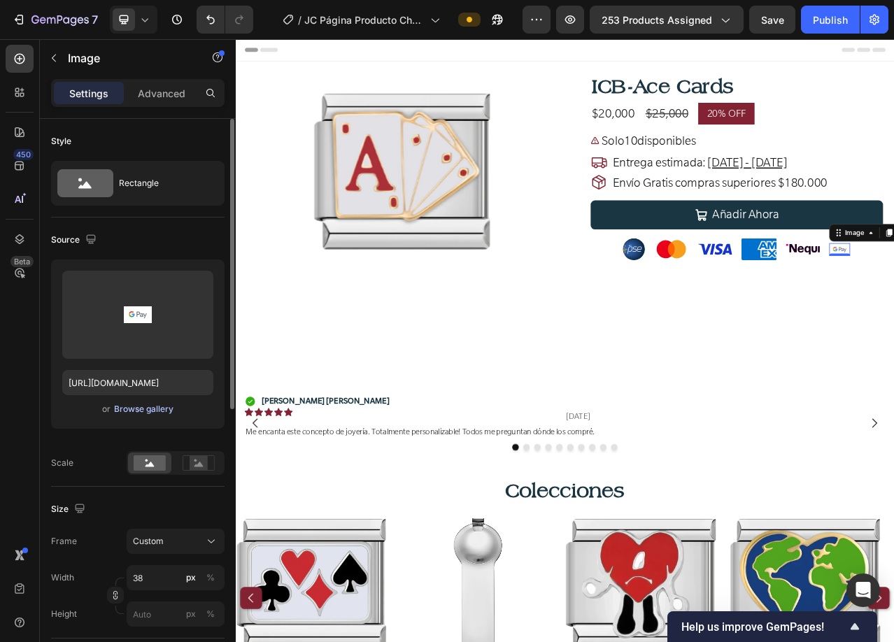
click at [152, 408] on div "Browse gallery" at bounding box center [143, 409] width 59 height 13
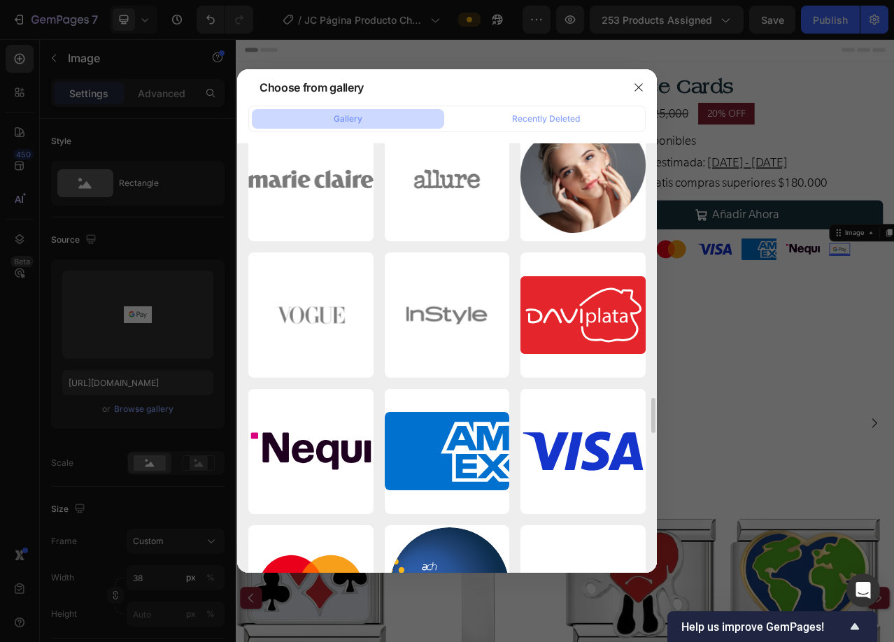
scroll to position [3917, 0]
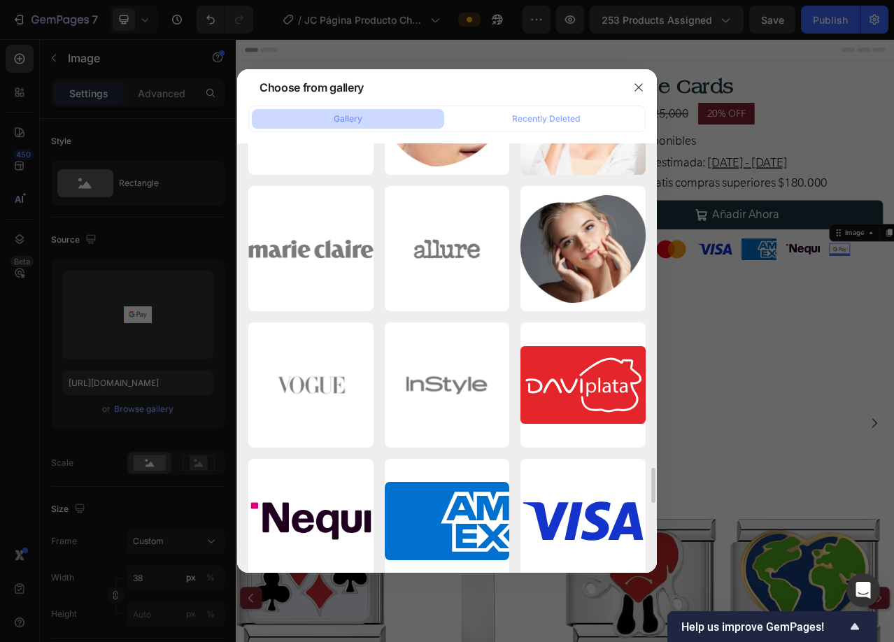
click at [0, 0] on p "3.84 kb" at bounding box center [0, 0] width 0 height 0
type input "[URL][DOMAIN_NAME]"
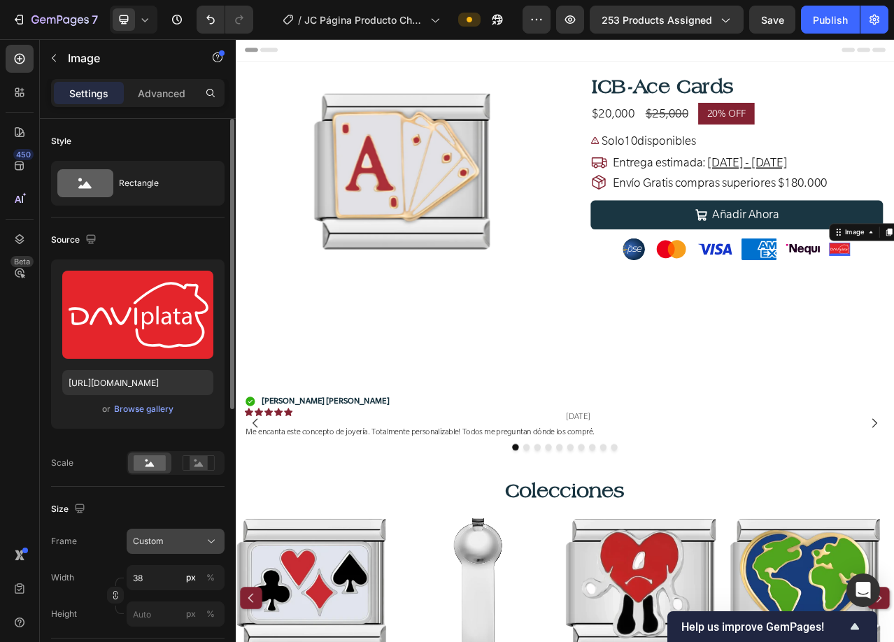
click at [174, 540] on div "Custom" at bounding box center [167, 541] width 69 height 13
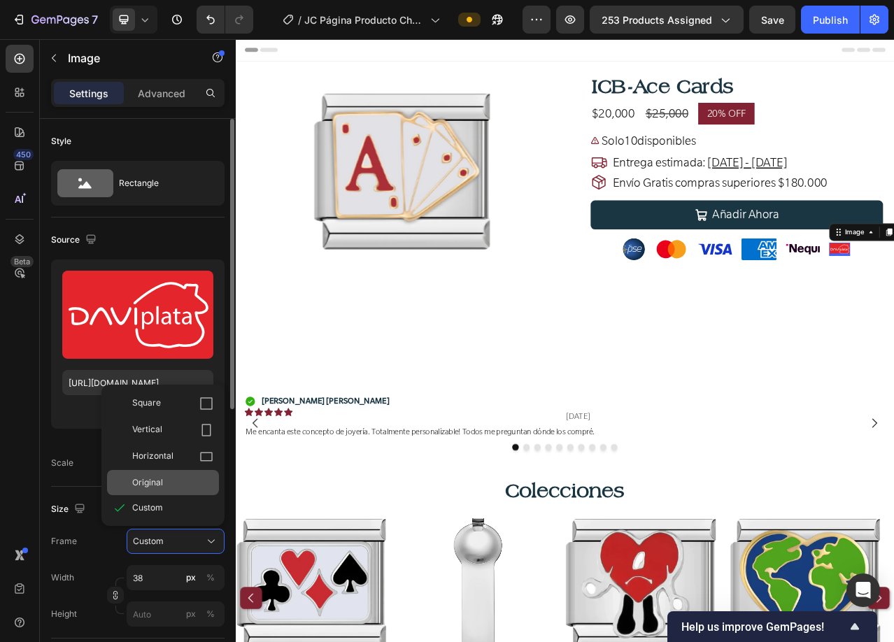
click at [148, 481] on span "Original" at bounding box center [147, 482] width 31 height 13
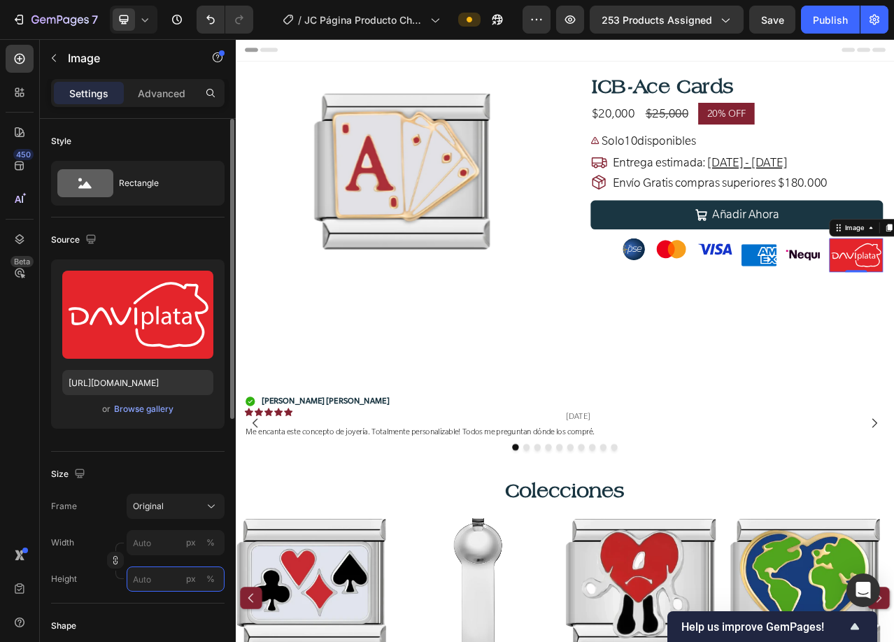
click at [150, 577] on input "px %" at bounding box center [176, 579] width 98 height 25
type input "40"
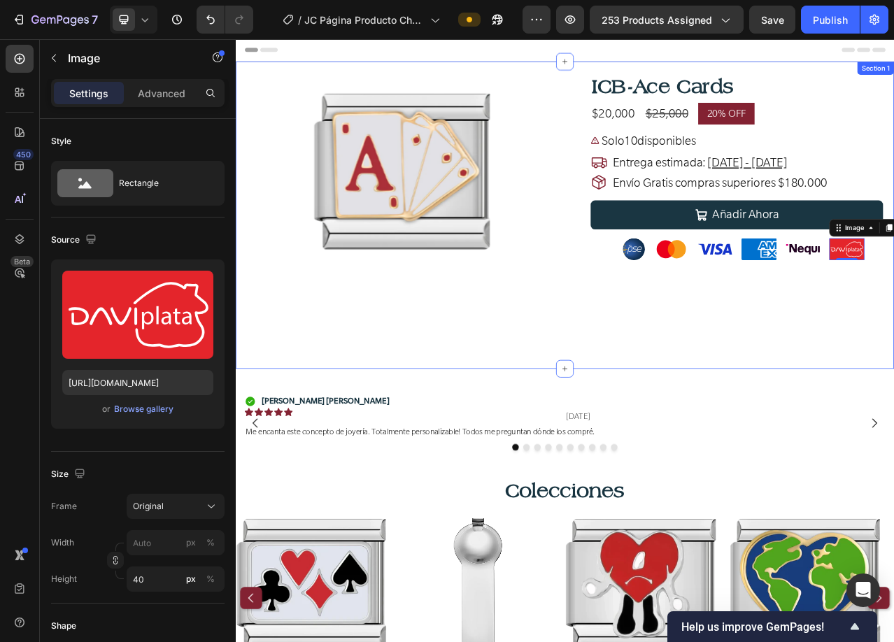
click at [815, 414] on div "Product Images Row ICB-Ace Cards Product Title $20,000 Product Price Product Pr…" at bounding box center [655, 264] width 839 height 392
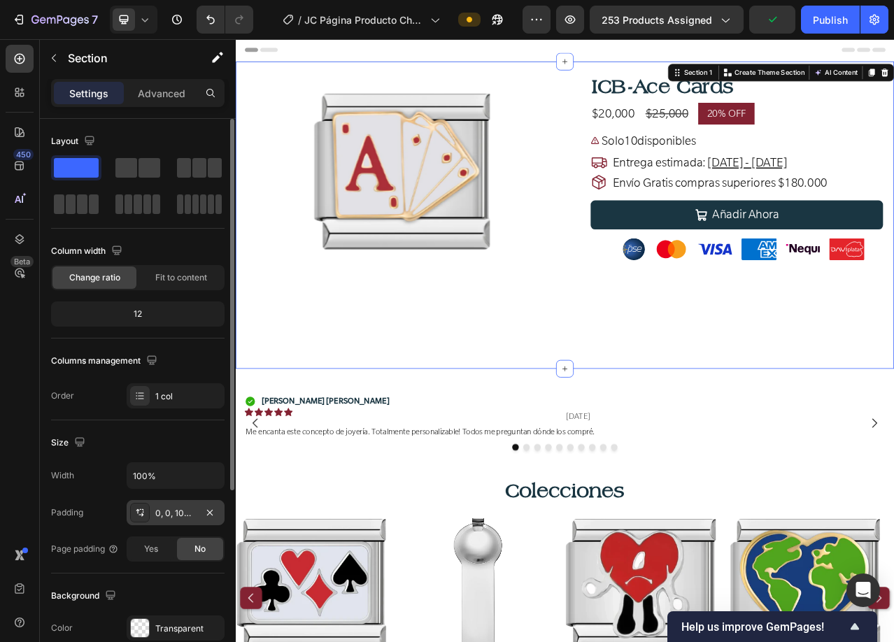
click at [172, 507] on div "0, 0, 100, 0" at bounding box center [175, 513] width 41 height 13
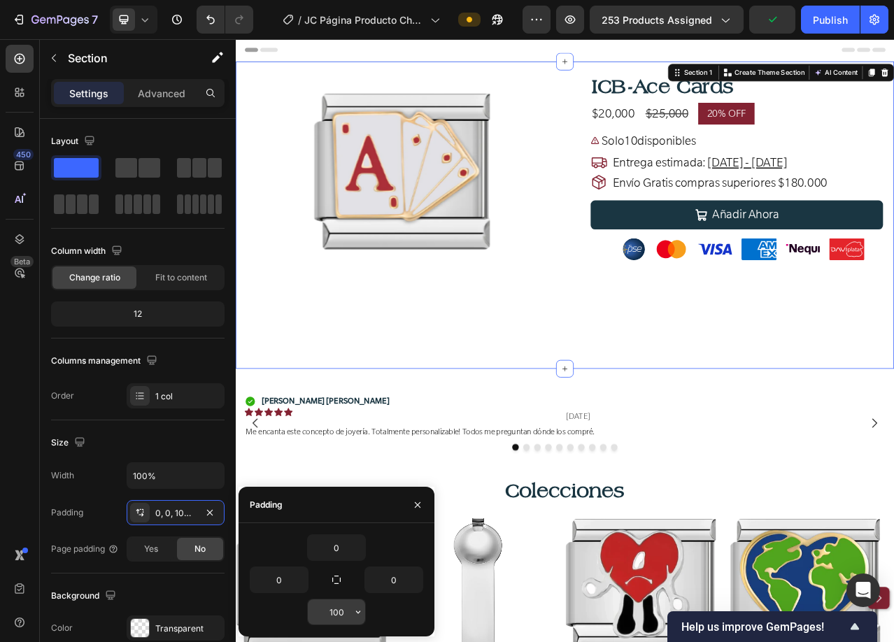
click at [333, 612] on input "100" at bounding box center [336, 611] width 57 height 25
type input "0"
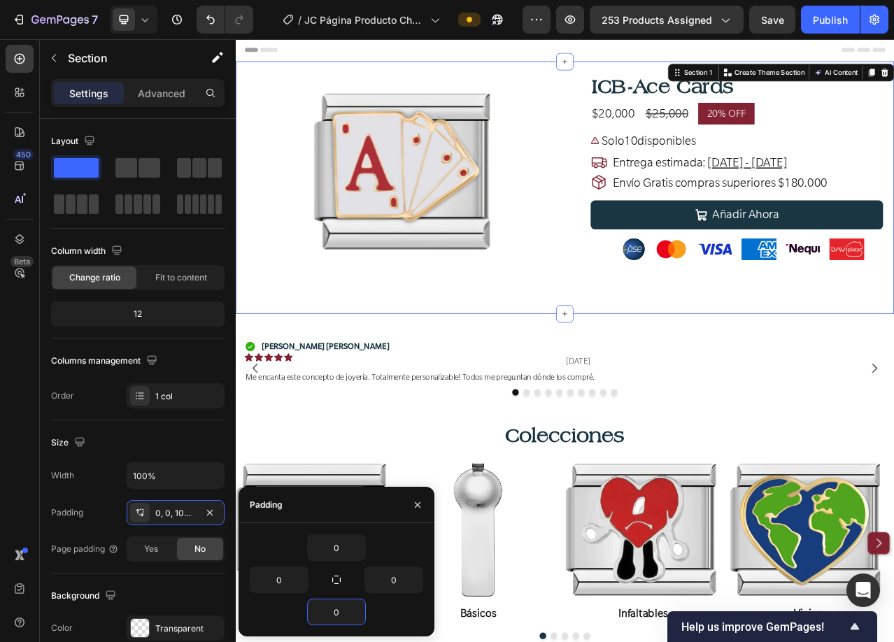
click at [577, 57] on div "Header" at bounding box center [655, 53] width 817 height 28
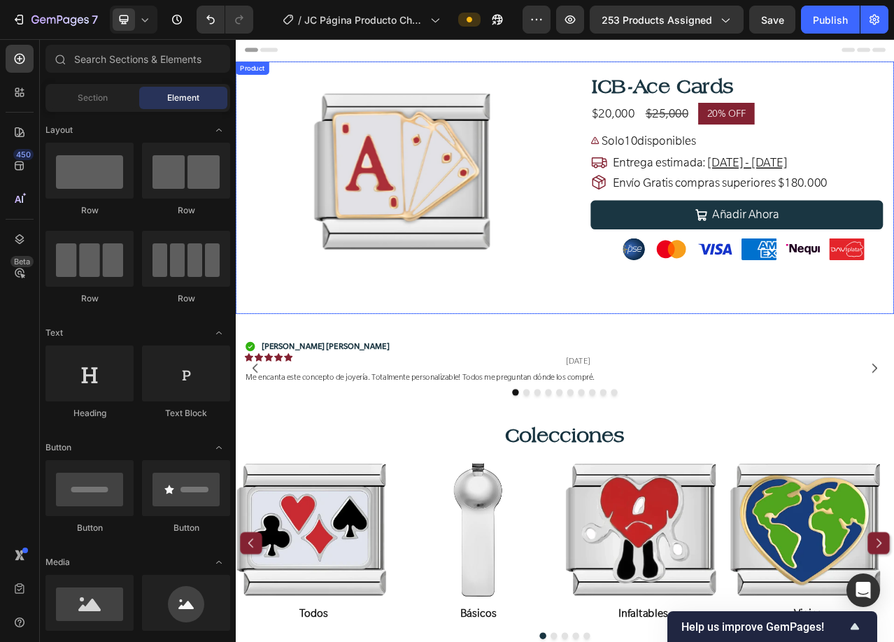
click at [578, 76] on div "Product Images Row ICB-Ace Cards Product Title $20,000 Product Price Product Pr…" at bounding box center [655, 229] width 839 height 322
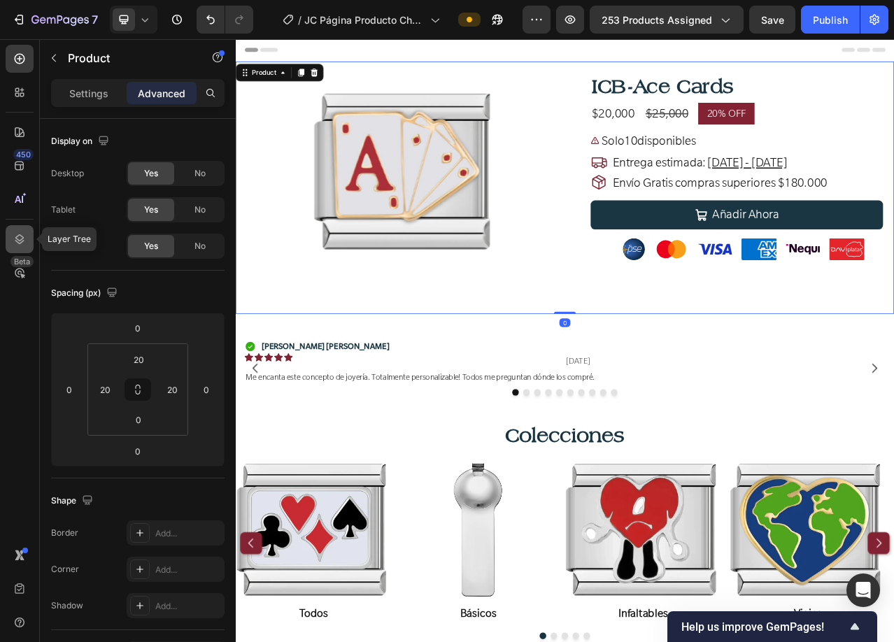
click at [13, 238] on icon at bounding box center [20, 239] width 14 height 14
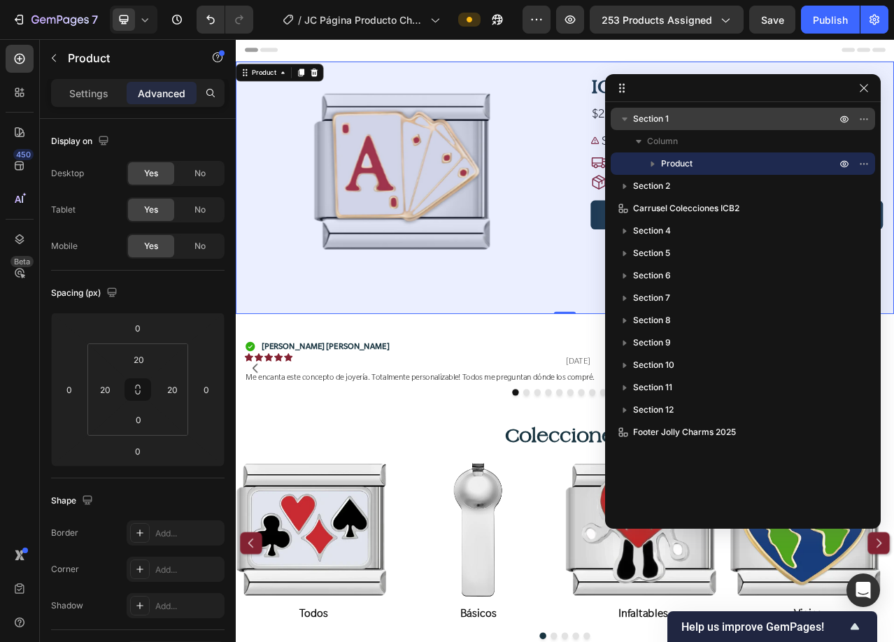
click at [695, 116] on p "Section 1" at bounding box center [736, 119] width 206 height 14
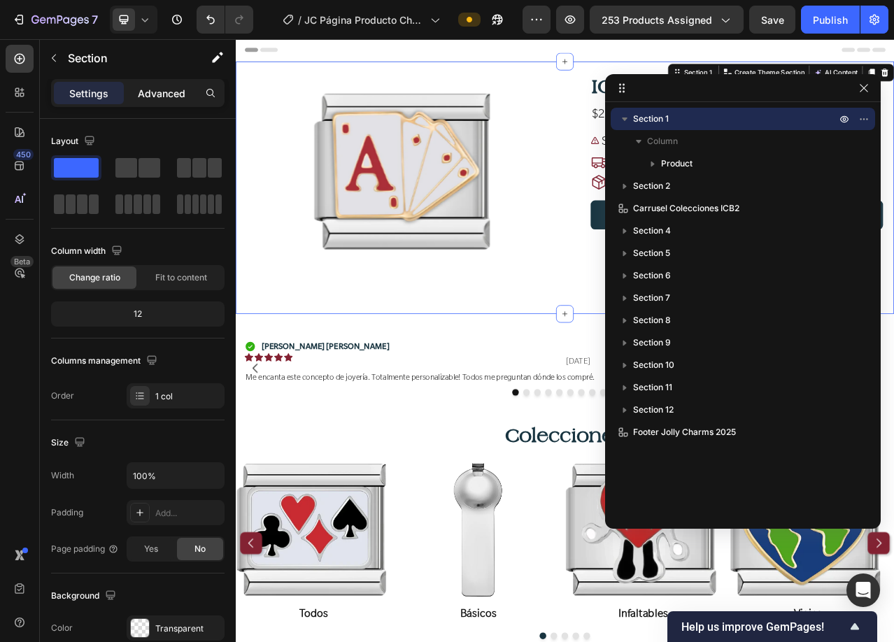
click at [157, 94] on p "Advanced" at bounding box center [162, 93] width 48 height 15
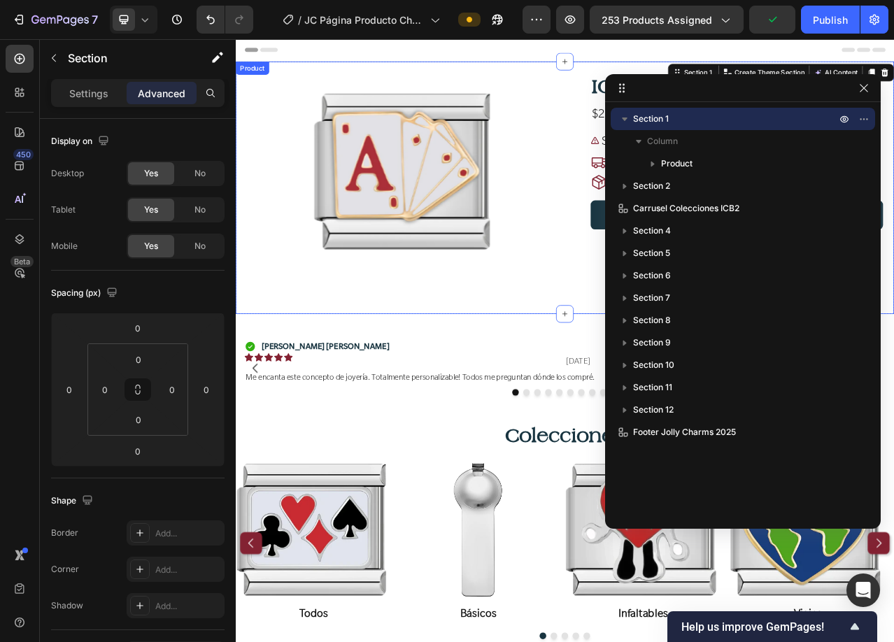
click at [652, 94] on div "Product Images Row ICB-Ace Cards Product Title $20,000 Product Price Product Pr…" at bounding box center [655, 229] width 839 height 322
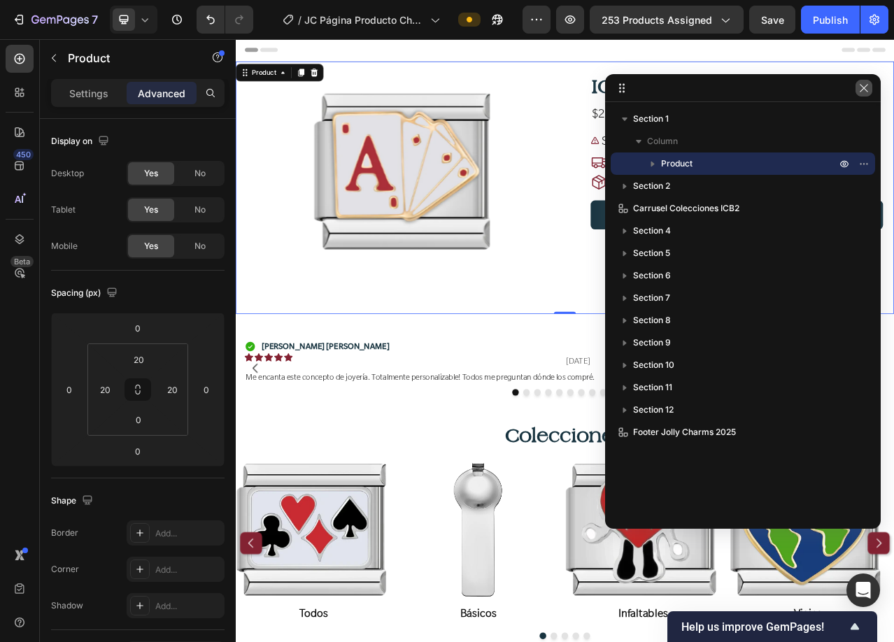
click at [862, 93] on icon "button" at bounding box center [863, 88] width 11 height 11
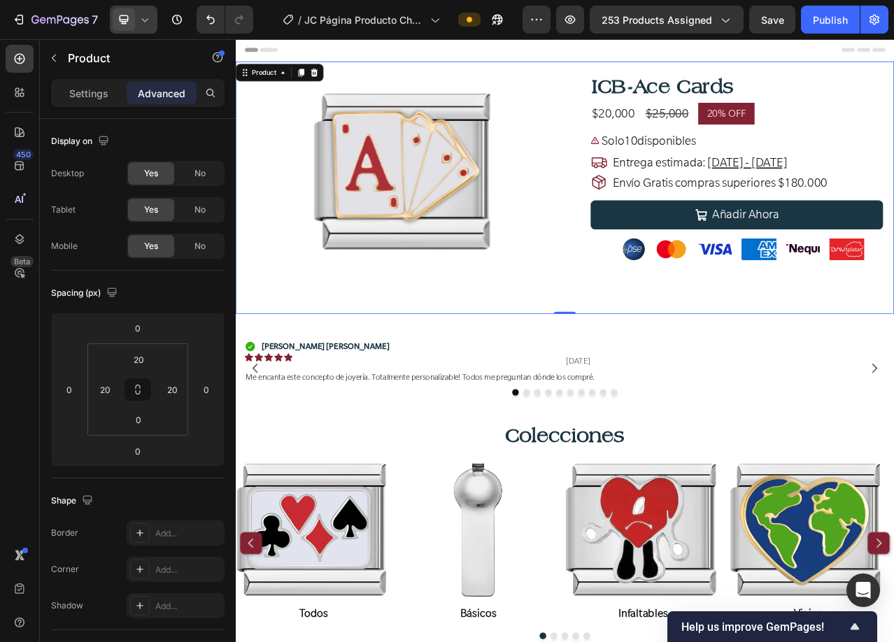
click at [145, 18] on icon at bounding box center [145, 20] width 14 height 14
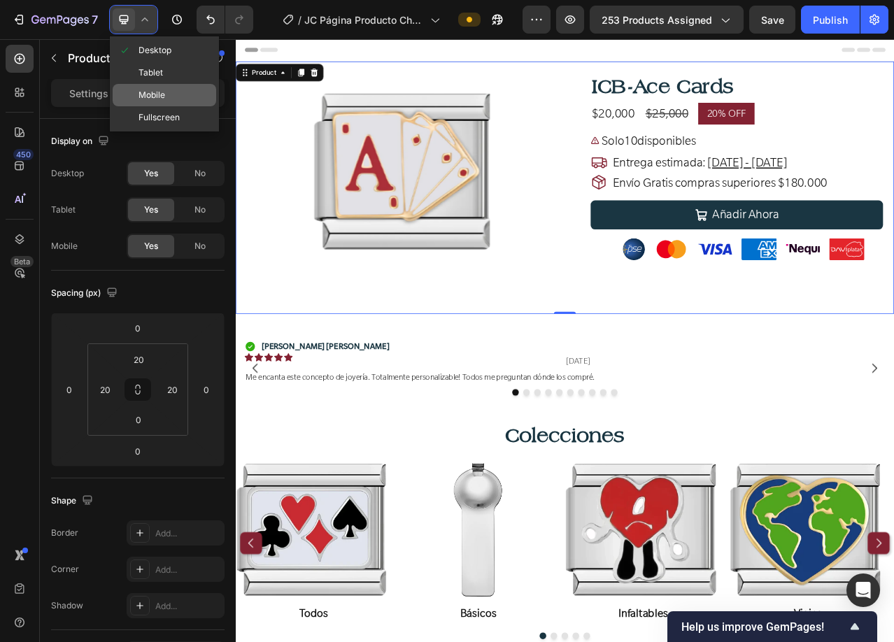
click at [140, 97] on span "Mobile" at bounding box center [151, 95] width 27 height 14
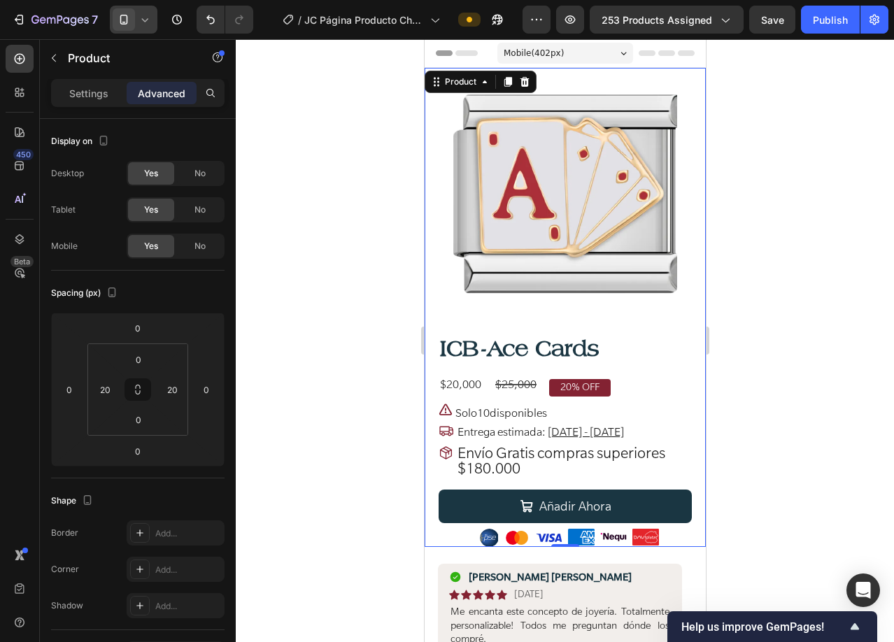
click at [148, 21] on icon at bounding box center [145, 20] width 14 height 14
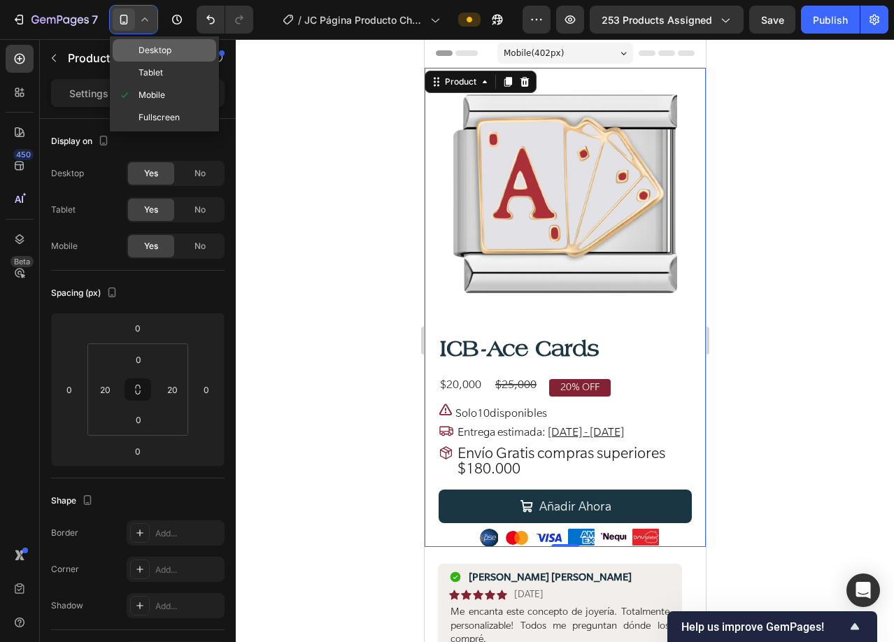
click at [125, 46] on span at bounding box center [124, 50] width 11 height 11
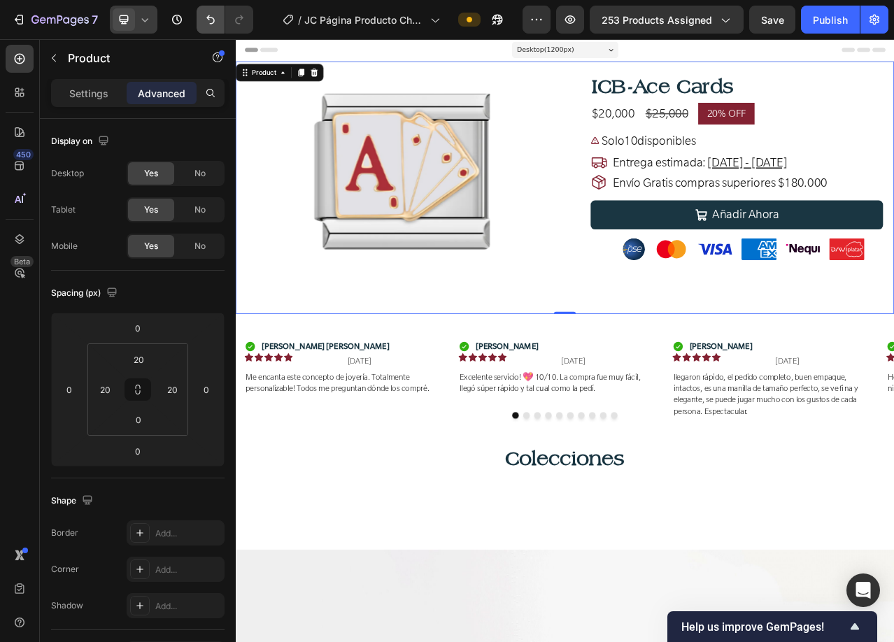
click at [206, 17] on icon "Undo/Redo" at bounding box center [211, 20] width 14 height 14
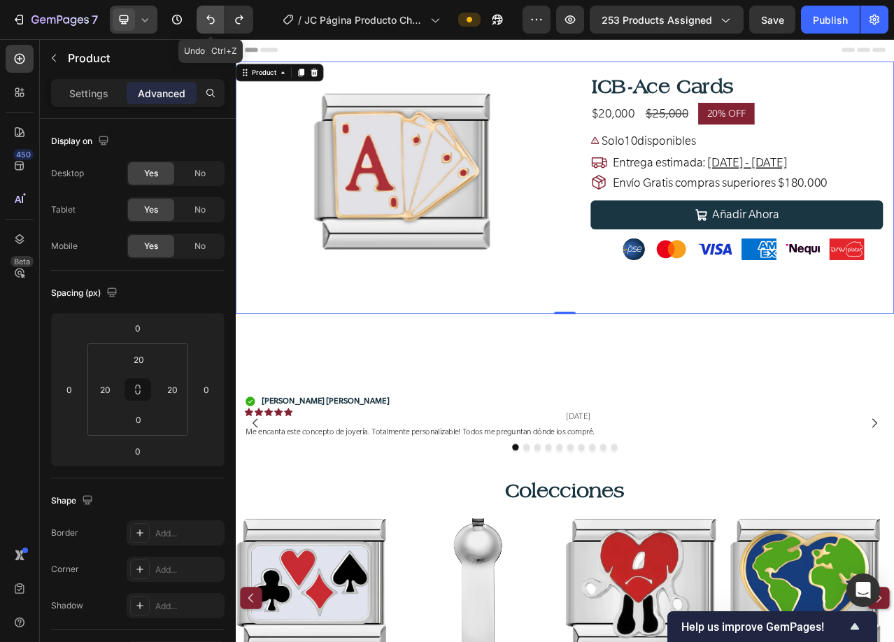
click at [206, 17] on icon "Undo/Redo" at bounding box center [211, 20] width 14 height 14
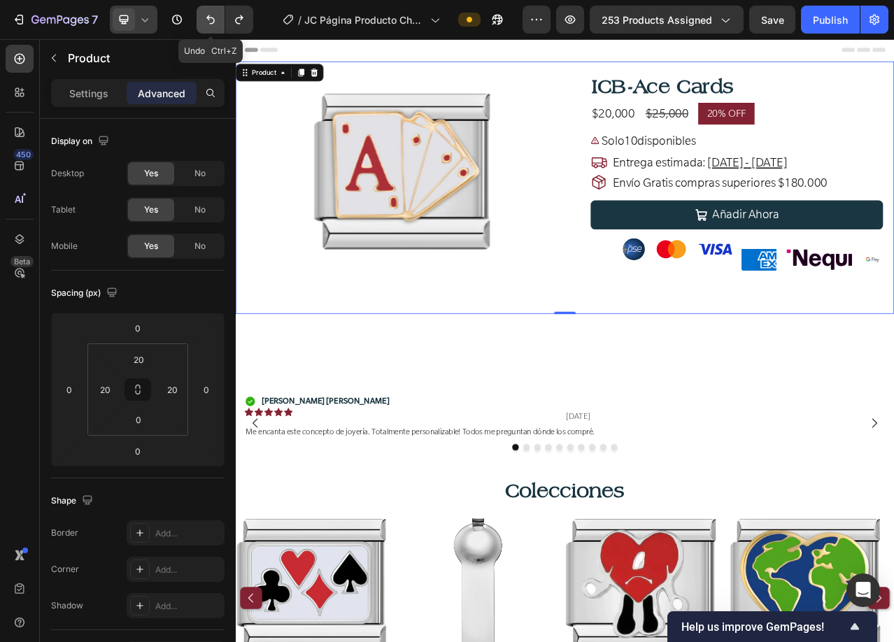
click at [206, 17] on icon "Undo/Redo" at bounding box center [211, 20] width 14 height 14
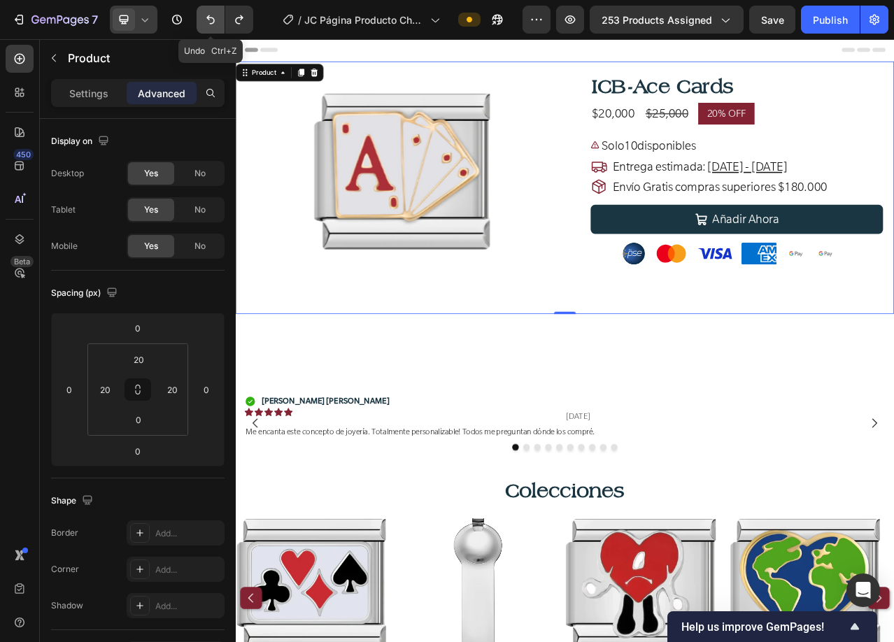
click at [206, 17] on icon "Undo/Redo" at bounding box center [211, 20] width 14 height 14
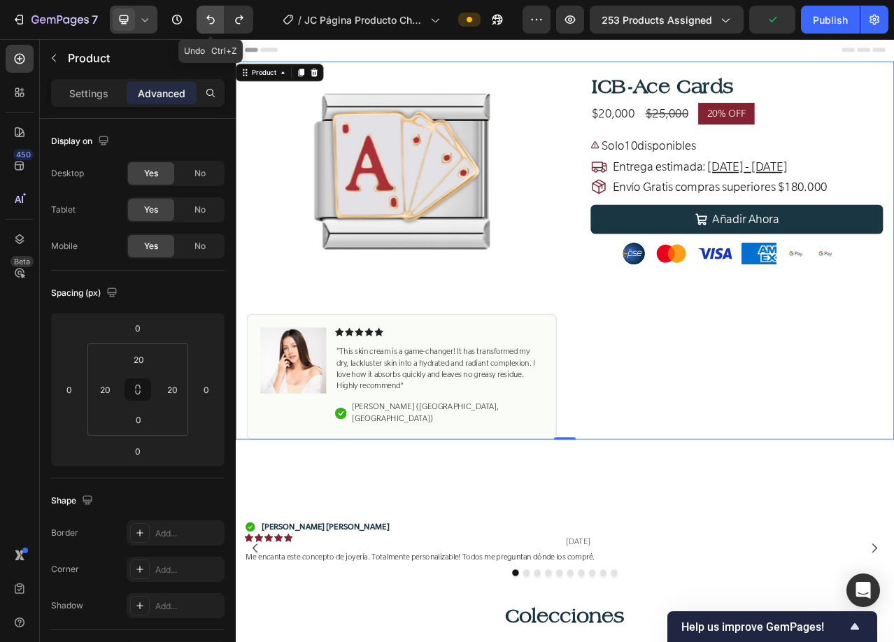
click at [206, 17] on icon "Undo/Redo" at bounding box center [211, 20] width 14 height 14
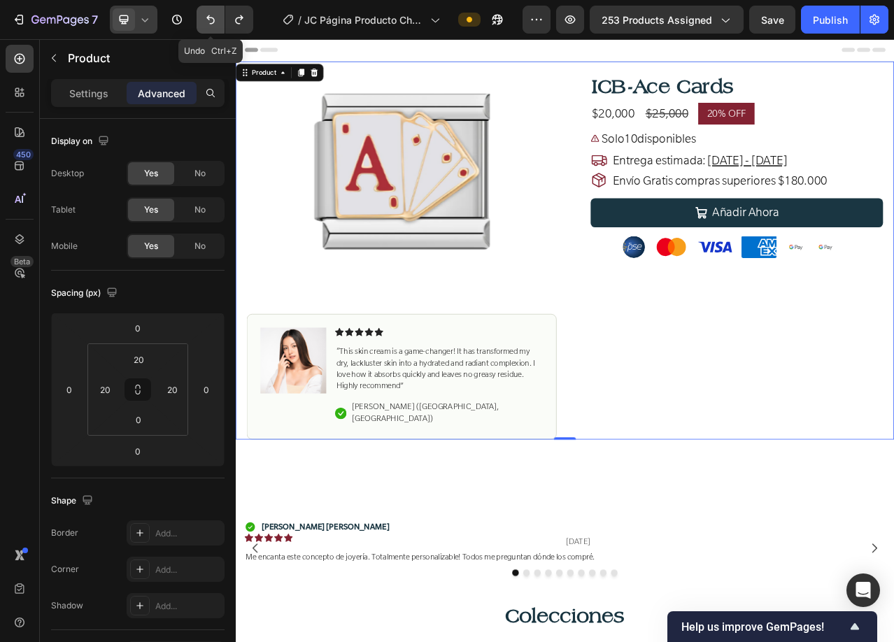
click at [206, 17] on icon "Undo/Redo" at bounding box center [211, 20] width 14 height 14
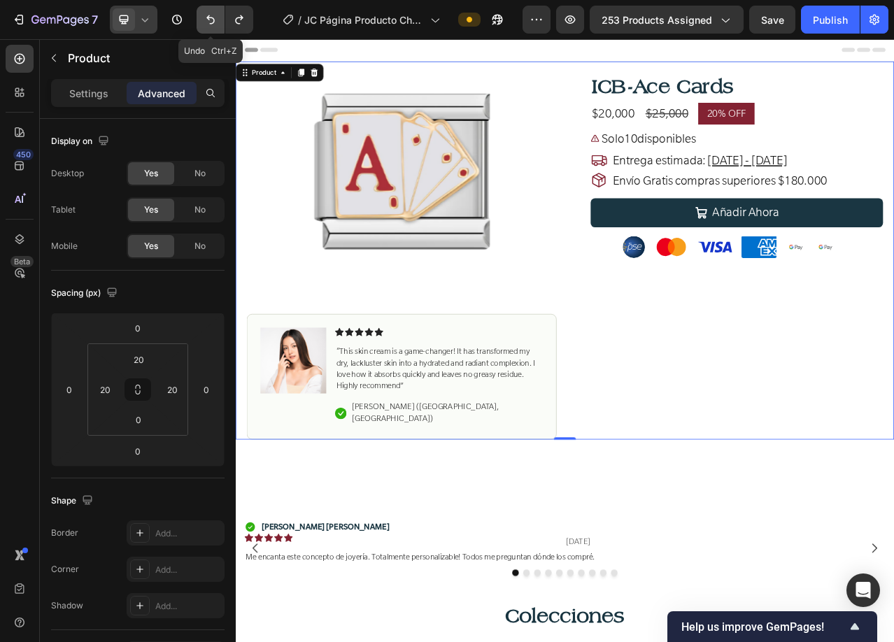
click at [206, 17] on icon "Undo/Redo" at bounding box center [211, 20] width 14 height 14
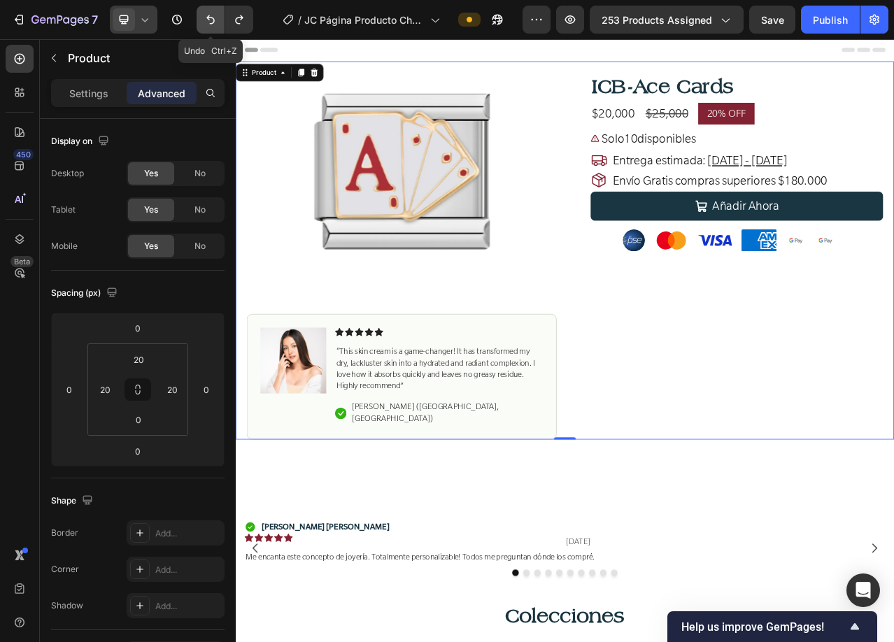
click at [206, 17] on icon "Undo/Redo" at bounding box center [211, 20] width 14 height 14
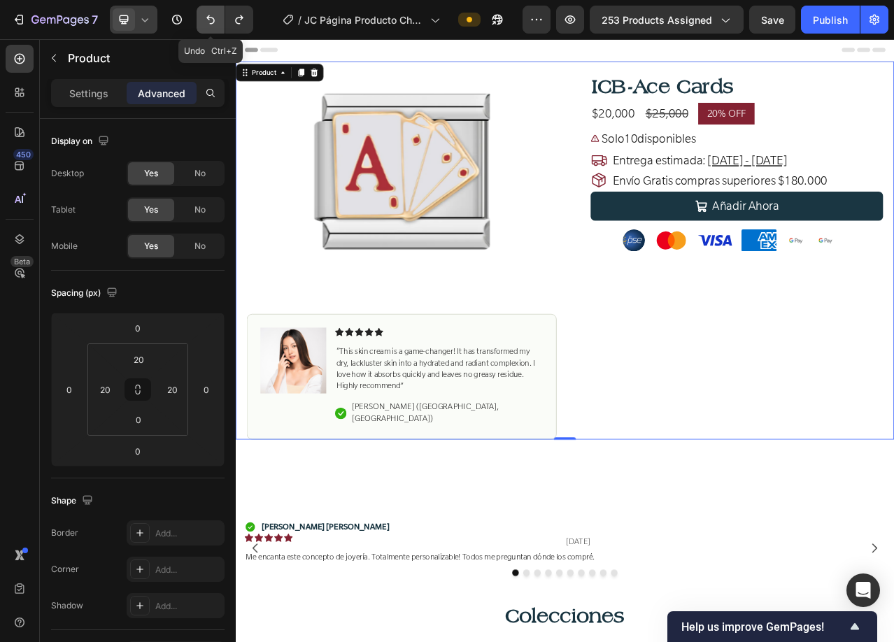
click at [201, 22] on button "Undo/Redo" at bounding box center [211, 20] width 28 height 28
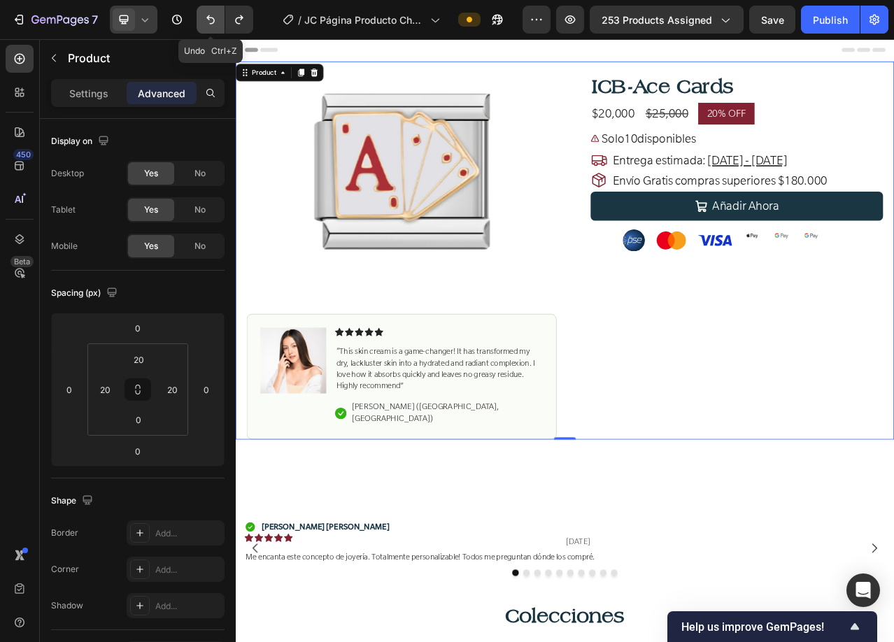
click at [201, 22] on button "Undo/Redo" at bounding box center [211, 20] width 28 height 28
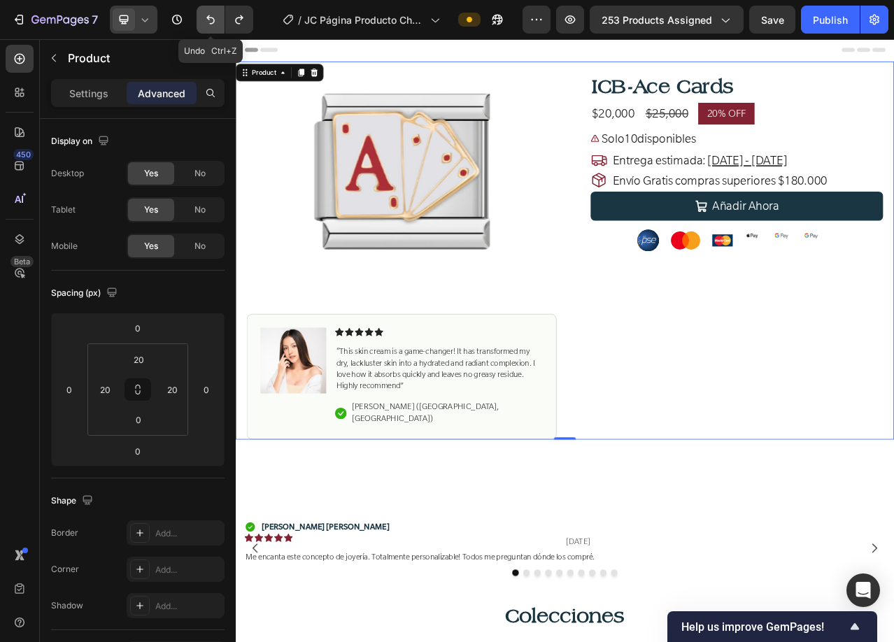
click at [201, 22] on button "Undo/Redo" at bounding box center [211, 20] width 28 height 28
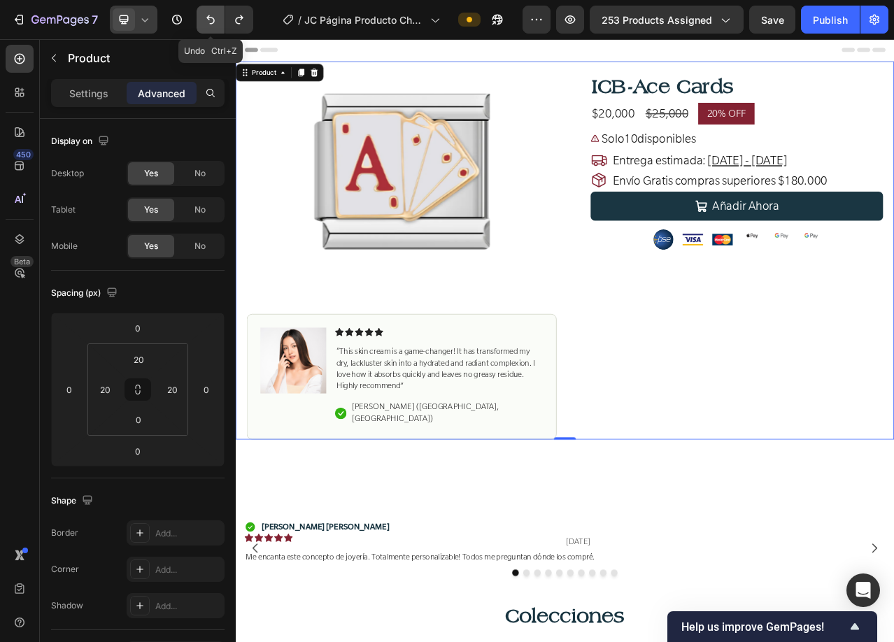
click at [201, 22] on button "Undo/Redo" at bounding box center [211, 20] width 28 height 28
click at [145, 24] on icon at bounding box center [145, 20] width 14 height 14
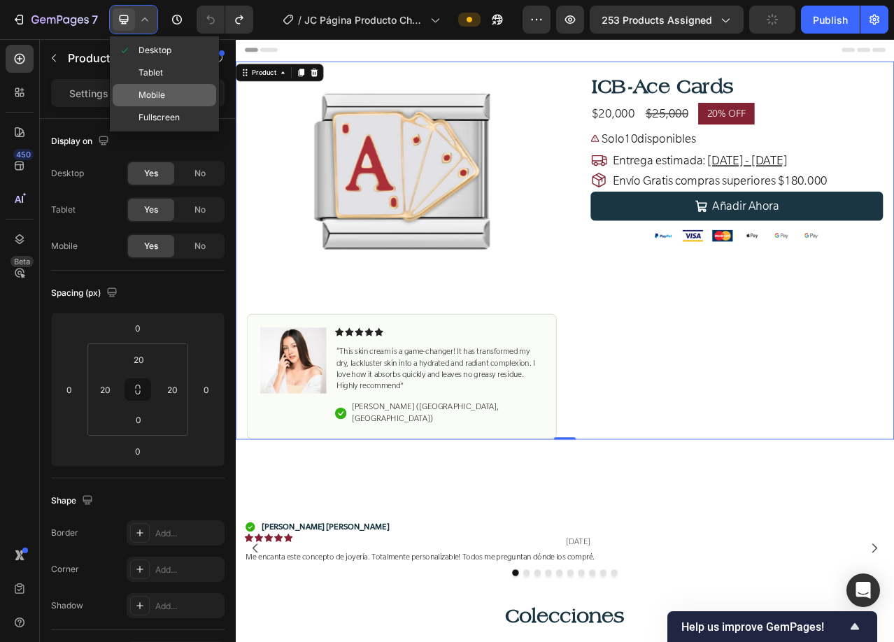
click at [139, 98] on span "Mobile" at bounding box center [151, 95] width 27 height 14
type input "0"
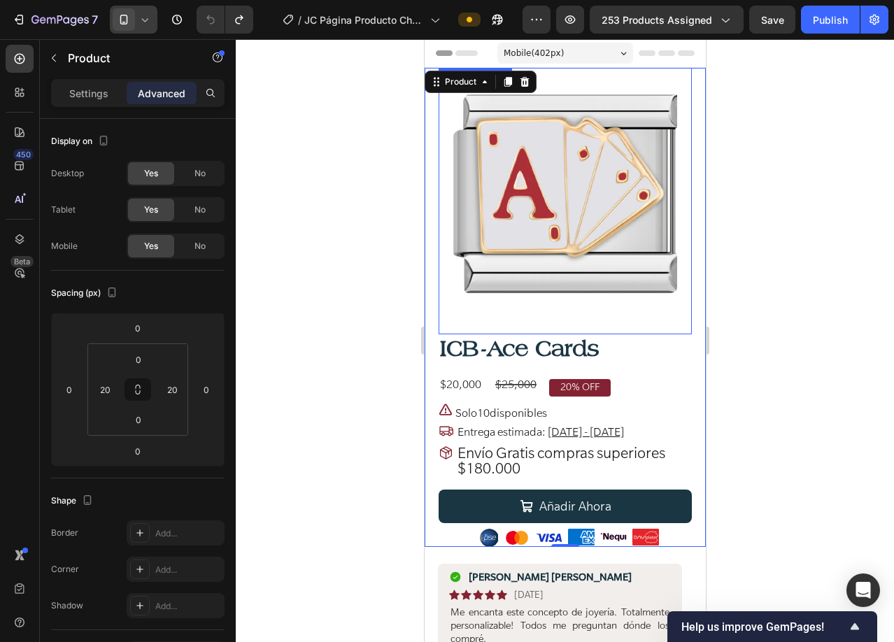
click at [599, 200] on img at bounding box center [565, 194] width 252 height 252
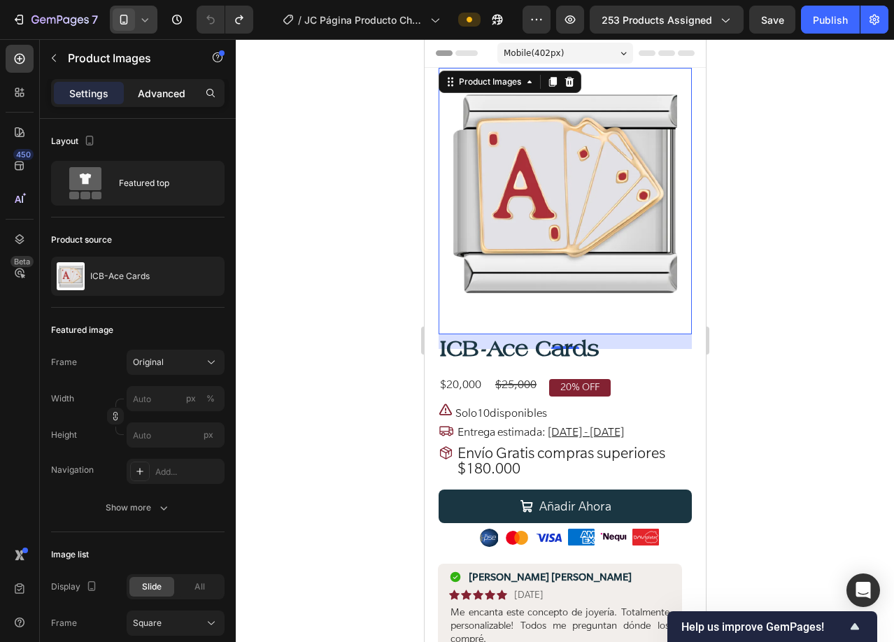
click at [169, 97] on p "Advanced" at bounding box center [162, 93] width 48 height 15
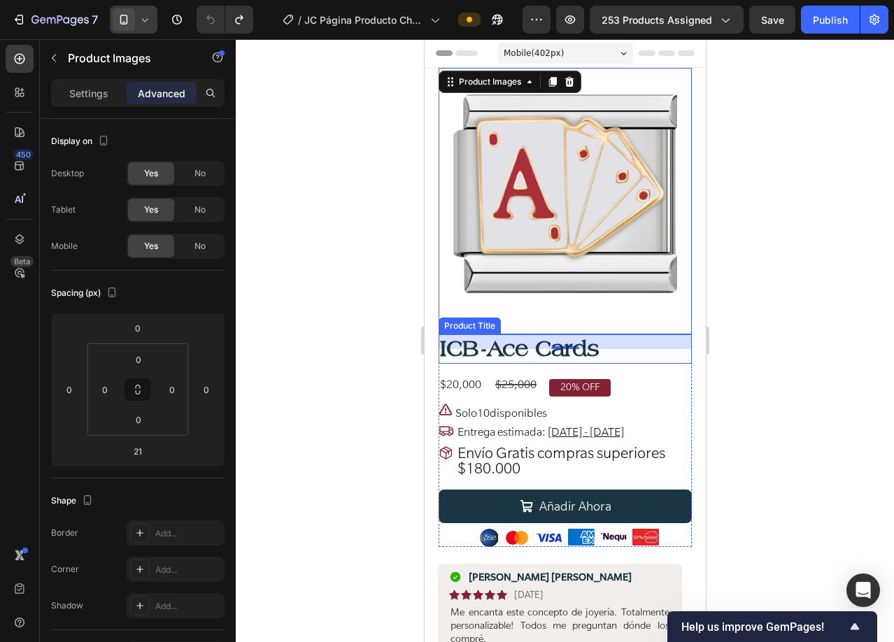
click at [615, 350] on h1 "ICB-Ace Cards" at bounding box center [564, 348] width 253 height 29
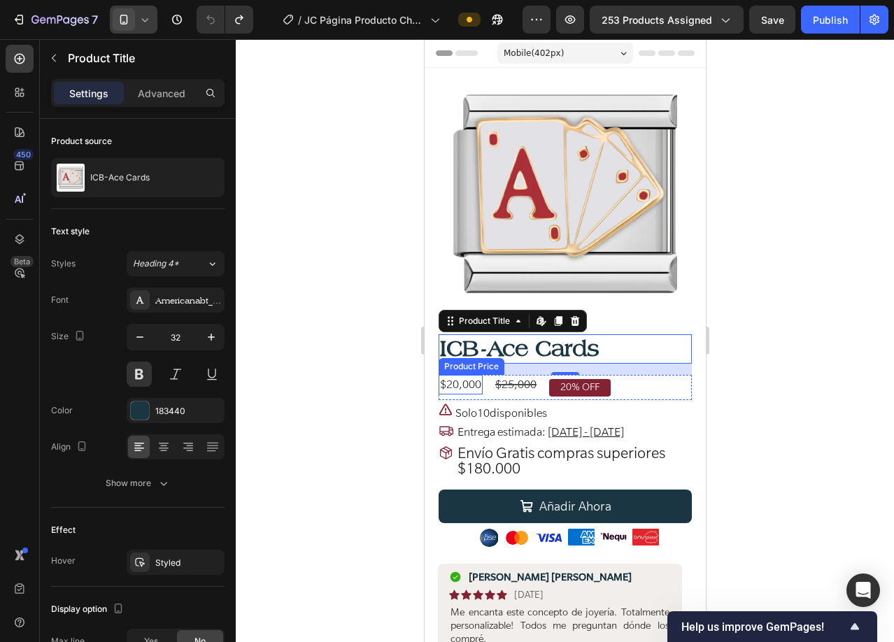
click at [464, 377] on div "$20,000" at bounding box center [460, 384] width 44 height 19
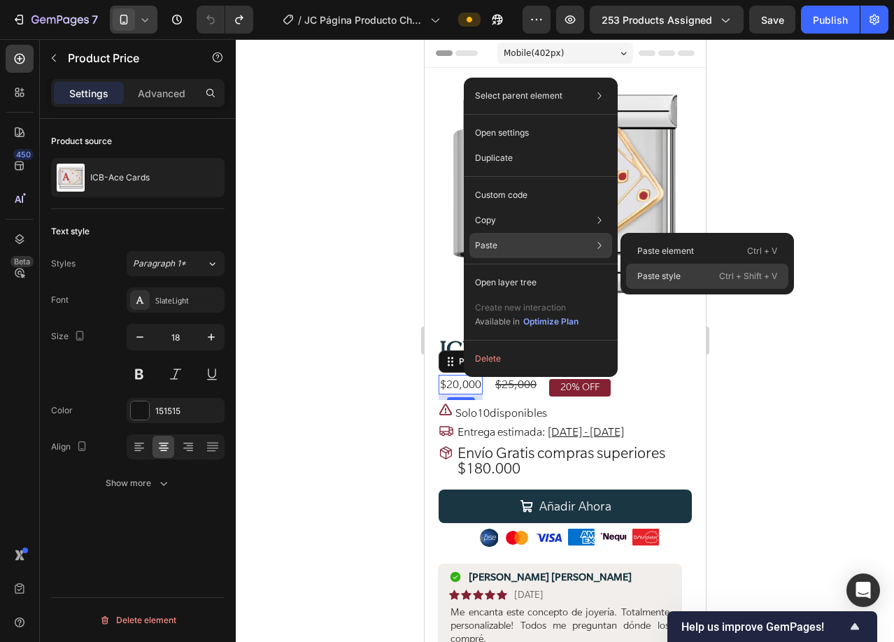
click at [662, 271] on p "Paste style" at bounding box center [658, 276] width 43 height 13
type input "20"
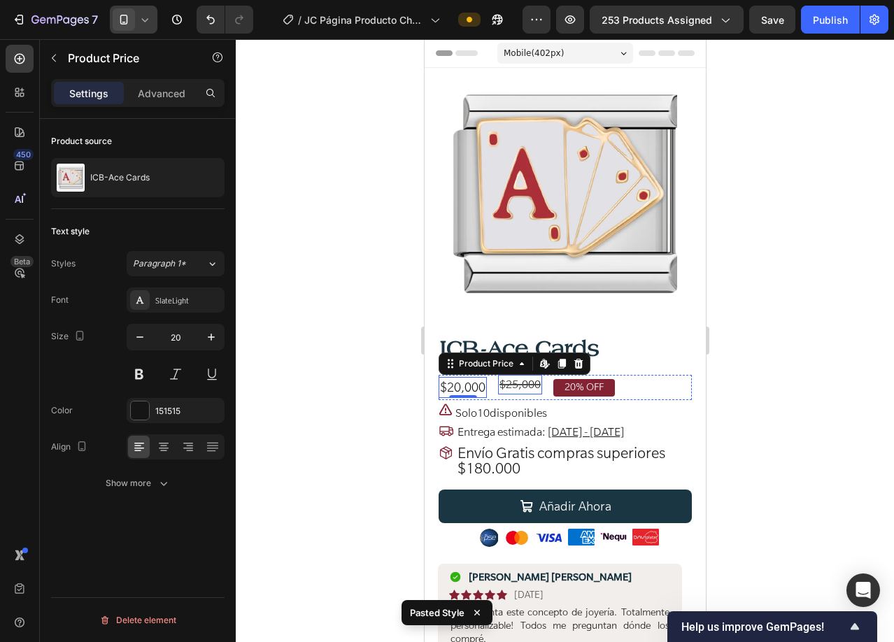
click at [513, 375] on div "$25,000" at bounding box center [519, 384] width 44 height 19
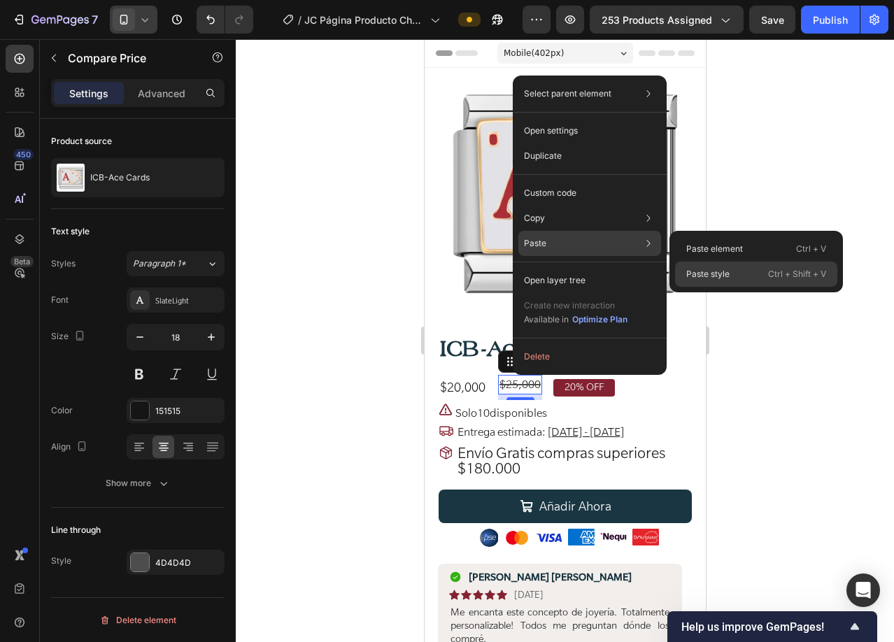
click at [706, 276] on p "Paste style" at bounding box center [707, 274] width 43 height 13
type input "20"
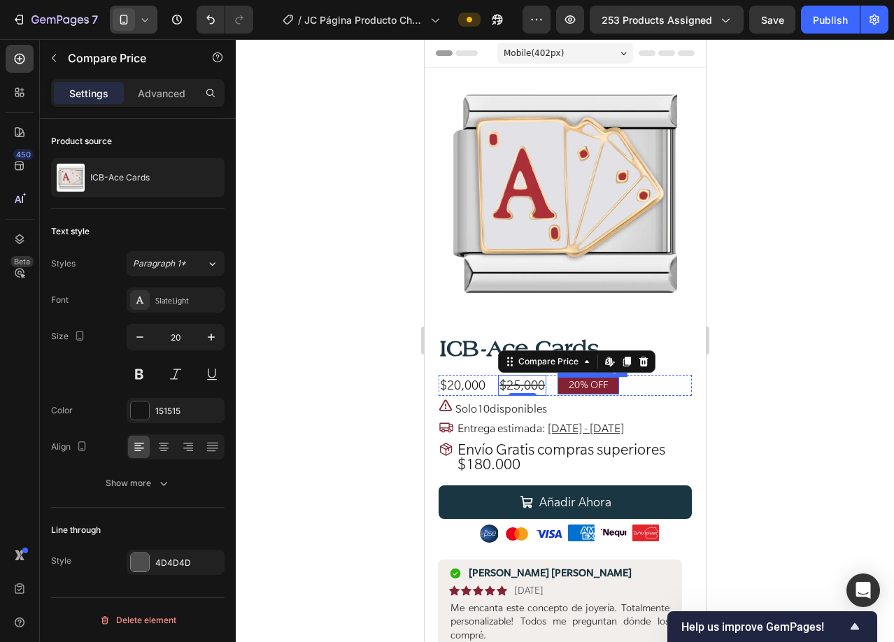
click at [568, 377] on pre "20% OFF" at bounding box center [588, 385] width 62 height 17
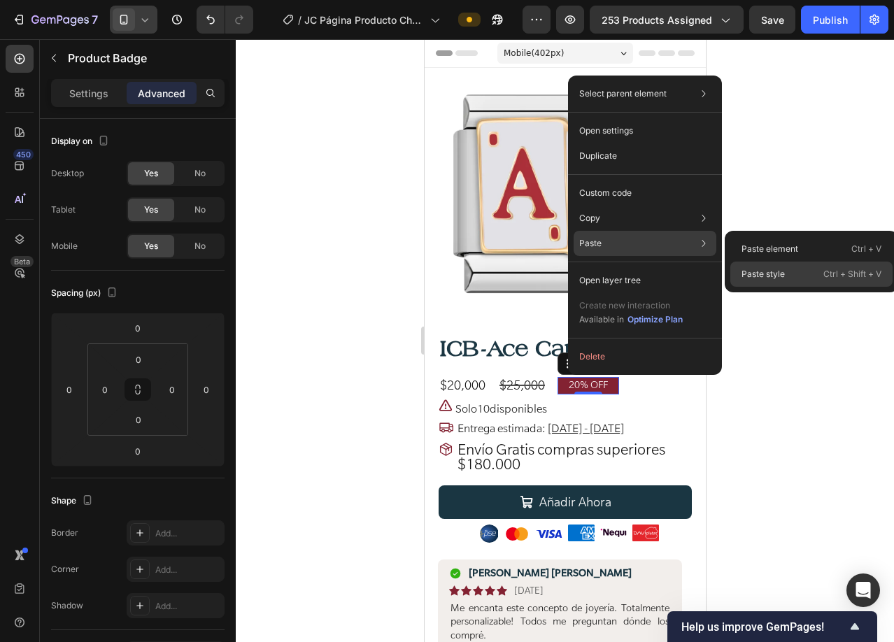
click at [752, 269] on p "Paste style" at bounding box center [762, 274] width 43 height 13
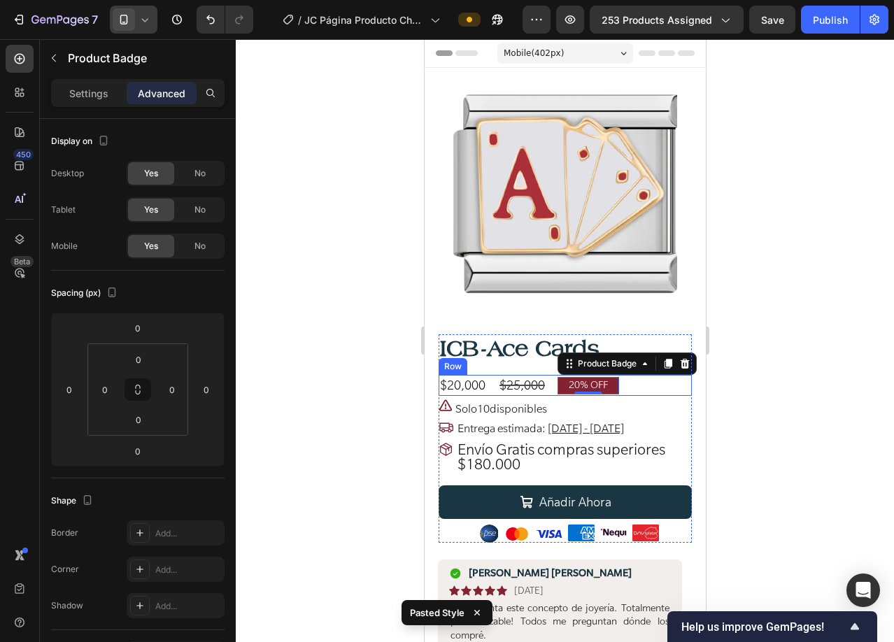
click at [549, 378] on div "$20,000 Product Price Product Price $25,000 Compare Price Compare Price 20% OFF…" at bounding box center [564, 385] width 253 height 21
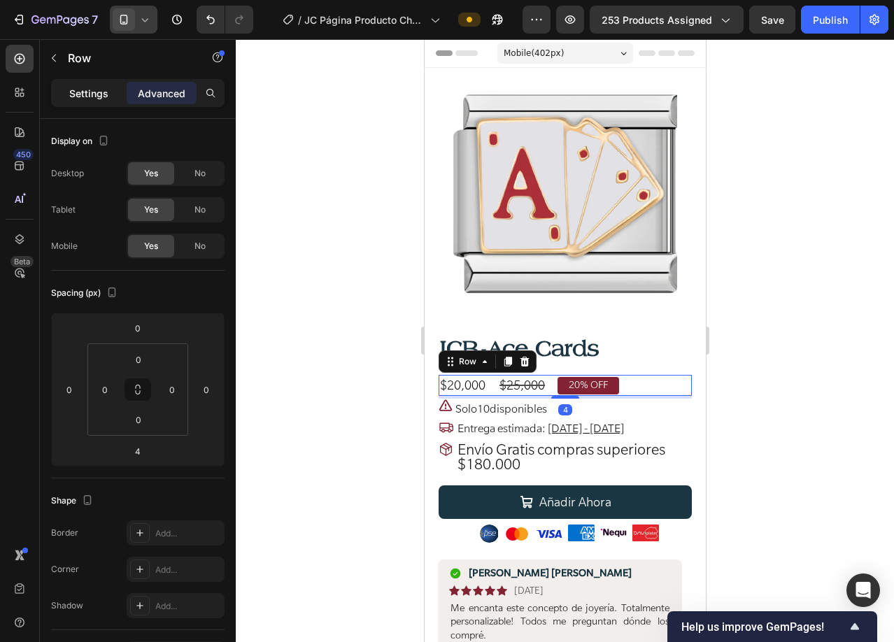
click at [78, 101] on div "Settings" at bounding box center [89, 93] width 70 height 22
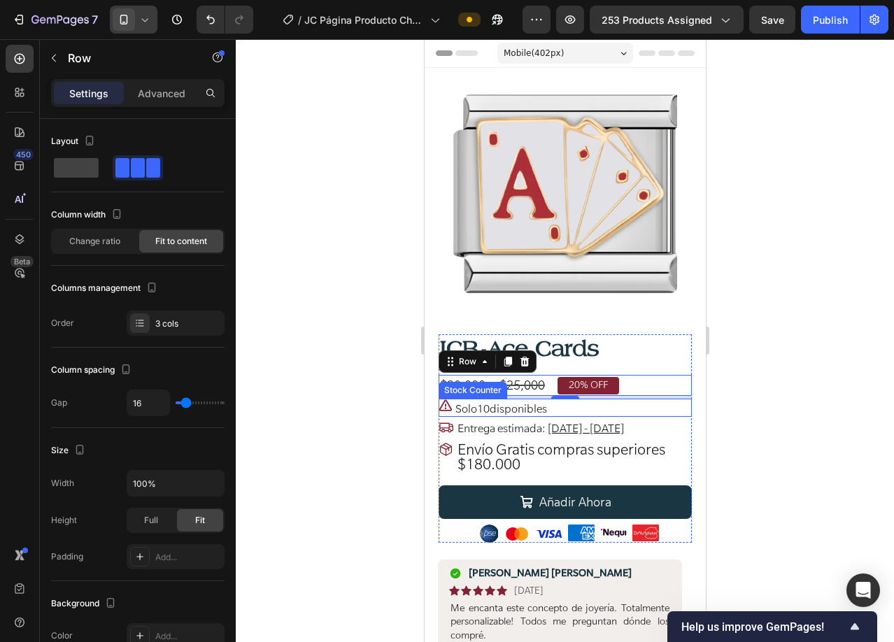
click at [504, 402] on p "Solo 10 disponibles" at bounding box center [501, 409] width 92 height 15
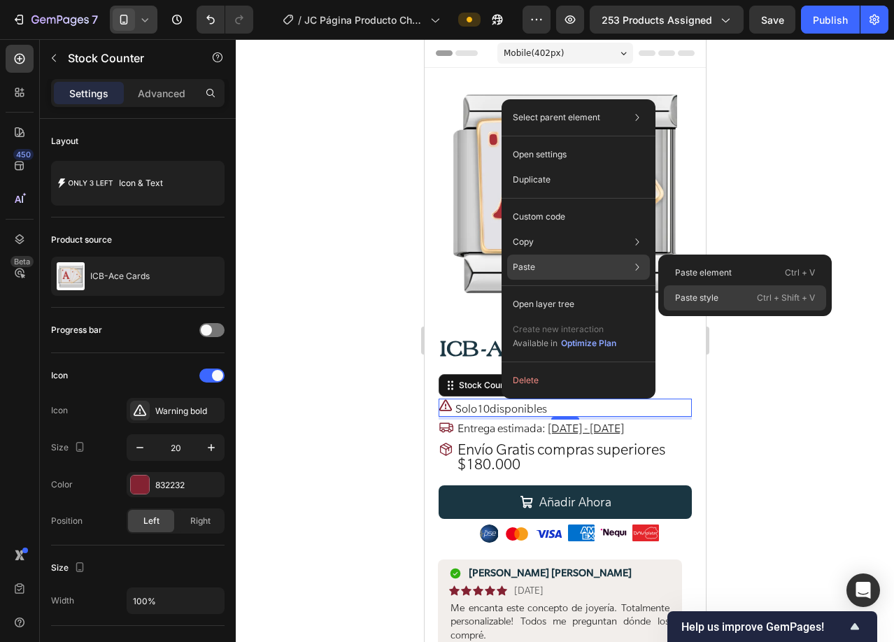
click at [694, 301] on p "Paste style" at bounding box center [696, 298] width 43 height 13
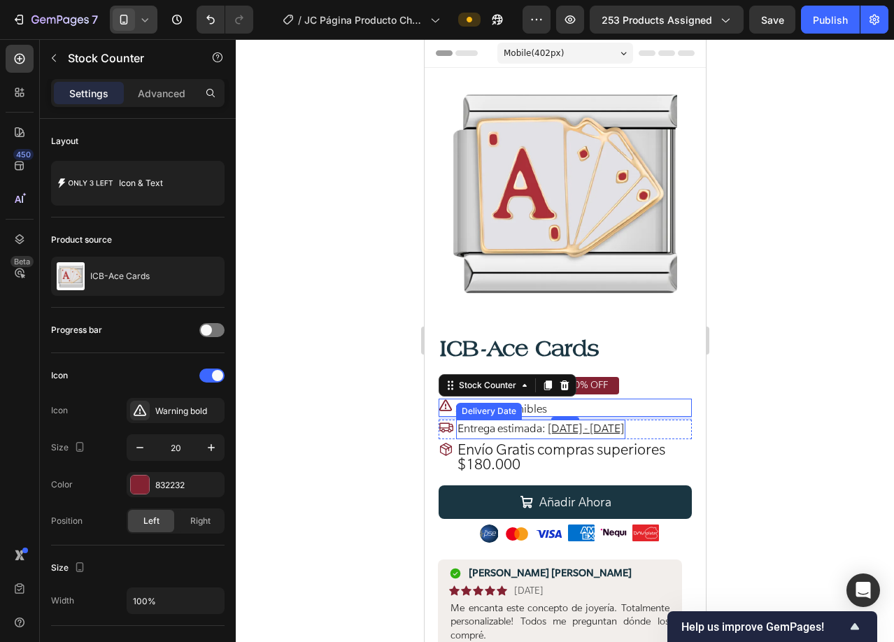
click at [506, 421] on span "Entrega estimada:" at bounding box center [501, 428] width 88 height 14
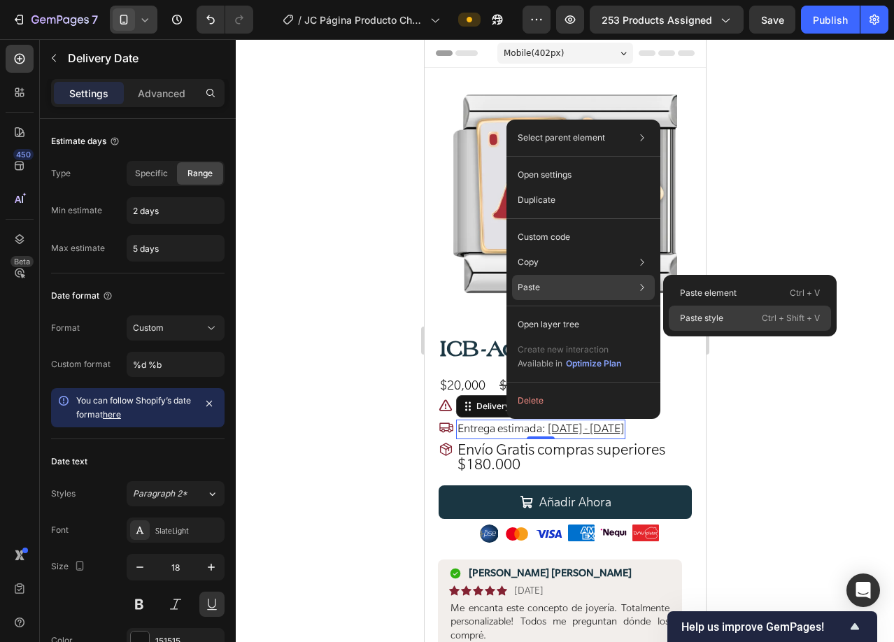
click at [727, 320] on div "Paste style Ctrl + Shift + V" at bounding box center [750, 318] width 162 height 25
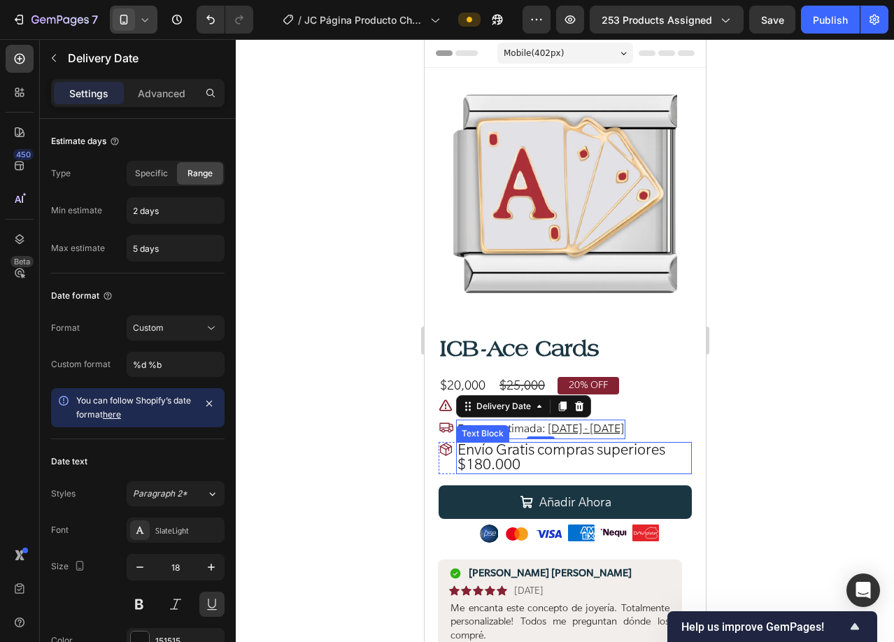
click at [495, 444] on span "Envío Gratis compras superiores $180.000" at bounding box center [561, 457] width 208 height 34
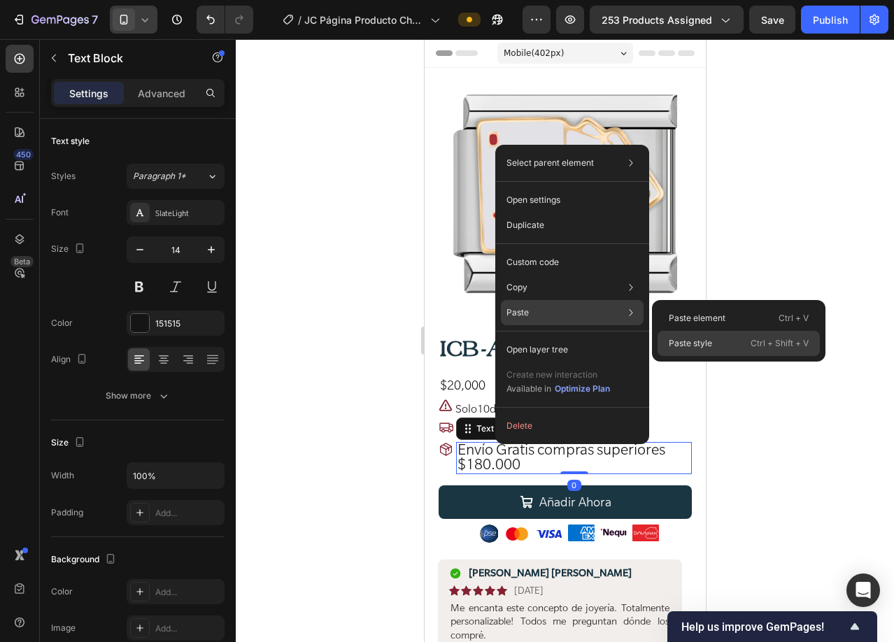
click at [718, 342] on div "Paste style Ctrl + Shift + V" at bounding box center [739, 343] width 162 height 25
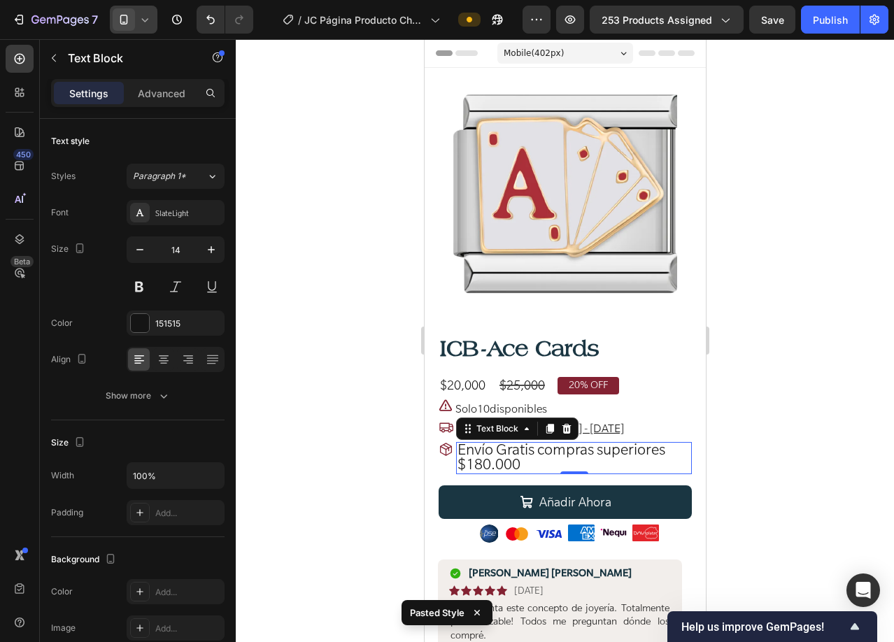
click at [485, 443] on span "Envío Gratis compras superiores $180.000" at bounding box center [561, 457] width 208 height 34
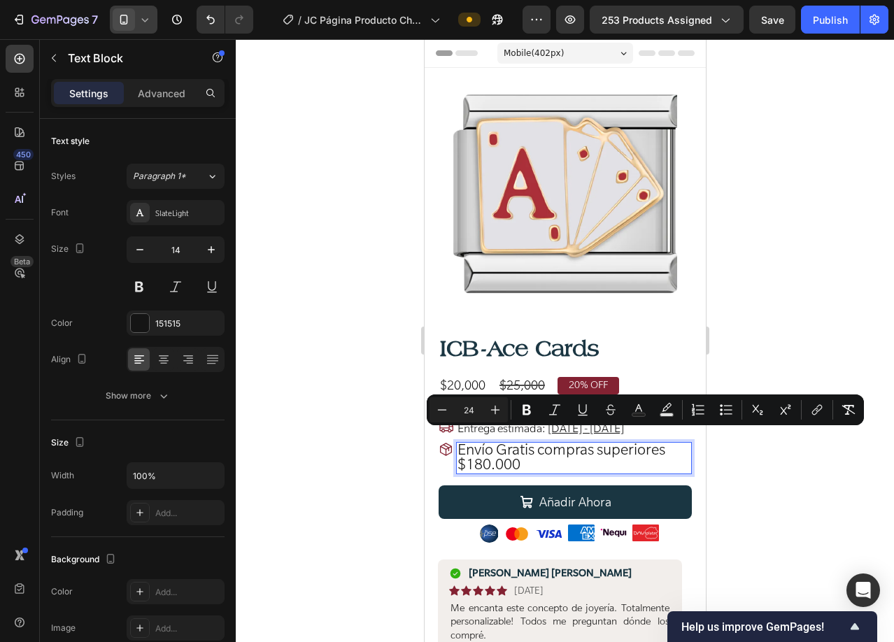
click at [472, 411] on input "24" at bounding box center [469, 410] width 28 height 17
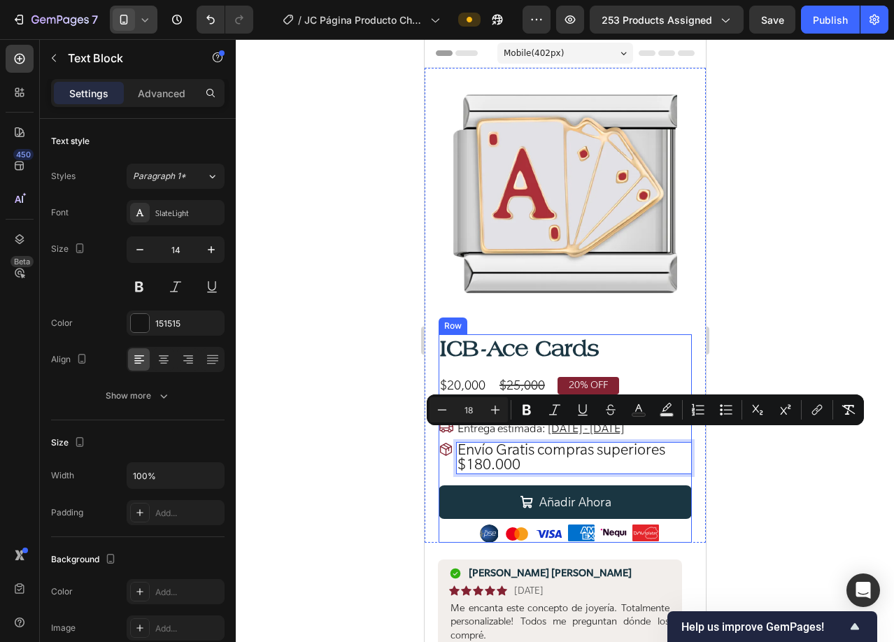
type input "18"
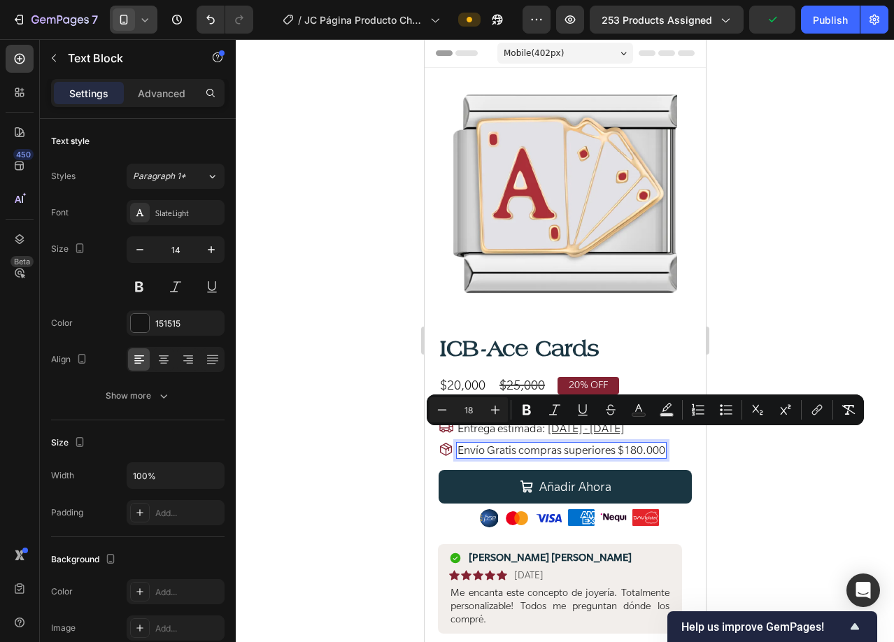
click at [362, 532] on div at bounding box center [565, 340] width 658 height 603
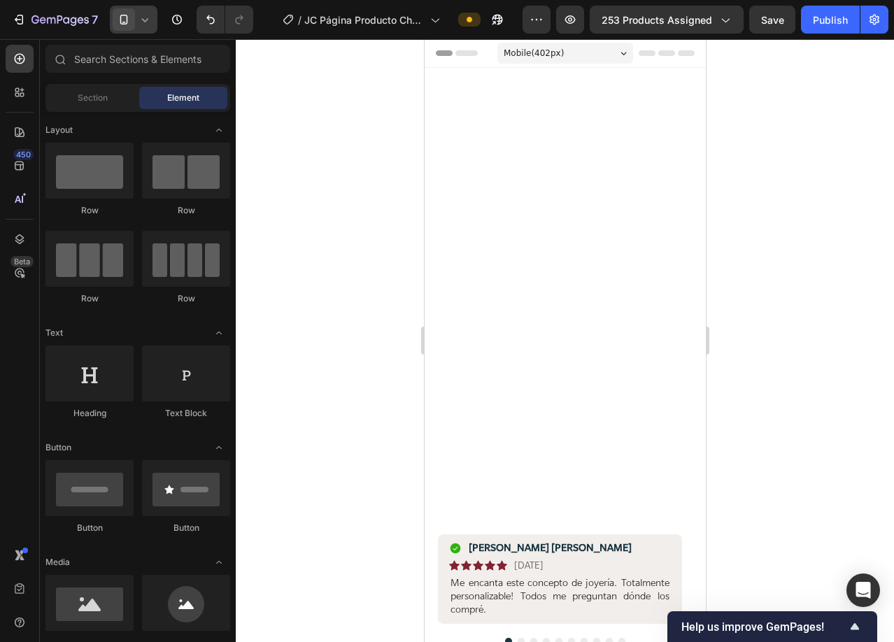
scroll to position [769, 0]
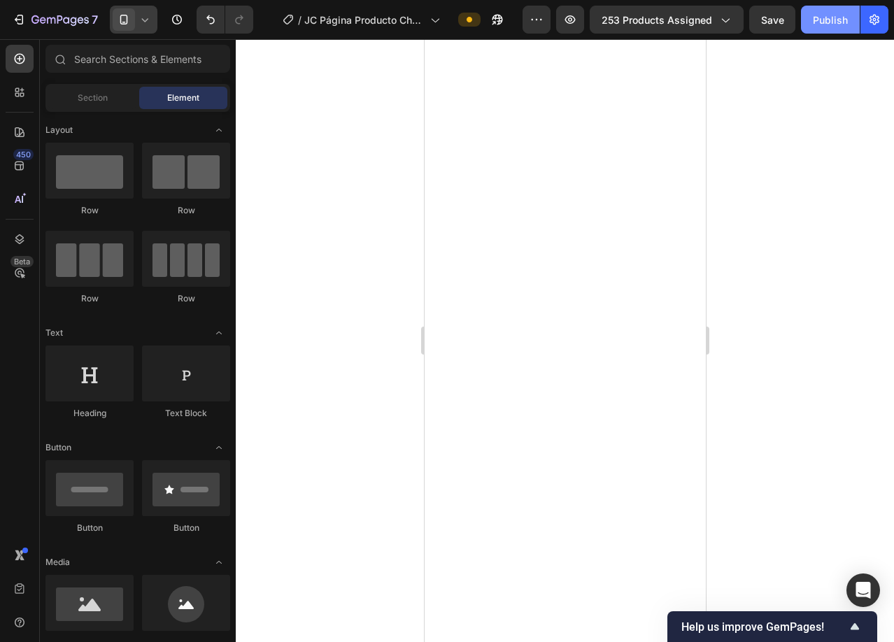
click at [828, 22] on div "Publish" at bounding box center [830, 20] width 35 height 15
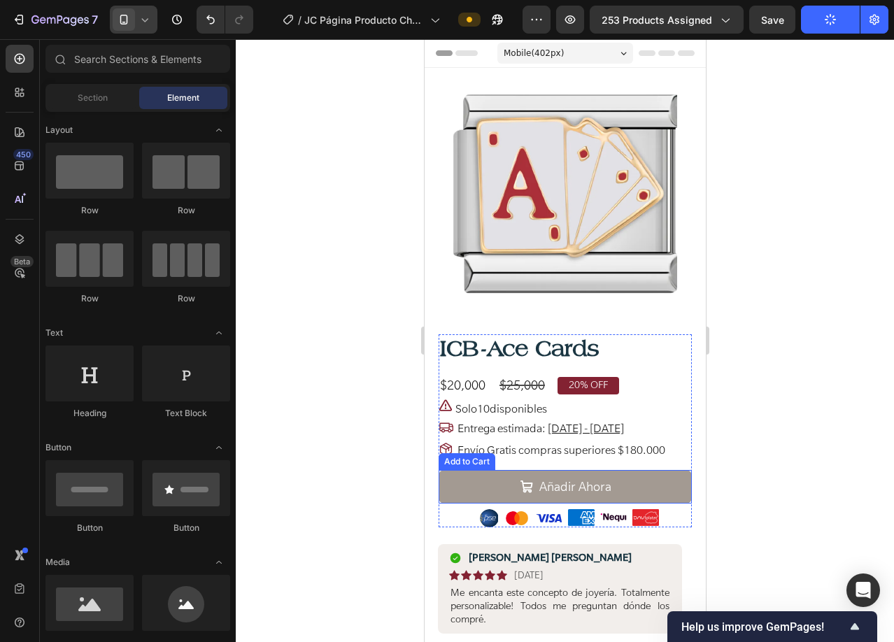
click at [489, 477] on button "Añadir Ahora" at bounding box center [564, 487] width 253 height 34
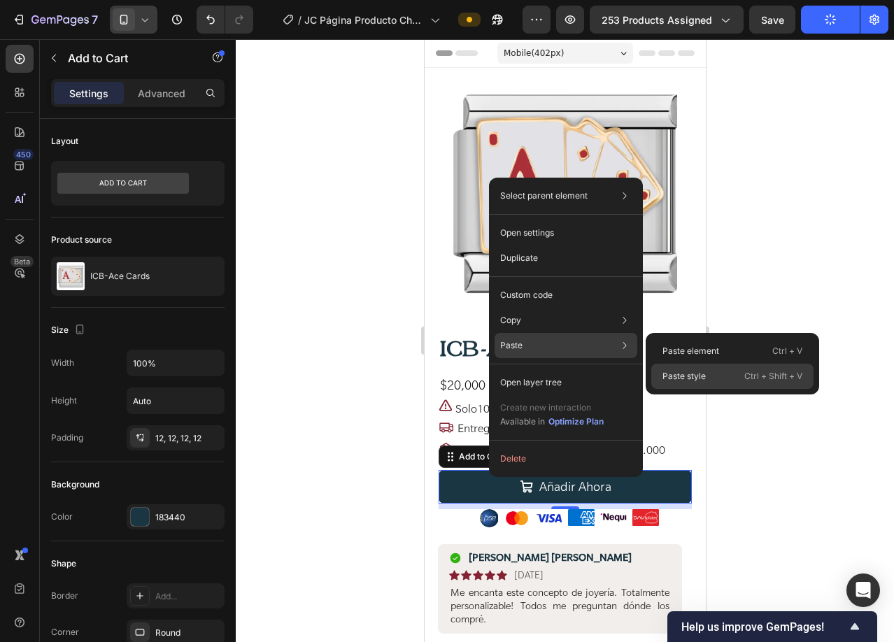
click at [682, 378] on p "Paste style" at bounding box center [683, 376] width 43 height 13
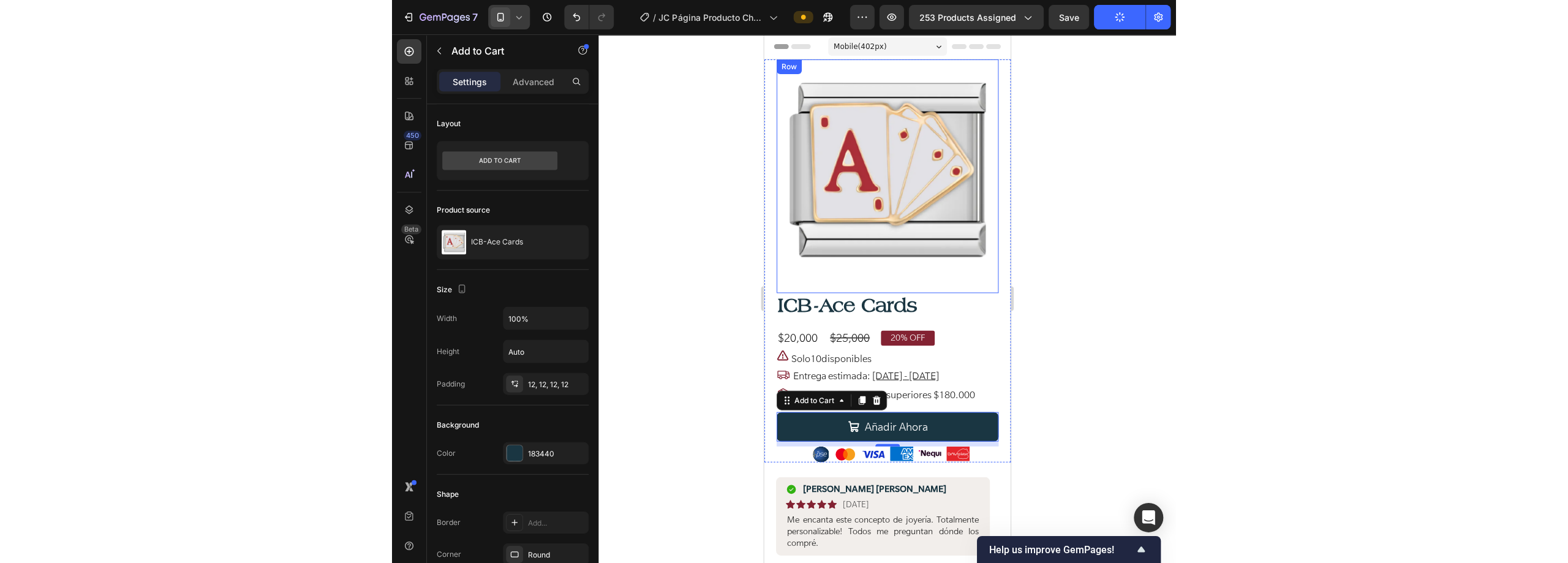
scroll to position [184, 0]
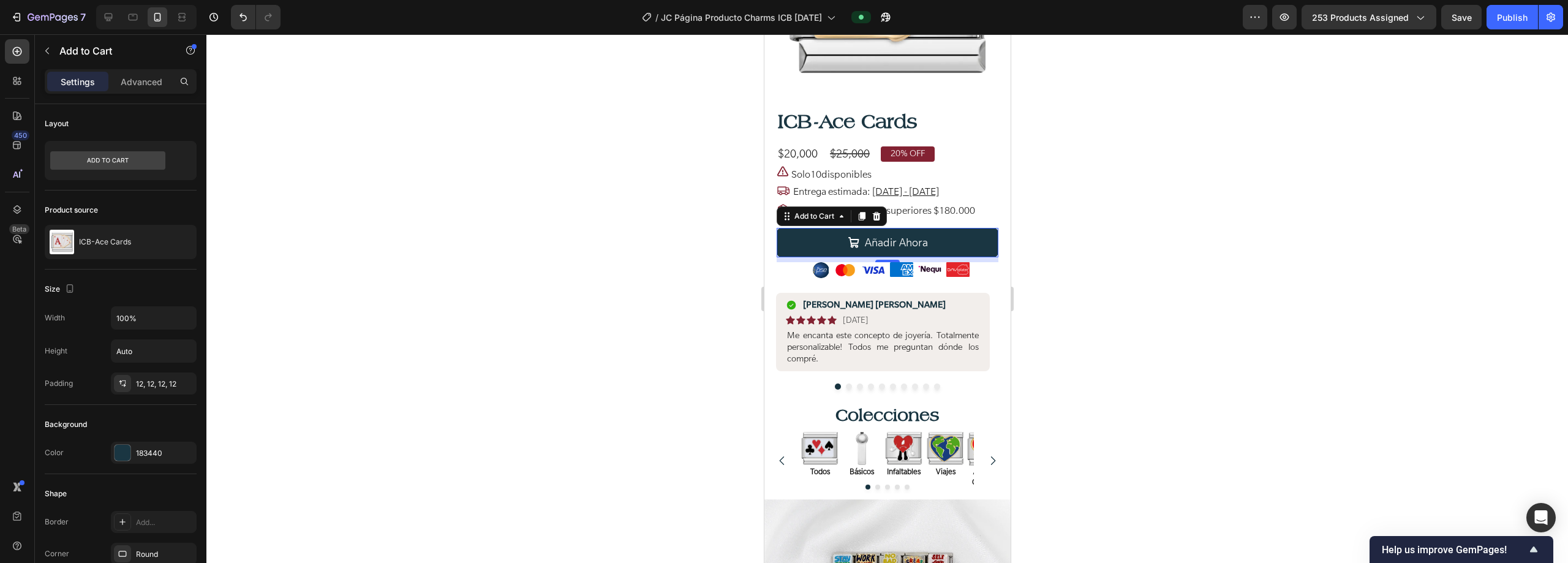
click at [597, 319] on div at bounding box center [887, 299] width 1361 height 529
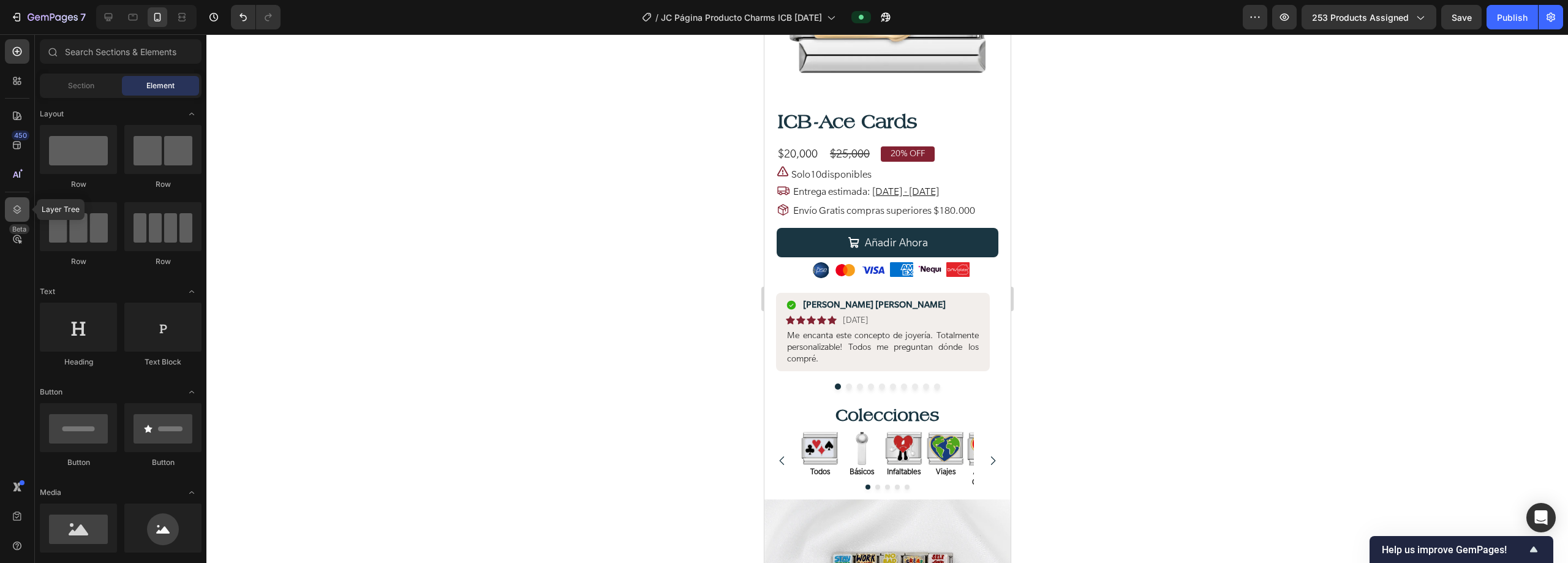
click at [12, 204] on icon at bounding box center [18, 209] width 12 height 12
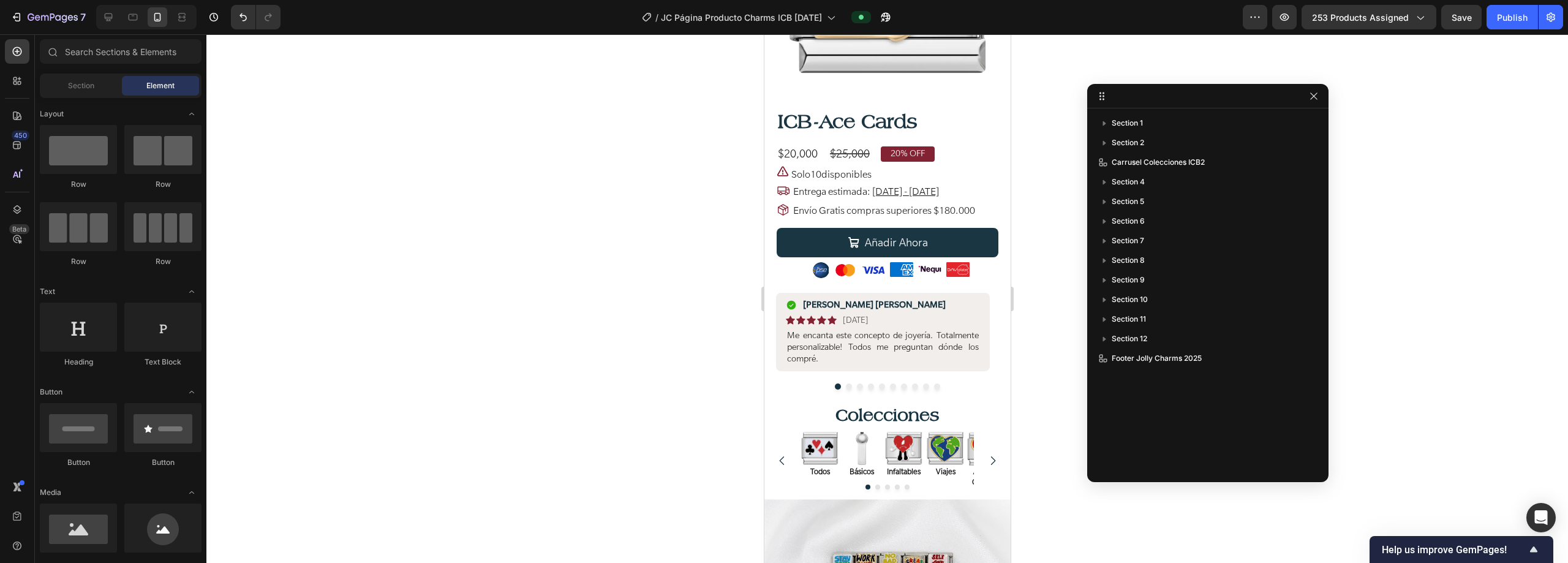
drag, startPoint x: 701, startPoint y: 78, endPoint x: 1344, endPoint y: 93, distance: 643.2
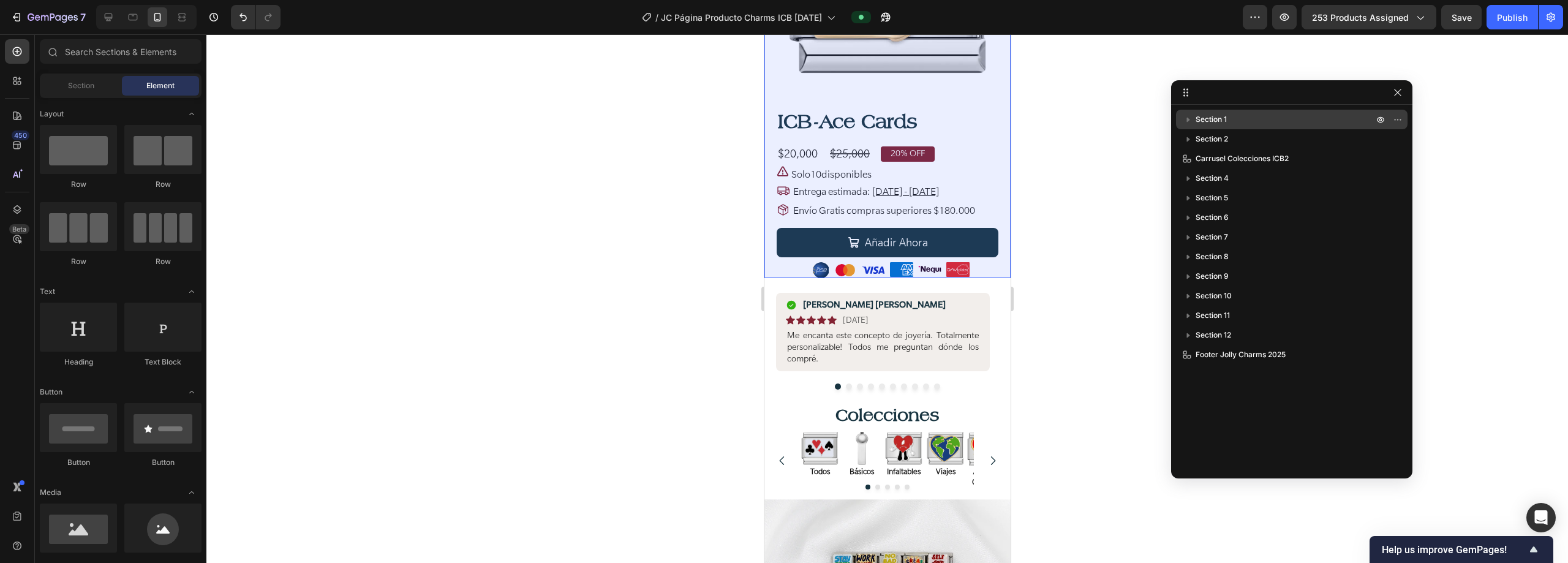
click at [782, 113] on div "Section 1" at bounding box center [1291, 119] width 221 height 19
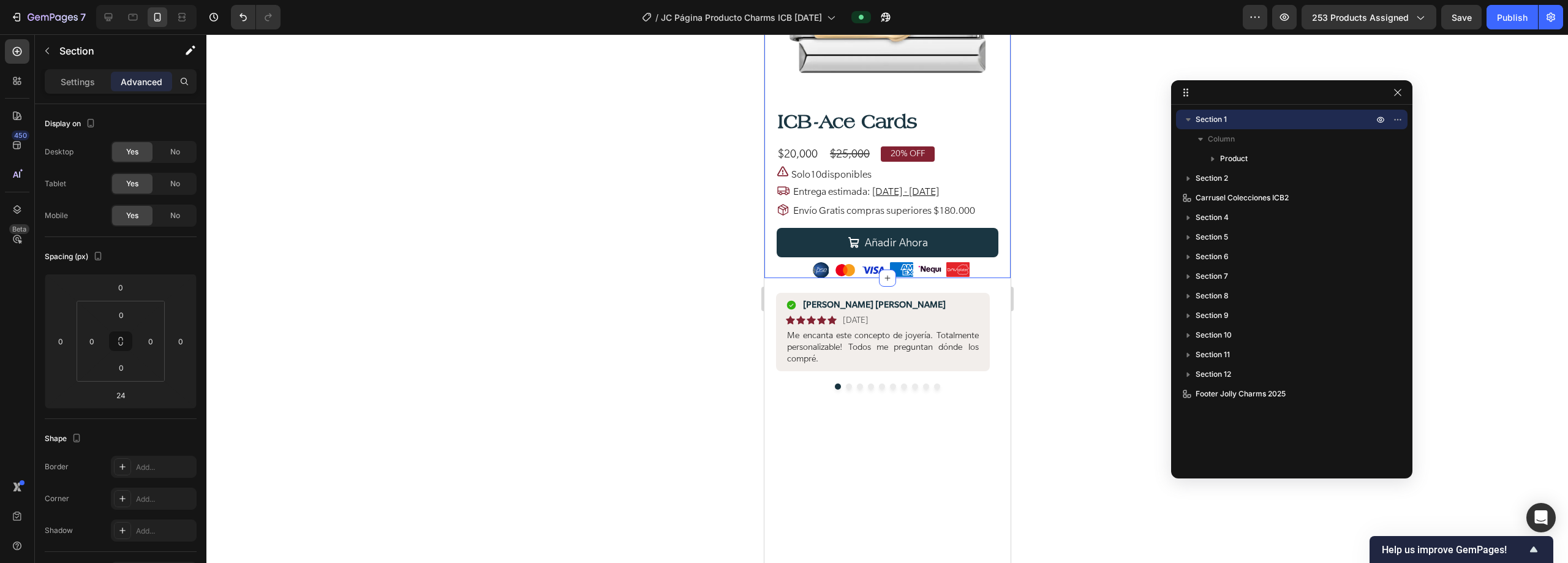
scroll to position [0, 0]
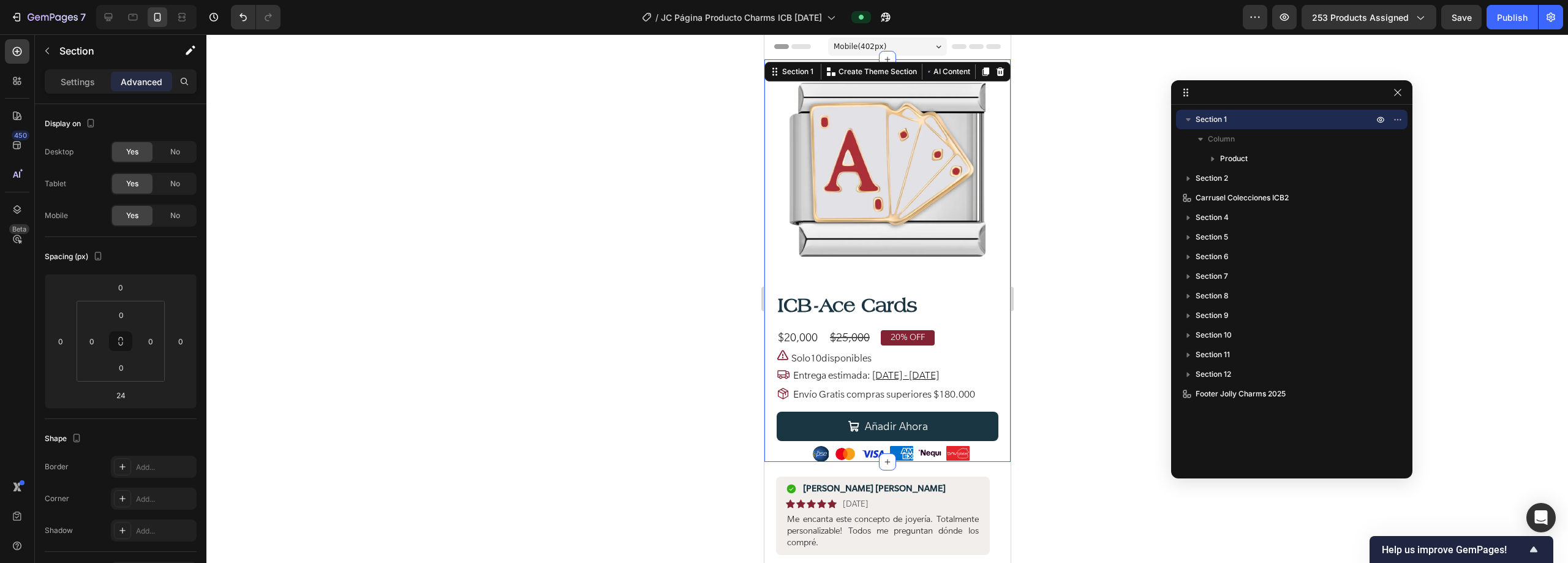
click at [782, 114] on icon "button" at bounding box center [1188, 119] width 12 height 12
click at [782, 118] on icon "button" at bounding box center [1397, 119] width 10 height 10
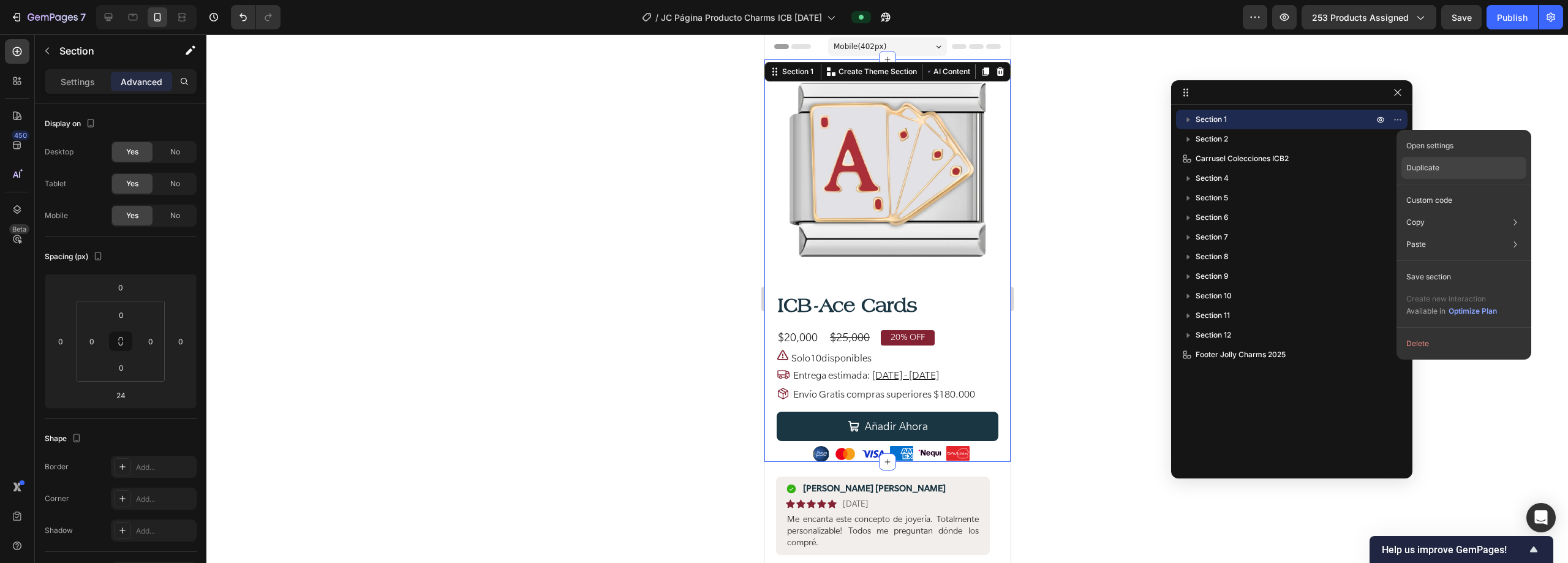
click at [782, 167] on p "Duplicate" at bounding box center [1423, 167] width 33 height 11
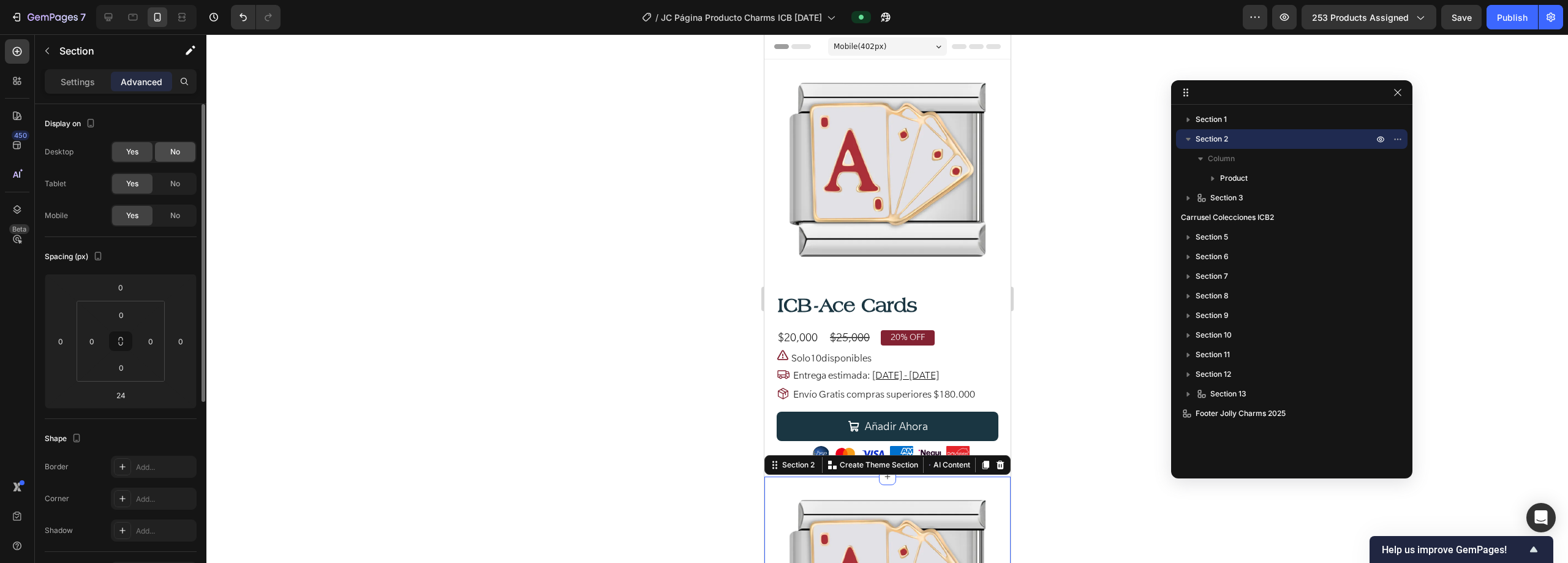
scroll to position [391, 0]
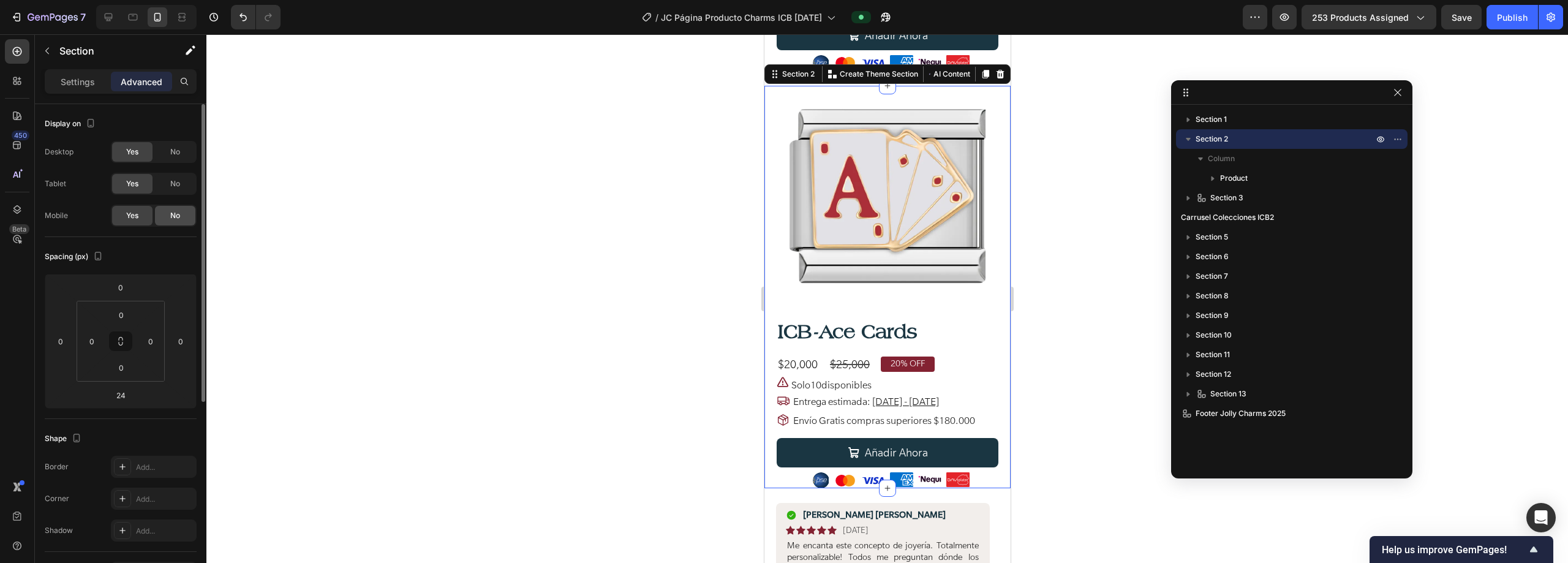
click at [179, 216] on span "No" at bounding box center [174, 215] width 10 height 11
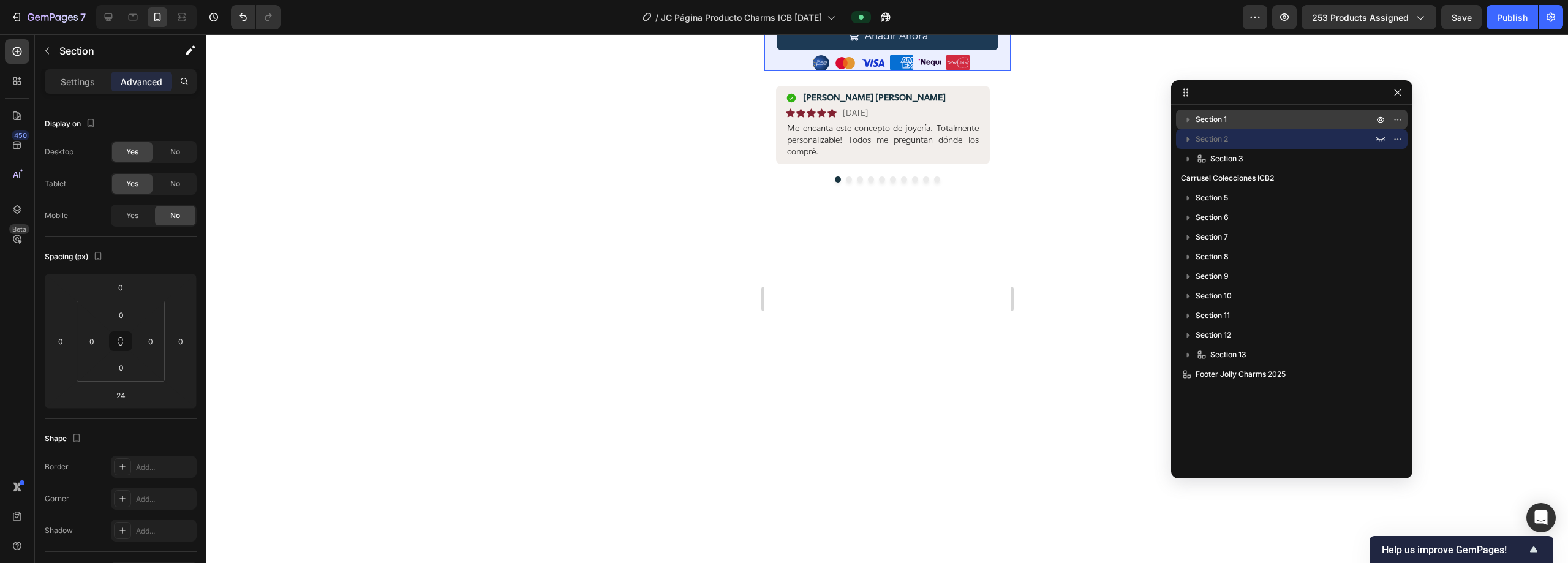
click at [782, 127] on div "Section 1" at bounding box center [1291, 119] width 221 height 19
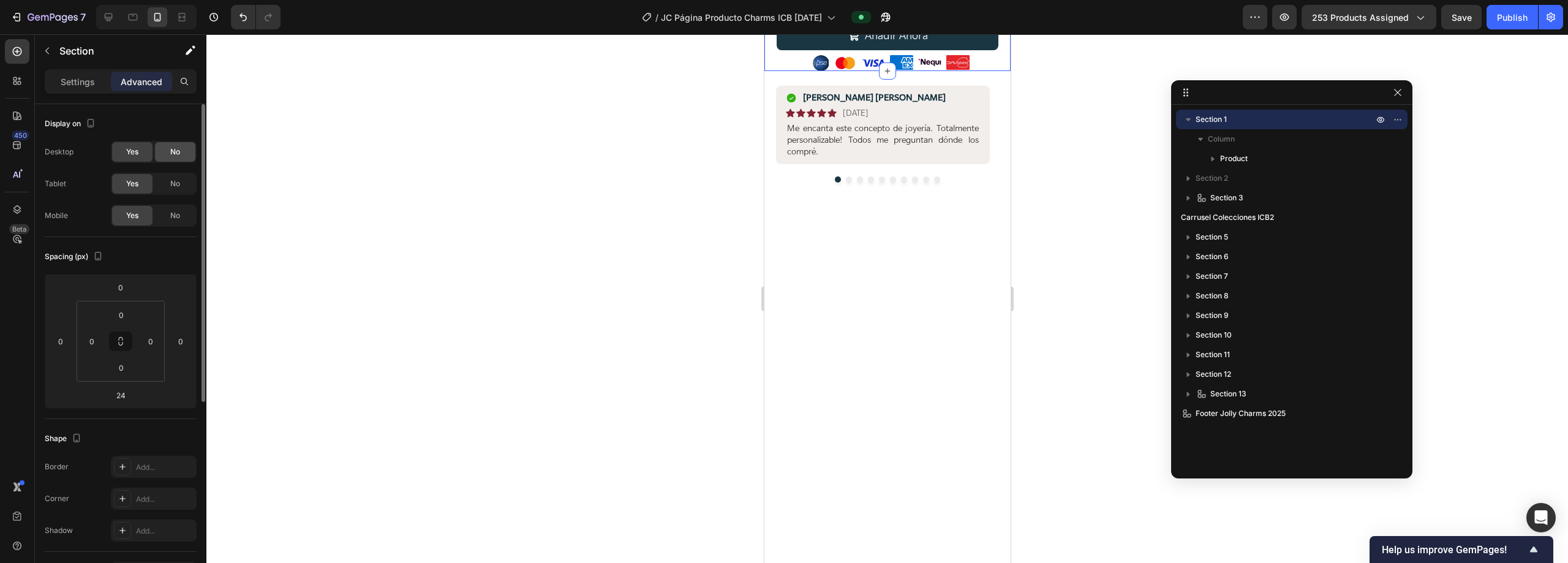
click at [155, 154] on div "No" at bounding box center [175, 151] width 40 height 19
click at [159, 154] on div "No" at bounding box center [175, 151] width 40 height 19
click at [166, 153] on div "No" at bounding box center [175, 151] width 40 height 19
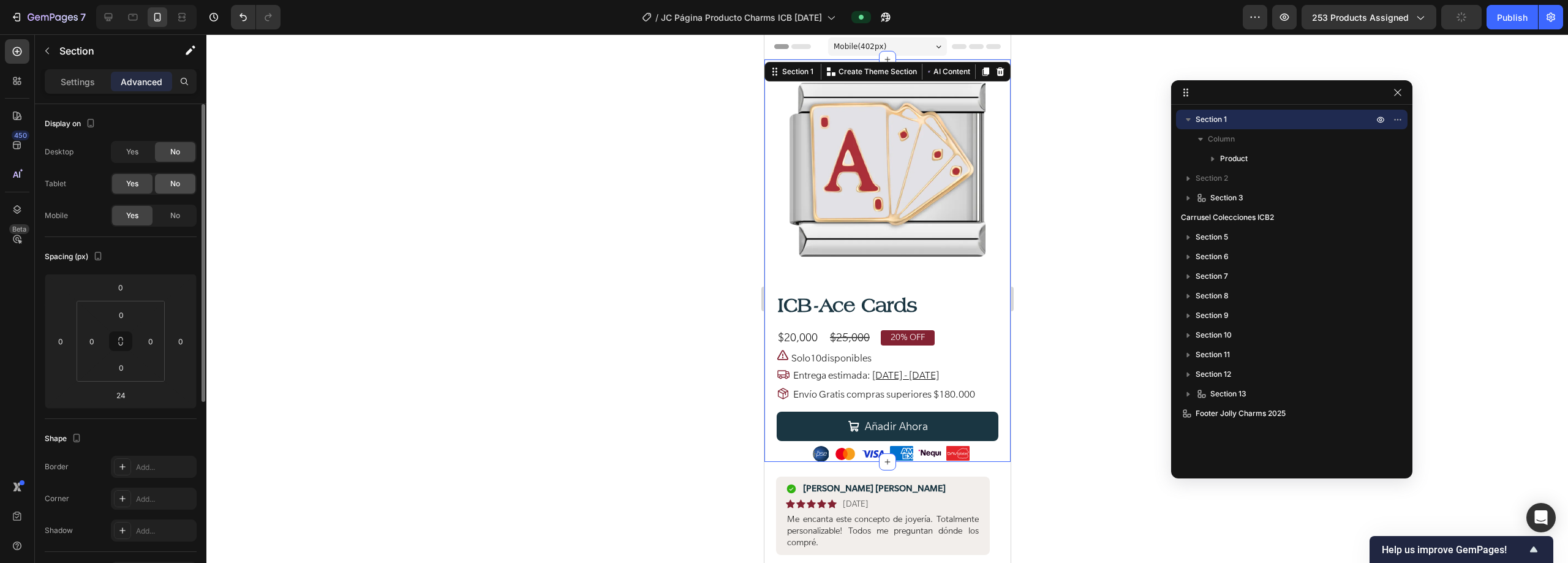
click at [168, 180] on div "No" at bounding box center [175, 184] width 40 height 19
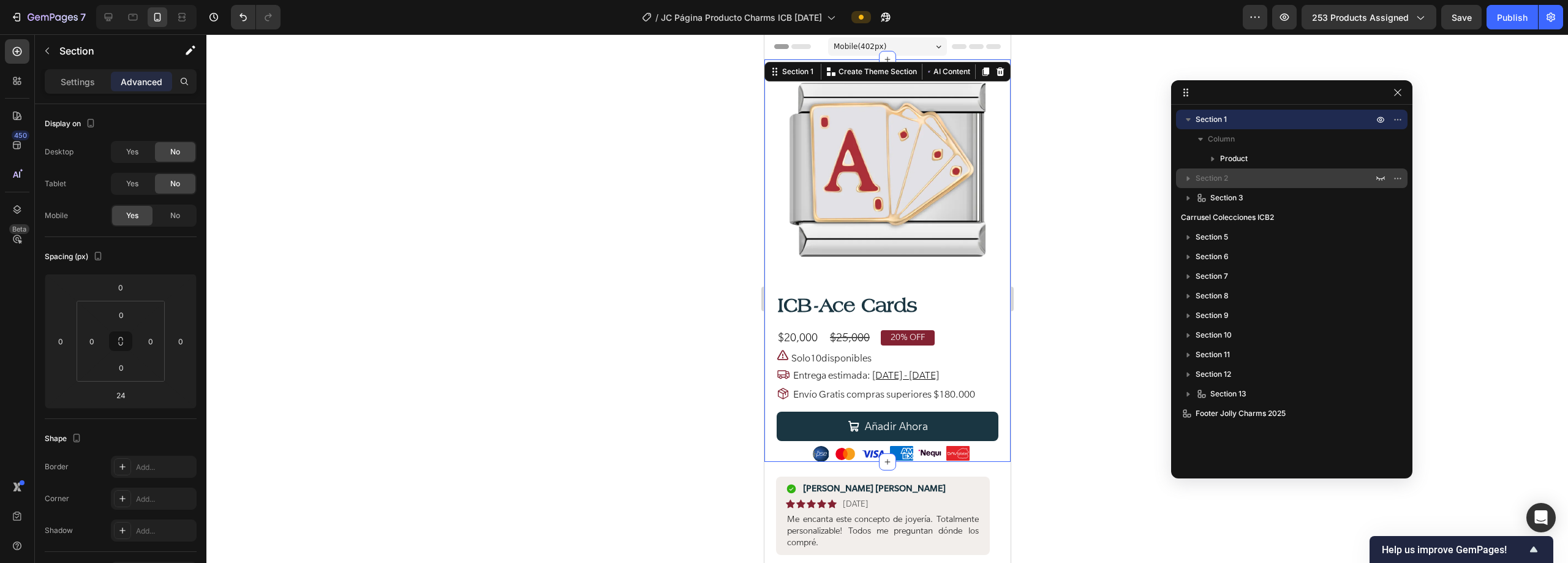
click at [782, 176] on p "Section 2" at bounding box center [1285, 179] width 180 height 12
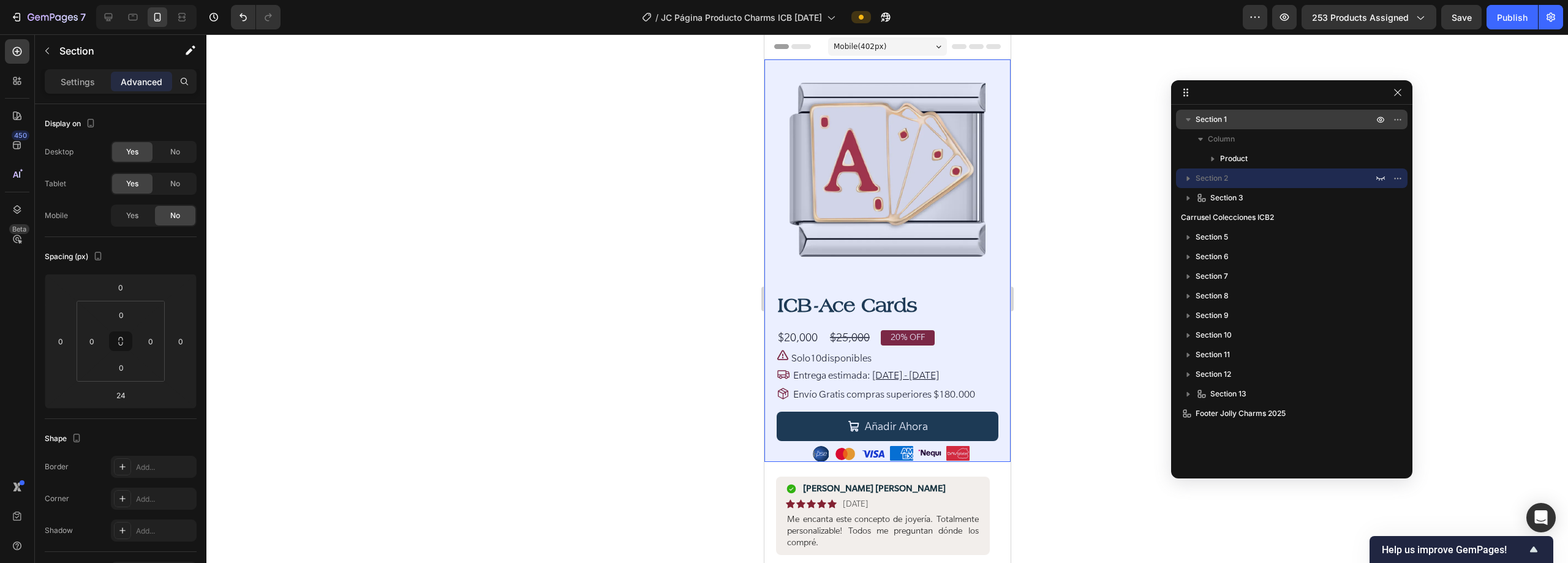
click at [782, 116] on p "Section 1" at bounding box center [1285, 119] width 180 height 12
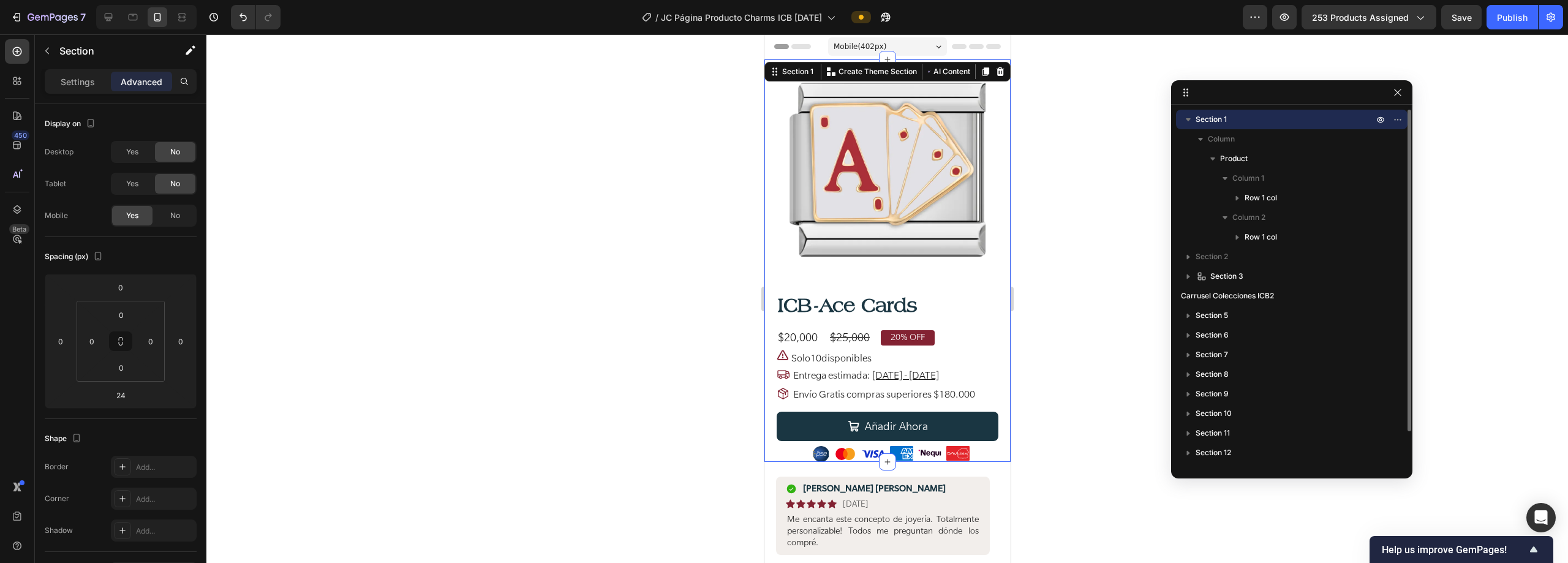
click at [782, 123] on icon "button" at bounding box center [1188, 119] width 12 height 12
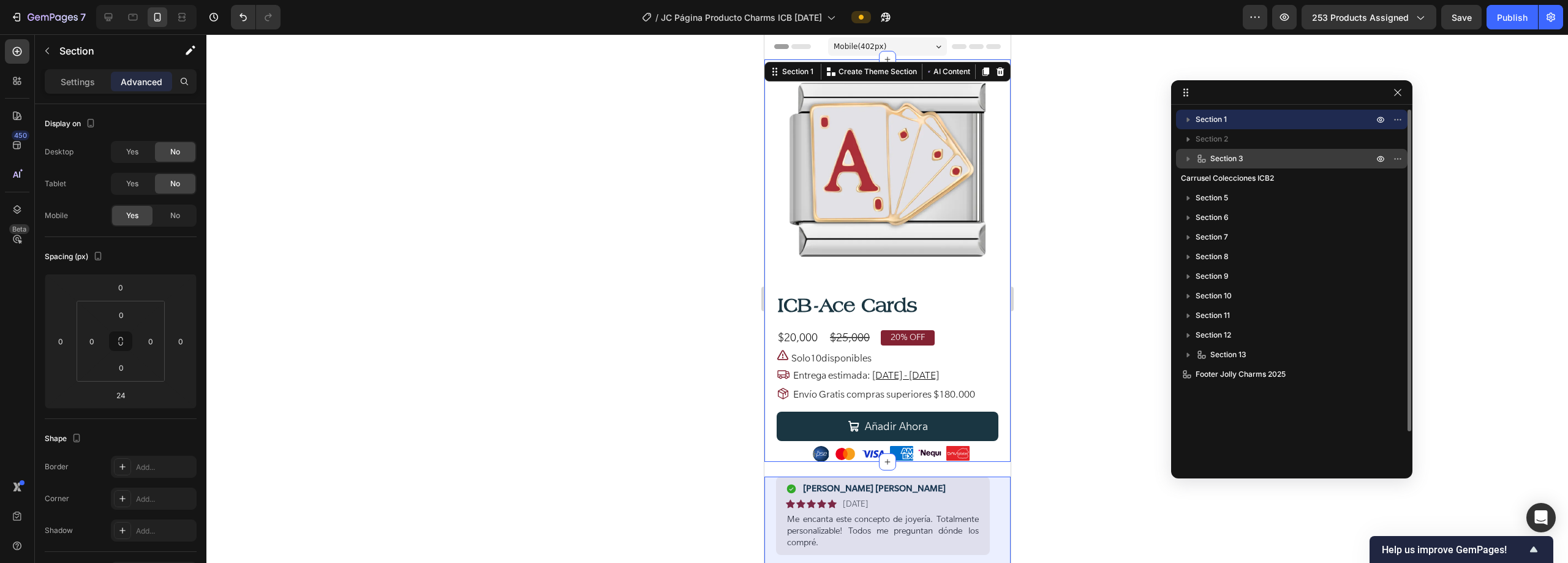
click at [782, 160] on p "Section 3" at bounding box center [1285, 158] width 180 height 12
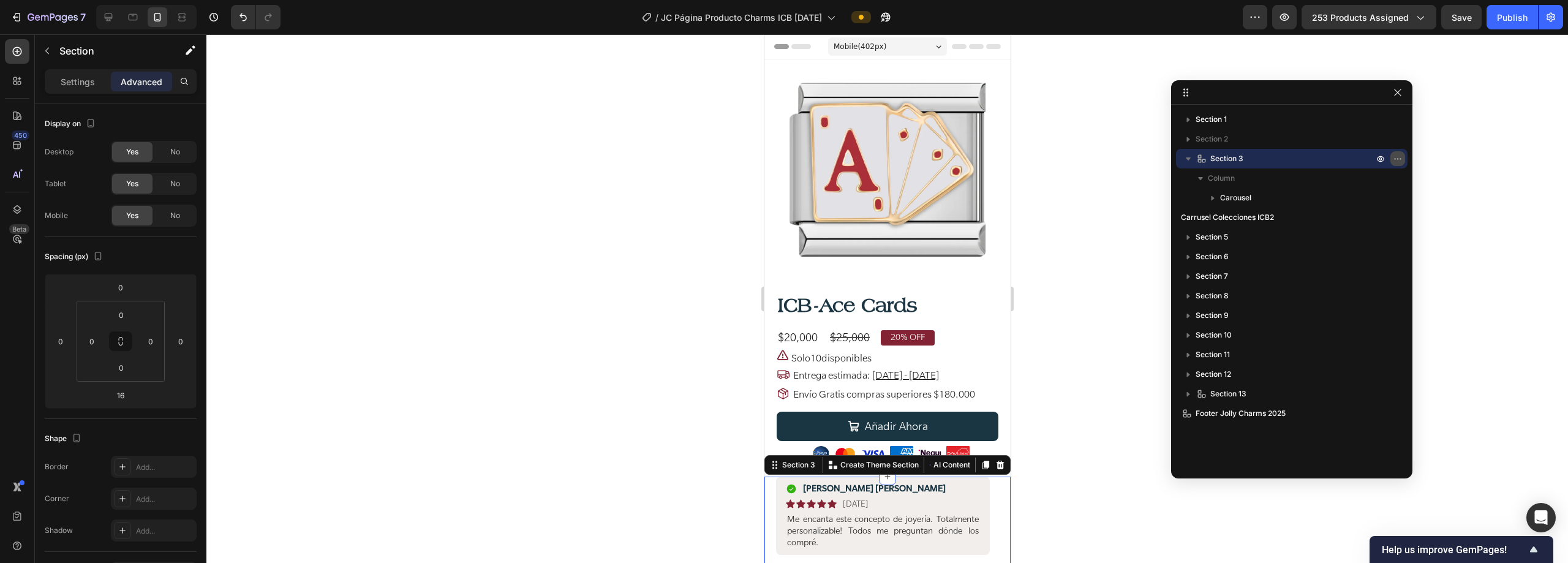
click at [782, 160] on button "button" at bounding box center [1397, 158] width 15 height 15
